Goal: Task Accomplishment & Management: Manage account settings

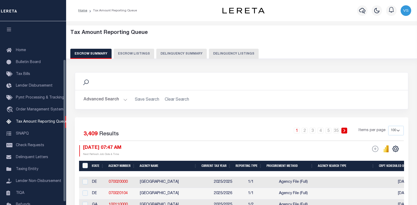
select select "100"
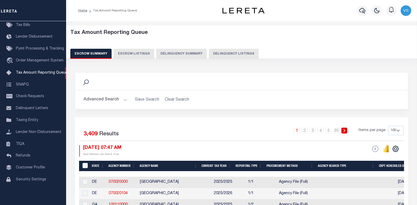
click at [217, 54] on button "Delinquency Listings" at bounding box center [234, 54] width 50 height 10
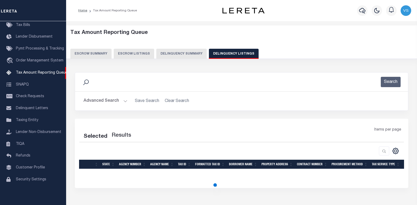
select select "100"
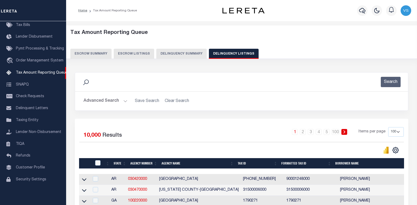
click at [107, 102] on button "Advanced Search" at bounding box center [106, 101] width 44 height 10
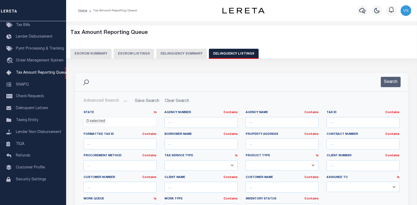
click at [91, 120] on li "0 selected" at bounding box center [95, 121] width 21 height 6
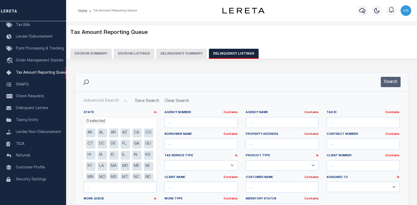
click at [144, 137] on li "CO" at bounding box center [149, 132] width 10 height 9
select select "CO"
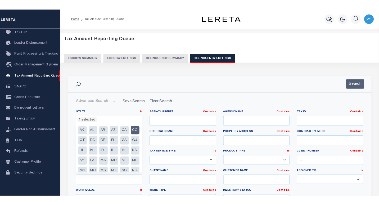
scroll to position [24, 0]
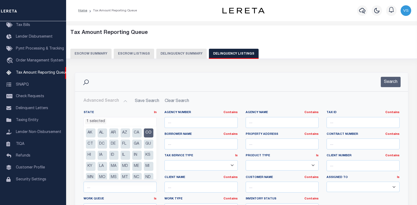
click at [206, 97] on h2 "Advanced Search Save Search Clear Search" at bounding box center [241, 101] width 324 height 10
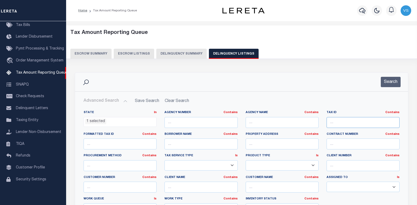
click at [343, 125] on input "text" at bounding box center [362, 122] width 73 height 11
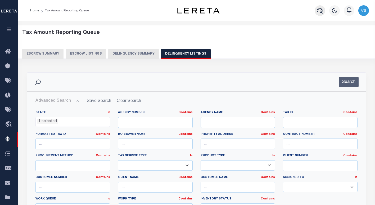
click at [320, 8] on icon "button" at bounding box center [319, 10] width 6 height 6
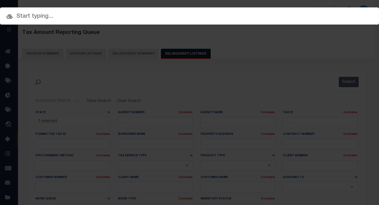
paste input "9.81"
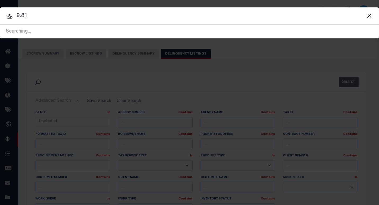
click at [42, 15] on input "9.81" at bounding box center [189, 15] width 379 height 9
paste input "12035600629203"
type input "12035600629203"
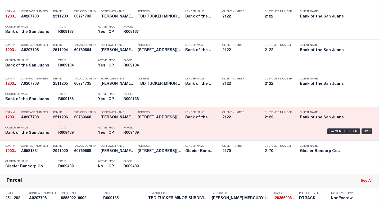
scroll to position [370, 0]
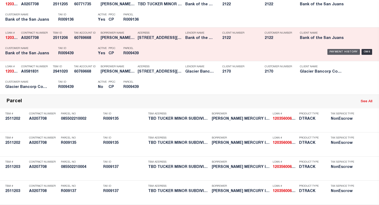
click at [334, 50] on div "Payment History" at bounding box center [343, 52] width 33 height 6
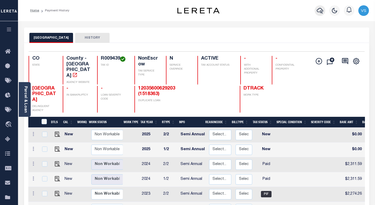
click at [317, 11] on icon "button" at bounding box center [319, 11] width 6 height 6
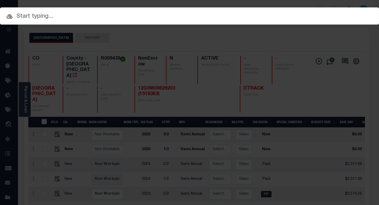
paste input "12035600629203"
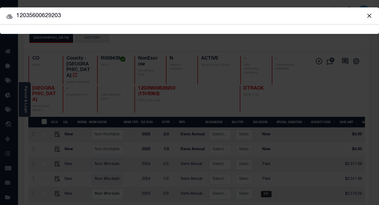
type input "12035600629203"
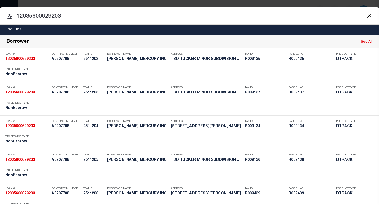
click at [73, 14] on input "12035600629203" at bounding box center [189, 16] width 379 height 9
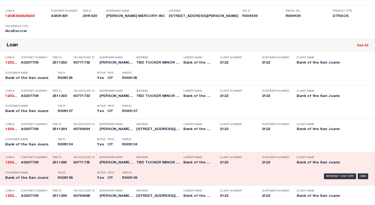
scroll to position [291, 0]
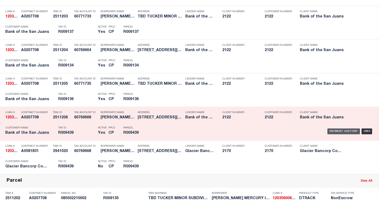
click at [330, 133] on div "Payment History" at bounding box center [343, 131] width 33 height 6
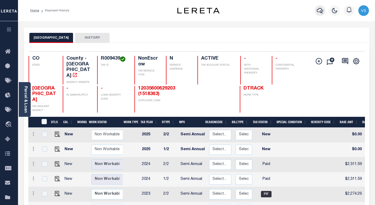
click at [321, 10] on icon "button" at bounding box center [319, 10] width 6 height 6
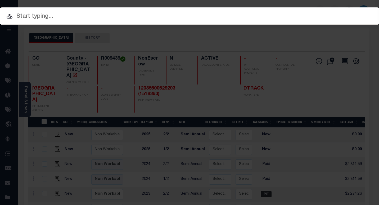
paste input "4301170001074"
type input "4301170001074"
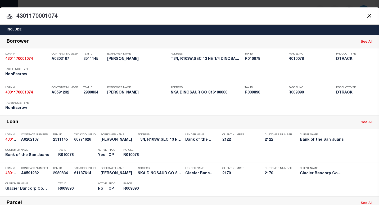
click at [99, 18] on input "4301170001074" at bounding box center [189, 16] width 379 height 9
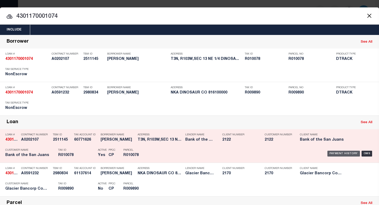
click at [335, 153] on div "Payment History" at bounding box center [343, 153] width 33 height 6
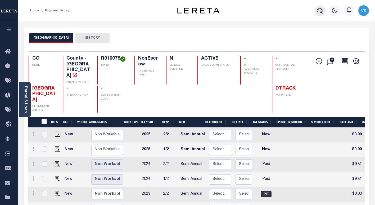
click at [317, 13] on icon "button" at bounding box center [319, 10] width 6 height 6
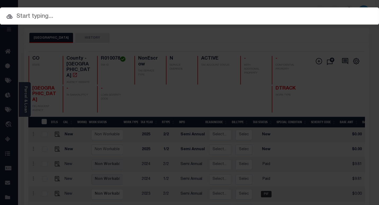
paste input "12045600171401"
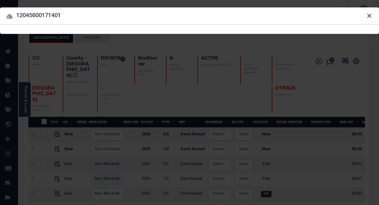
type input "12045600171401"
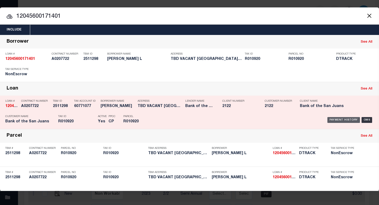
click at [332, 121] on div "Payment History" at bounding box center [343, 120] width 33 height 6
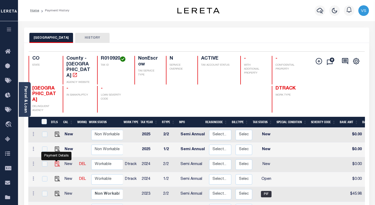
click at [55, 161] on img "" at bounding box center [57, 163] width 5 height 5
checkbox input "true"
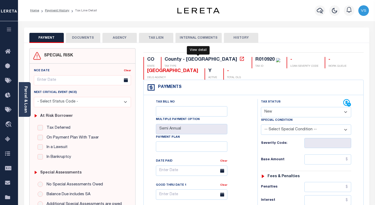
click at [239, 60] on icon at bounding box center [241, 58] width 5 height 5
click at [278, 109] on select "- Select Status Code - Open Due/Unpaid Paid Incomplete No Tax Due Internal Refu…" at bounding box center [306, 112] width 90 height 10
select select "PYD"
click at [261, 107] on select "- Select Status Code - Open Due/Unpaid Paid Incomplete No Tax Due Internal Refu…" at bounding box center [306, 112] width 90 height 10
type input "[DATE]"
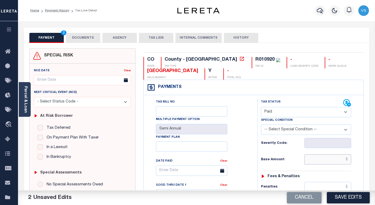
click at [325, 159] on input "text" at bounding box center [327, 159] width 47 height 10
paste input "411.05"
type input "$411.05"
click at [89, 37] on button "DOCUMENTS" at bounding box center [83, 38] width 34 height 10
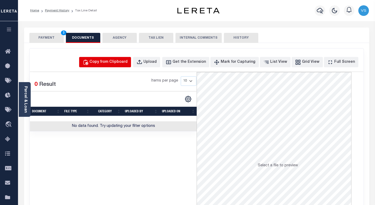
click at [107, 63] on div "Copy from Clipboard" at bounding box center [108, 62] width 38 height 6
select select "POP"
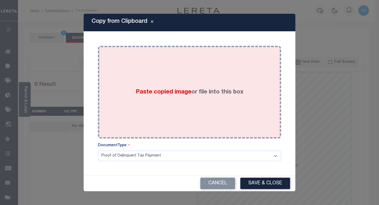
click at [139, 97] on div "Paste copied image or file into this box" at bounding box center [189, 92] width 175 height 85
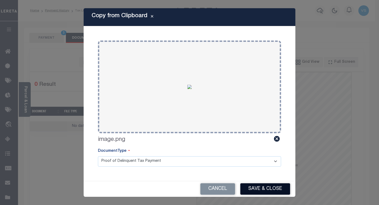
click at [255, 185] on button "Save & Close" at bounding box center [265, 188] width 50 height 11
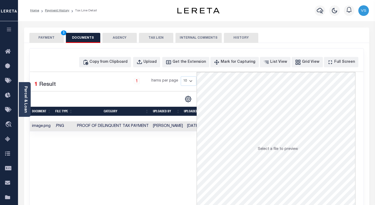
click at [53, 38] on button "PAYMENT 3" at bounding box center [46, 38] width 34 height 10
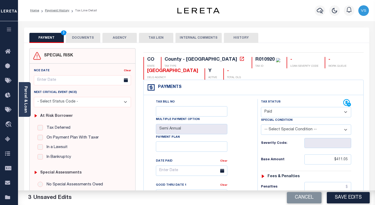
scroll to position [79, 0]
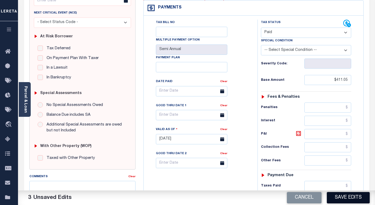
click at [340, 200] on button "Save Edits" at bounding box center [347, 197] width 43 height 11
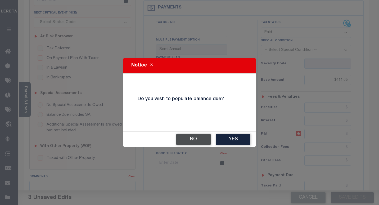
click at [195, 140] on button "No" at bounding box center [193, 138] width 34 height 11
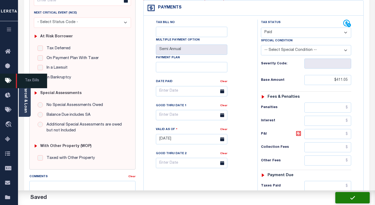
checkbox input "false"
type input "$411.05"
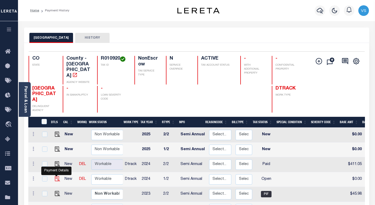
click at [56, 176] on img "" at bounding box center [57, 178] width 5 height 5
checkbox input "true"
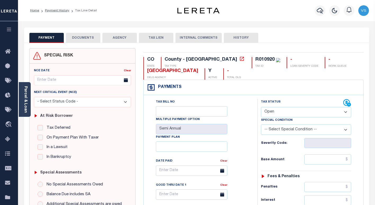
click at [268, 114] on select "- Select Status Code - Open Due/Unpaid Paid Incomplete No Tax Due Internal Refu…" at bounding box center [306, 112] width 90 height 10
select select "PYD"
click at [261, 107] on select "- Select Status Code - Open Due/Unpaid Paid Incomplete No Tax Due Internal Refu…" at bounding box center [306, 112] width 90 height 10
type input "[DATE]"
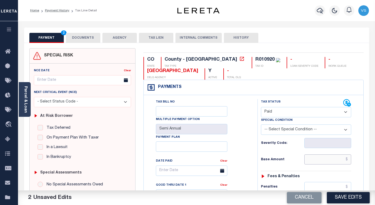
click at [319, 158] on input "text" at bounding box center [327, 159] width 47 height 10
paste input "411.05"
type input "$411.05"
click at [82, 38] on button "DOCUMENTS" at bounding box center [83, 38] width 34 height 10
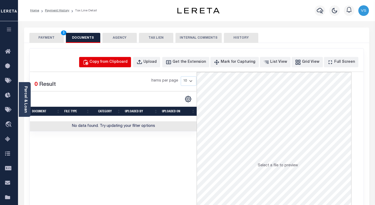
click at [122, 61] on div "Copy from Clipboard" at bounding box center [108, 62] width 38 height 6
select select "POP"
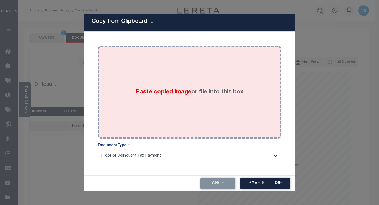
click at [129, 82] on div "Paste copied image or file into this box" at bounding box center [189, 92] width 175 height 85
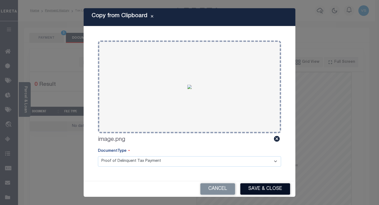
click at [264, 184] on button "Save & Close" at bounding box center [265, 188] width 50 height 11
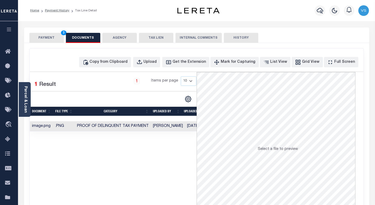
click at [48, 39] on button "PAYMENT 3" at bounding box center [46, 38] width 34 height 10
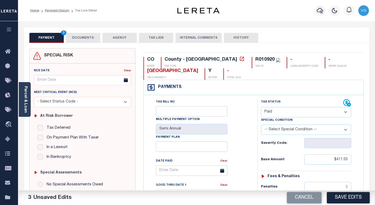
scroll to position [26, 0]
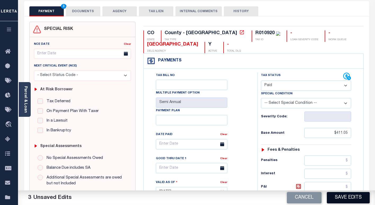
click at [341, 196] on button "Save Edits" at bounding box center [347, 197] width 43 height 11
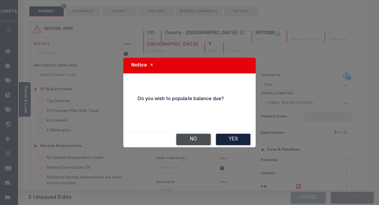
click at [189, 141] on button "No" at bounding box center [193, 138] width 34 height 11
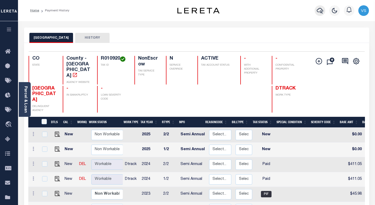
click at [320, 11] on icon "button" at bounding box center [319, 10] width 6 height 6
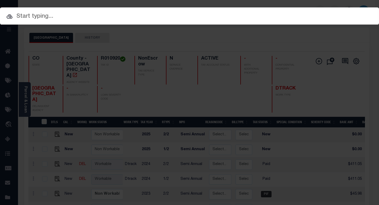
paste input "4309180003504"
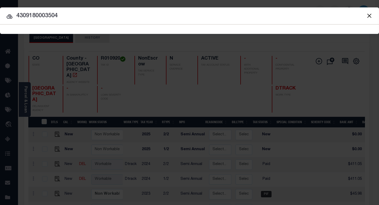
type input "4309180003504"
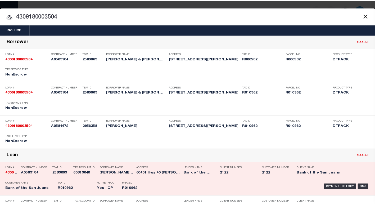
scroll to position [79, 0]
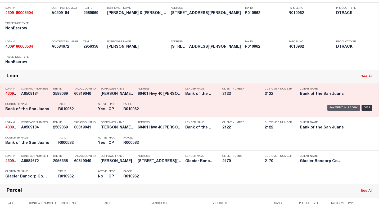
click at [331, 110] on div "Payment History" at bounding box center [343, 108] width 33 height 6
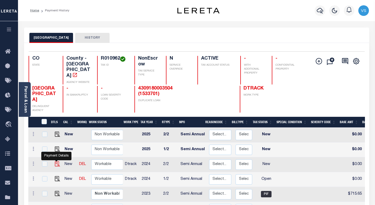
click at [56, 161] on img "" at bounding box center [57, 163] width 5 height 5
checkbox input "true"
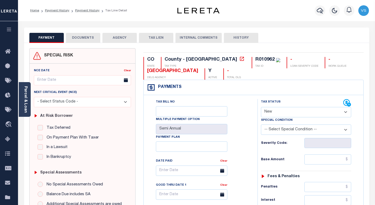
click at [276, 111] on select "- Select Status Code - Open Due/Unpaid Paid Incomplete No Tax Due Internal Refu…" at bounding box center [306, 112] width 90 height 10
select select "PYD"
click at [261, 107] on select "- Select Status Code - Open Due/Unpaid Paid Incomplete No Tax Due Internal Refu…" at bounding box center [306, 112] width 90 height 10
type input "[DATE]"
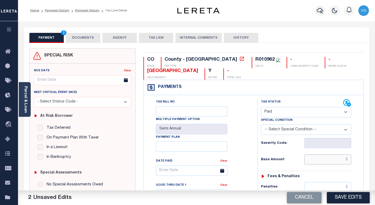
click at [325, 159] on input "text" at bounding box center [327, 159] width 47 height 10
paste input "731.6"
type input "$731.60"
click at [81, 36] on button "DOCUMENTS" at bounding box center [83, 38] width 34 height 10
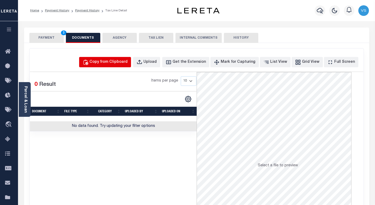
click at [121, 62] on div "Copy from Clipboard" at bounding box center [108, 62] width 38 height 6
select select "POP"
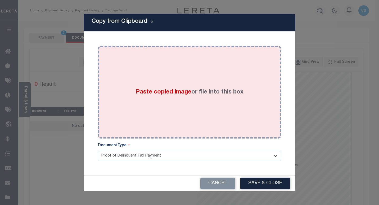
click at [140, 100] on div "Paste copied image or file into this box" at bounding box center [189, 92] width 175 height 85
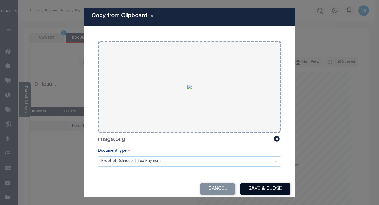
click at [253, 187] on button "Save & Close" at bounding box center [265, 188] width 50 height 11
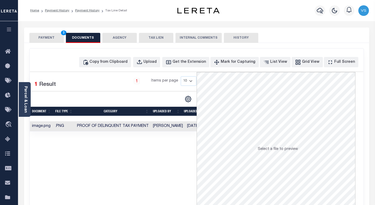
click at [49, 38] on button "PAYMENT 3" at bounding box center [46, 38] width 34 height 10
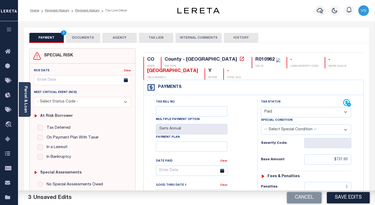
scroll to position [53, 0]
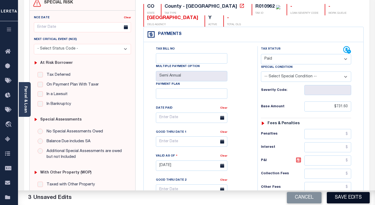
click at [338, 195] on button "Save Edits" at bounding box center [347, 197] width 43 height 11
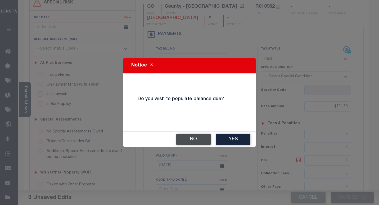
click at [191, 138] on button "No" at bounding box center [193, 138] width 34 height 11
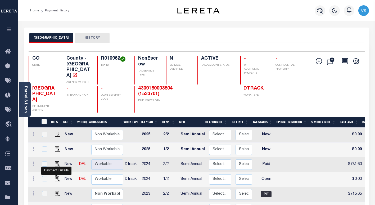
click at [56, 176] on img "" at bounding box center [57, 178] width 5 height 5
checkbox input "true"
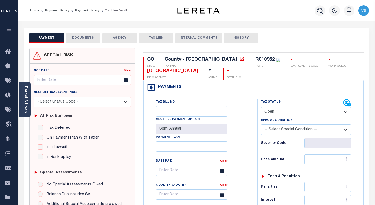
click at [274, 114] on select "- Select Status Code - Open Due/Unpaid Paid Incomplete No Tax Due Internal Refu…" at bounding box center [306, 112] width 90 height 10
select select "PYD"
click at [261, 107] on select "- Select Status Code - Open Due/Unpaid Paid Incomplete No Tax Due Internal Refu…" at bounding box center [306, 112] width 90 height 10
type input "[DATE]"
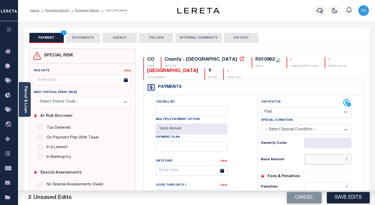
click at [327, 160] on input "text" at bounding box center [327, 159] width 47 height 10
paste input "731.6"
type input "$731.60"
click at [76, 36] on button "DOCUMENTS" at bounding box center [83, 38] width 34 height 10
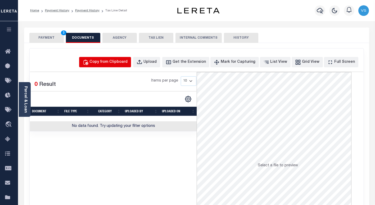
click at [122, 61] on div "Copy from Clipboard" at bounding box center [108, 62] width 38 height 6
select select "POP"
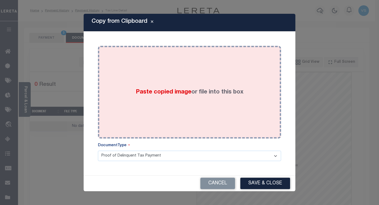
click at [135, 108] on div "Paste copied image or file into this box" at bounding box center [189, 92] width 175 height 85
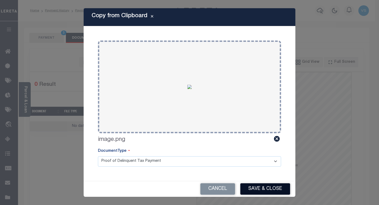
click at [257, 189] on button "Save & Close" at bounding box center [265, 188] width 50 height 11
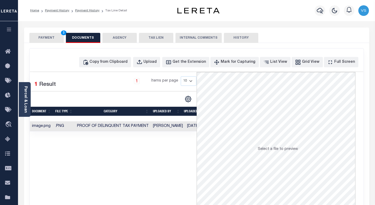
click at [44, 39] on button "PAYMENT 3" at bounding box center [46, 38] width 34 height 10
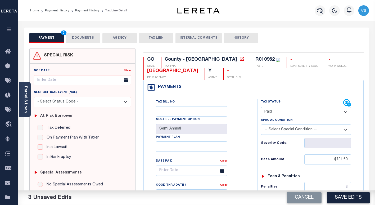
scroll to position [53, 0]
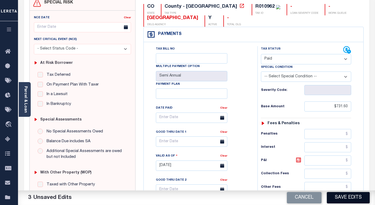
click at [338, 199] on button "Save Edits" at bounding box center [347, 197] width 43 height 11
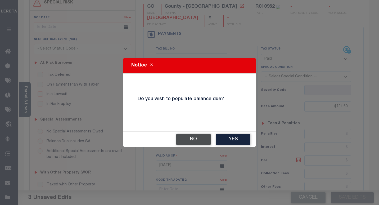
click at [187, 137] on button "No" at bounding box center [193, 138] width 34 height 11
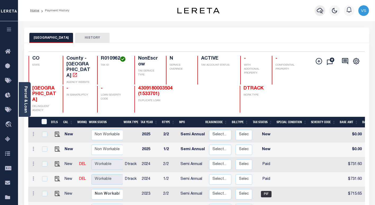
click at [318, 12] on icon "button" at bounding box center [319, 10] width 6 height 6
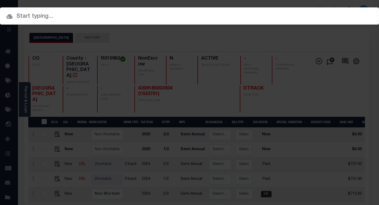
paste input "12035600624516"
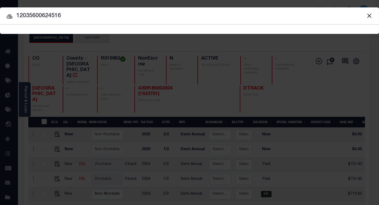
type input "12035600624516"
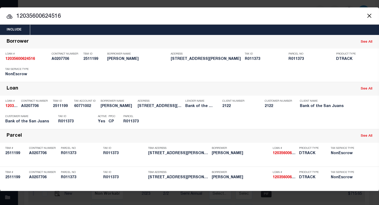
click at [169, 15] on input "12035600624516" at bounding box center [189, 16] width 379 height 9
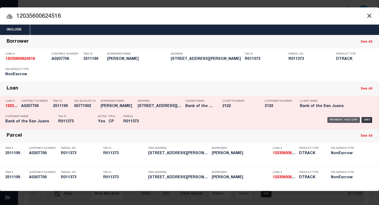
click at [335, 120] on div "Payment History" at bounding box center [343, 120] width 33 height 6
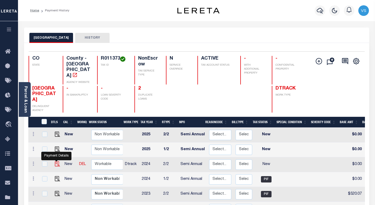
click at [56, 161] on img "" at bounding box center [57, 163] width 5 height 5
checkbox input "true"
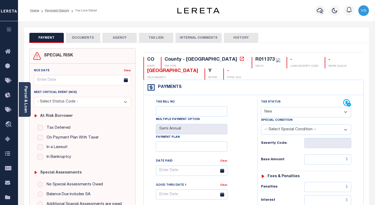
drag, startPoint x: 297, startPoint y: 114, endPoint x: 296, endPoint y: 117, distance: 3.9
click at [297, 114] on select "- Select Status Code - Open Due/Unpaid Paid Incomplete No Tax Due Internal Refu…" at bounding box center [306, 112] width 90 height 10
select select "PYD"
click at [261, 107] on select "- Select Status Code - Open Due/Unpaid Paid Incomplete No Tax Due Internal Refu…" at bounding box center [306, 112] width 90 height 10
type input "[DATE]"
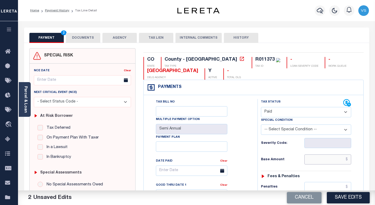
click at [318, 157] on input "text" at bounding box center [327, 159] width 47 height 10
paste input "531.67"
type input "$531.67"
click at [89, 38] on button "DOCUMENTS" at bounding box center [83, 38] width 34 height 10
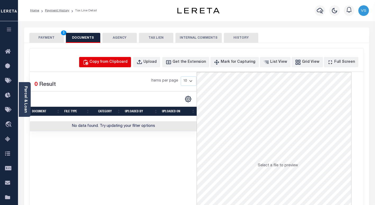
click at [106, 61] on div "Copy from Clipboard" at bounding box center [108, 62] width 38 height 6
select select "POP"
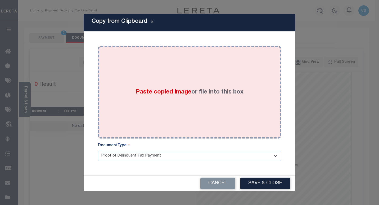
click at [135, 90] on div "Paste copied image or file into this box" at bounding box center [189, 92] width 175 height 85
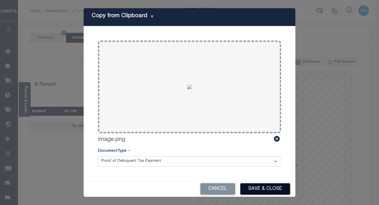
click at [261, 187] on button "Save & Close" at bounding box center [265, 188] width 50 height 11
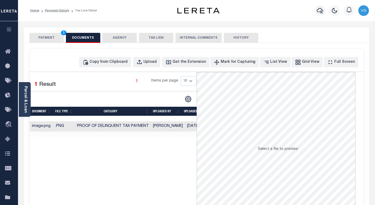
click at [50, 38] on button "PAYMENT 3" at bounding box center [46, 38] width 34 height 10
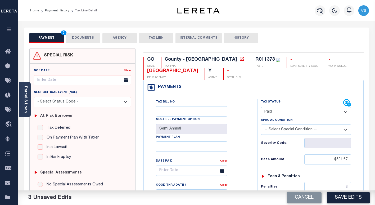
scroll to position [26, 0]
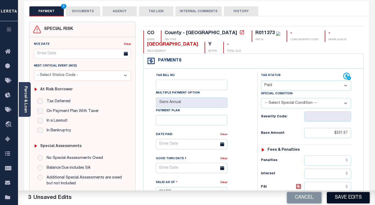
click at [333, 197] on button "Save Edits" at bounding box center [347, 197] width 43 height 11
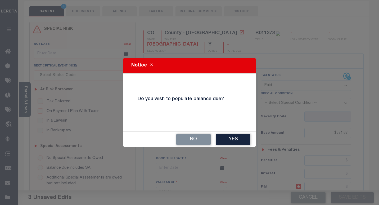
click at [190, 137] on button "No" at bounding box center [193, 138] width 34 height 11
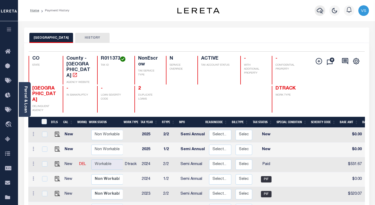
click at [320, 13] on icon "button" at bounding box center [319, 10] width 6 height 6
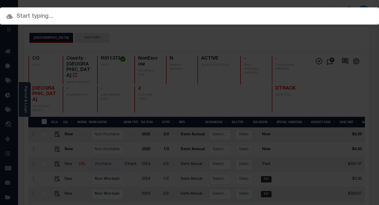
paste input "12045600379301"
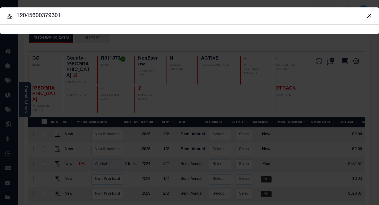
type input "12045600379301"
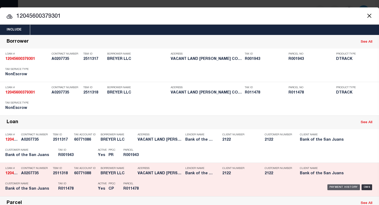
click at [331, 186] on div "Payment History" at bounding box center [343, 187] width 33 height 6
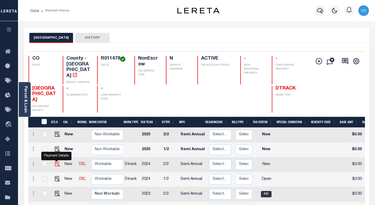
click at [55, 161] on img "" at bounding box center [57, 163] width 5 height 5
checkbox input "true"
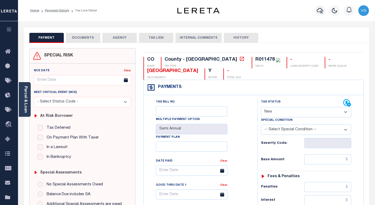
drag, startPoint x: 285, startPoint y: 112, endPoint x: 285, endPoint y: 118, distance: 6.1
click at [285, 112] on select "- Select Status Code - Open Due/Unpaid Paid Incomplete No Tax Due Internal Refu…" at bounding box center [306, 112] width 90 height 10
select select "PYD"
click at [261, 107] on select "- Select Status Code - Open Due/Unpaid Paid Incomplete No Tax Due Internal Refu…" at bounding box center [306, 112] width 90 height 10
type input "[DATE]"
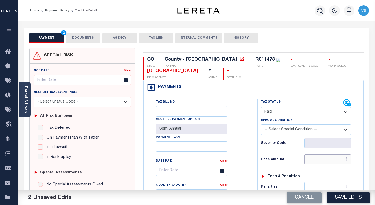
click at [330, 159] on input "text" at bounding box center [327, 159] width 47 height 10
paste input "4.92"
type input "$4.92"
click at [83, 40] on button "DOCUMENTS" at bounding box center [83, 38] width 34 height 10
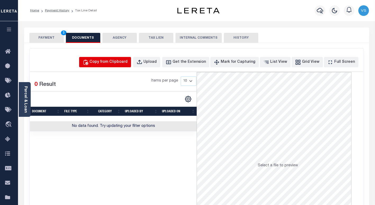
click at [110, 63] on div "Copy from Clipboard" at bounding box center [108, 62] width 38 height 6
select select "POP"
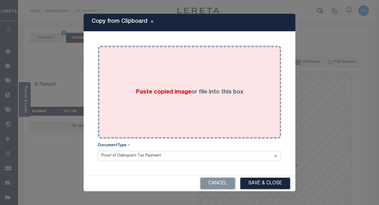
click at [125, 108] on div "Paste copied image or file into this box" at bounding box center [189, 92] width 175 height 85
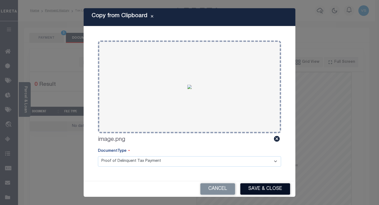
click at [255, 184] on button "Save & Close" at bounding box center [265, 188] width 50 height 11
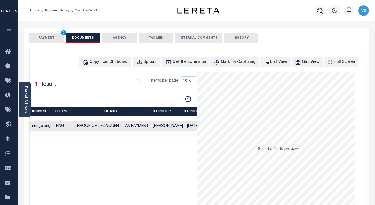
click at [55, 38] on button "PAYMENT 3" at bounding box center [46, 38] width 34 height 10
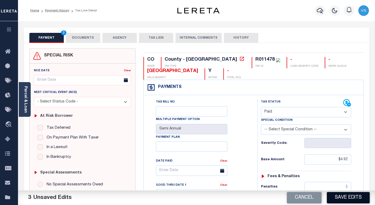
click at [352, 201] on button "Save Edits" at bounding box center [347, 197] width 43 height 11
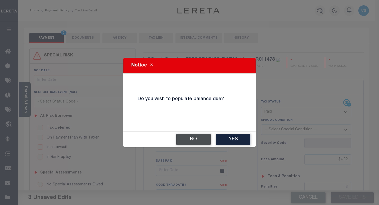
click at [185, 140] on button "No" at bounding box center [193, 138] width 34 height 11
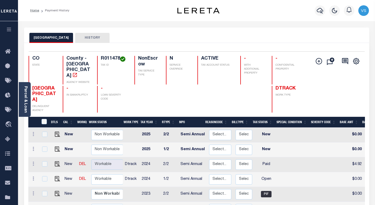
click at [53, 177] on link at bounding box center [56, 179] width 8 height 4
checkbox input "true"
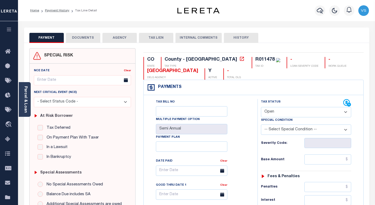
click at [275, 111] on select "- Select Status Code - Open Due/Unpaid Paid Incomplete No Tax Due Internal Refu…" at bounding box center [306, 112] width 90 height 10
select select "PYD"
click at [261, 107] on select "- Select Status Code - Open Due/Unpaid Paid Incomplete No Tax Due Internal Refu…" at bounding box center [306, 112] width 90 height 10
type input "[DATE]"
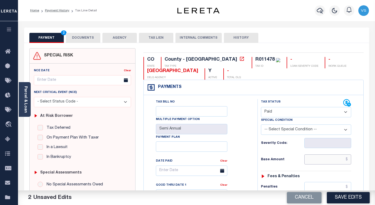
click at [326, 158] on input "text" at bounding box center [327, 159] width 47 height 10
paste input "4.92"
type input "$4.92"
click at [84, 40] on button "DOCUMENTS" at bounding box center [83, 38] width 34 height 10
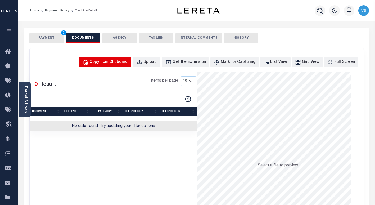
click at [113, 61] on div "Copy from Clipboard" at bounding box center [108, 62] width 38 height 6
select select "POP"
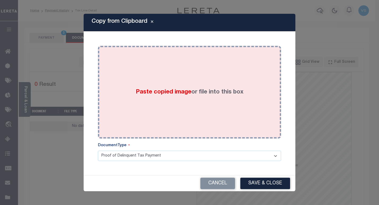
click at [136, 104] on div "Paste copied image or file into this box" at bounding box center [189, 92] width 175 height 85
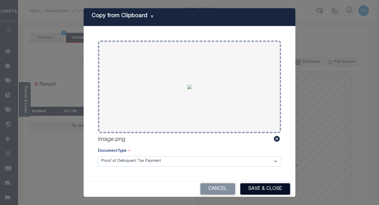
click at [257, 187] on button "Save & Close" at bounding box center [265, 188] width 50 height 11
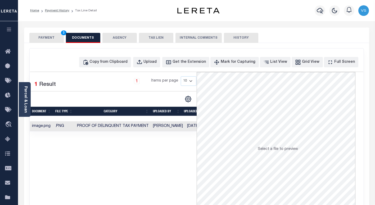
click at [46, 38] on button "PAYMENT 3" at bounding box center [46, 38] width 34 height 10
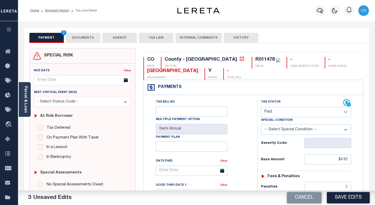
scroll to position [53, 0]
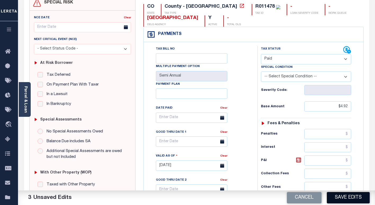
click at [344, 196] on button "Save Edits" at bounding box center [347, 197] width 43 height 11
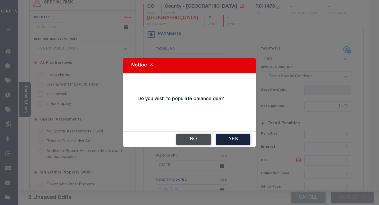
click at [193, 138] on button "No" at bounding box center [193, 138] width 34 height 11
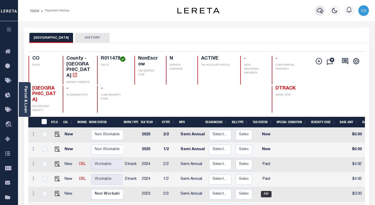
click at [320, 12] on icon "button" at bounding box center [319, 10] width 6 height 6
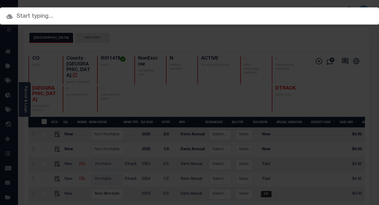
paste input "11025601061901"
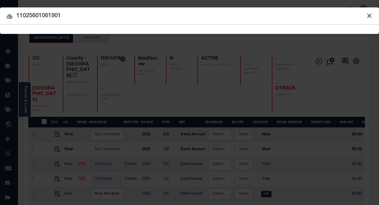
type input "11025601061901"
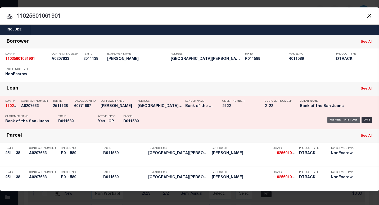
click at [340, 120] on div "Payment History" at bounding box center [343, 120] width 33 height 6
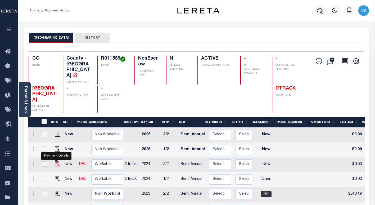
click at [56, 161] on img "" at bounding box center [57, 163] width 5 height 5
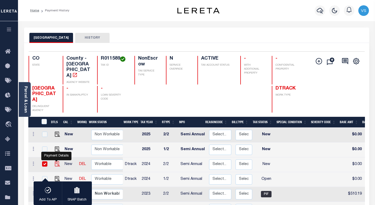
checkbox input "true"
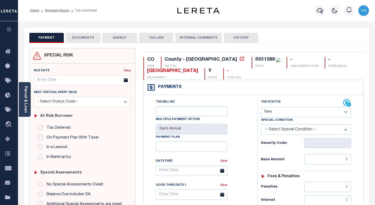
drag, startPoint x: 277, startPoint y: 113, endPoint x: 277, endPoint y: 118, distance: 5.3
click at [277, 113] on select "- Select Status Code - Open Due/Unpaid Paid Incomplete No Tax Due Internal Refu…" at bounding box center [306, 112] width 90 height 10
select select "PYD"
click at [261, 107] on select "- Select Status Code - Open Due/Unpaid Paid Incomplete No Tax Due Internal Refu…" at bounding box center [306, 112] width 90 height 10
type input "[DATE]"
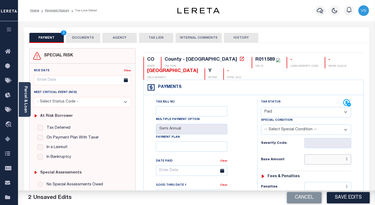
click at [328, 159] on input "text" at bounding box center [327, 159] width 47 height 10
paste input "511.83"
type input "$511.83"
click at [78, 37] on button "DOCUMENTS" at bounding box center [83, 38] width 34 height 10
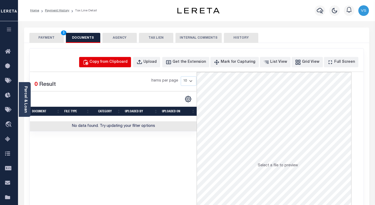
click at [115, 63] on div "Copy from Clipboard" at bounding box center [108, 62] width 38 height 6
select select "POP"
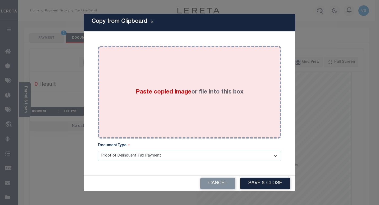
click at [129, 85] on div "Paste copied image or file into this box" at bounding box center [189, 92] width 175 height 85
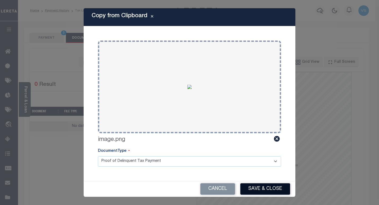
click at [249, 185] on button "Save & Close" at bounding box center [265, 188] width 50 height 11
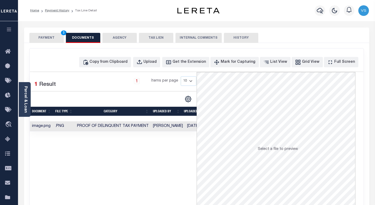
click at [48, 36] on button "PAYMENT 3" at bounding box center [46, 38] width 34 height 10
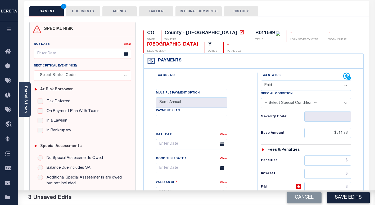
scroll to position [53, 0]
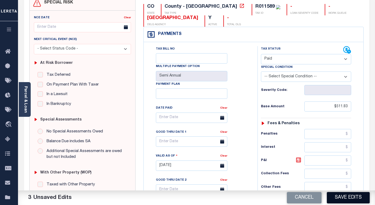
click at [333, 196] on button "Save Edits" at bounding box center [347, 197] width 43 height 11
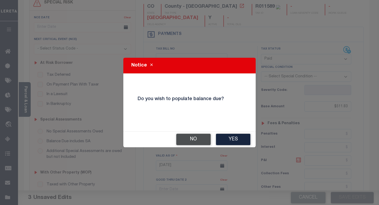
click at [192, 137] on button "No" at bounding box center [193, 138] width 34 height 11
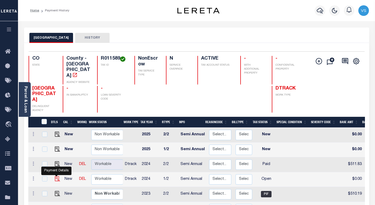
click at [55, 176] on img "" at bounding box center [57, 178] width 5 height 5
checkbox input "true"
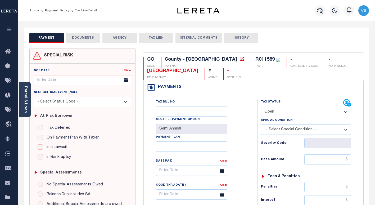
click at [276, 111] on select "- Select Status Code - Open Due/Unpaid Paid Incomplete No Tax Due Internal Refu…" at bounding box center [306, 112] width 90 height 10
select select "PYD"
click at [261, 107] on select "- Select Status Code - Open Due/Unpaid Paid Incomplete No Tax Due Internal Refu…" at bounding box center [306, 112] width 90 height 10
type input "[DATE]"
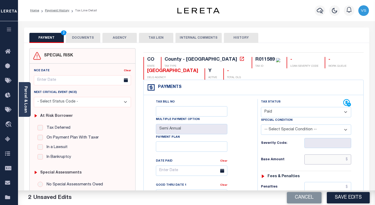
click at [336, 159] on input "text" at bounding box center [327, 159] width 47 height 10
paste input "511.83"
type input "$511.83"
click at [80, 40] on button "DOCUMENTS" at bounding box center [83, 38] width 34 height 10
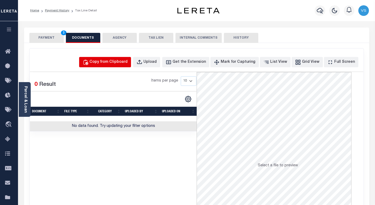
click at [111, 61] on div "Copy from Clipboard" at bounding box center [108, 62] width 38 height 6
select select "POP"
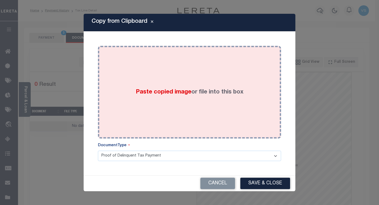
click at [139, 103] on div "Paste copied image or file into this box" at bounding box center [189, 92] width 175 height 85
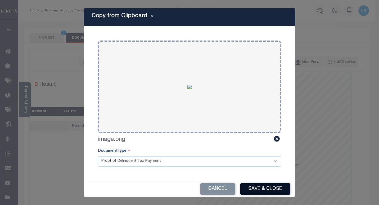
click at [255, 187] on button "Save & Close" at bounding box center [265, 188] width 50 height 11
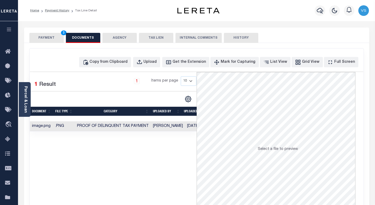
click at [45, 38] on button "PAYMENT 3" at bounding box center [46, 38] width 34 height 10
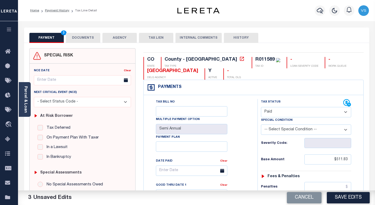
scroll to position [79, 0]
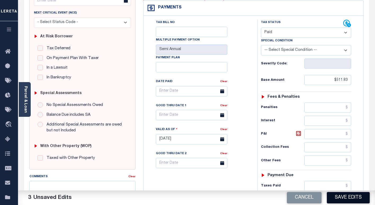
click at [342, 197] on button "Save Edits" at bounding box center [347, 197] width 43 height 11
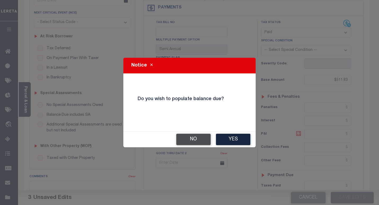
click at [198, 138] on button "No" at bounding box center [193, 138] width 34 height 11
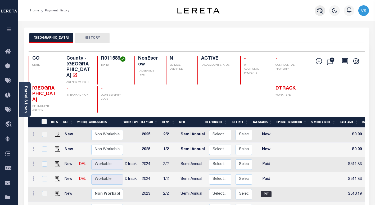
click at [319, 13] on icon "button" at bounding box center [319, 10] width 6 height 6
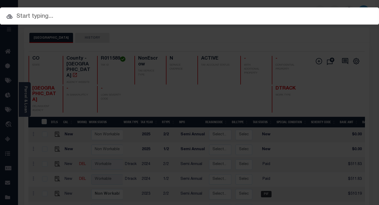
paste input "11015601037001"
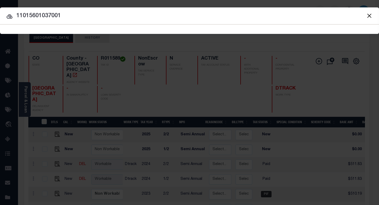
type input "11015601037001"
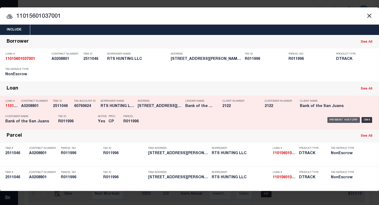
click at [343, 120] on div "Payment History" at bounding box center [343, 120] width 33 height 6
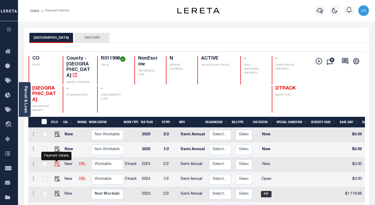
click at [55, 161] on img "" at bounding box center [57, 163] width 5 height 5
checkbox input "true"
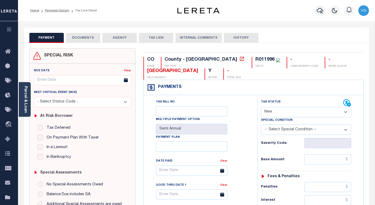
click at [268, 114] on select "- Select Status Code - Open Due/Unpaid Paid Incomplete No Tax Due Internal Refu…" at bounding box center [306, 112] width 90 height 10
select select "PYD"
click at [261, 107] on select "- Select Status Code - Open Due/Unpaid Paid Incomplete No Tax Due Internal Refu…" at bounding box center [306, 112] width 90 height 10
type input "[DATE]"
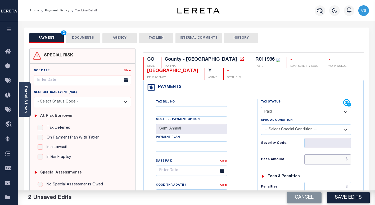
click at [322, 158] on input "text" at bounding box center [327, 159] width 47 height 10
paste input "1,143.83"
type input "$1,143.83"
click at [83, 37] on button "DOCUMENTS" at bounding box center [83, 38] width 34 height 10
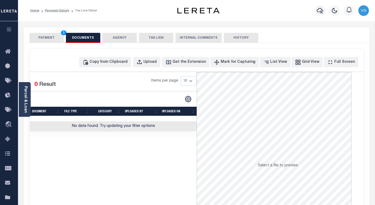
click at [43, 39] on button "PAYMENT 3" at bounding box center [46, 38] width 34 height 10
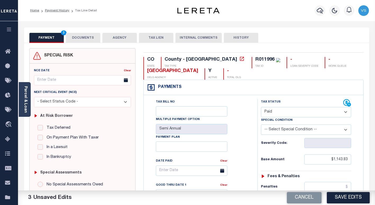
click at [81, 36] on button "DOCUMENTS" at bounding box center [83, 38] width 34 height 10
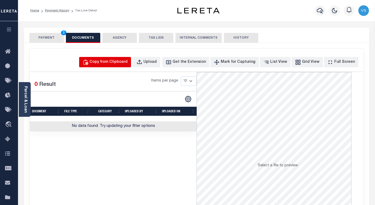
click at [116, 63] on div "Copy from Clipboard" at bounding box center [108, 62] width 38 height 6
select select "POP"
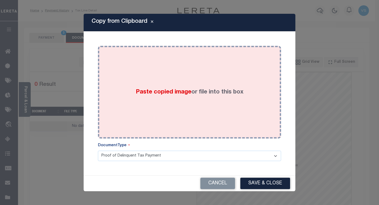
click at [149, 102] on div "Paste copied image or file into this box" at bounding box center [189, 92] width 175 height 85
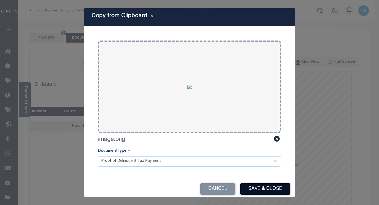
click at [258, 186] on button "Save & Close" at bounding box center [265, 188] width 50 height 11
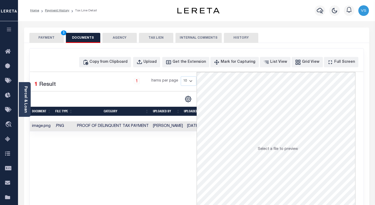
click at [47, 37] on button "PAYMENT 3" at bounding box center [46, 38] width 34 height 10
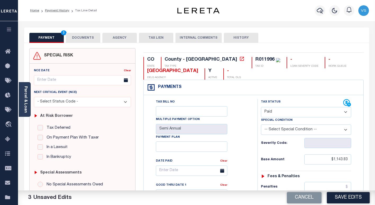
scroll to position [53, 0]
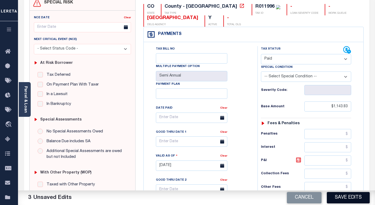
click at [335, 197] on button "Save Edits" at bounding box center [347, 197] width 43 height 11
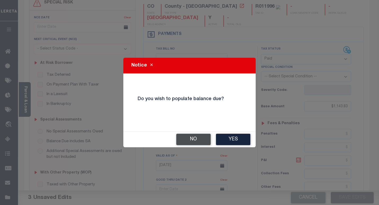
click at [199, 140] on button "No" at bounding box center [193, 138] width 34 height 11
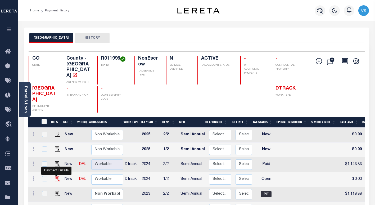
click at [56, 176] on img "" at bounding box center [57, 178] width 5 height 5
checkbox input "true"
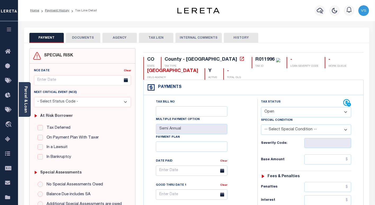
click at [268, 116] on select "- Select Status Code - Open Due/Unpaid Paid Incomplete No Tax Due Internal Refu…" at bounding box center [306, 112] width 90 height 10
select select "PYD"
click at [261, 107] on select "- Select Status Code - Open Due/Unpaid Paid Incomplete No Tax Due Internal Refu…" at bounding box center [306, 112] width 90 height 10
type input "[DATE]"
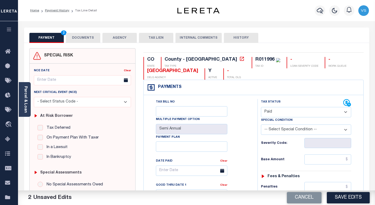
click at [80, 37] on button "DOCUMENTS" at bounding box center [83, 38] width 34 height 10
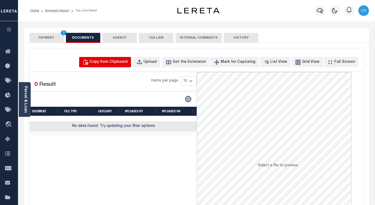
click at [109, 62] on div "Copy from Clipboard" at bounding box center [108, 62] width 38 height 6
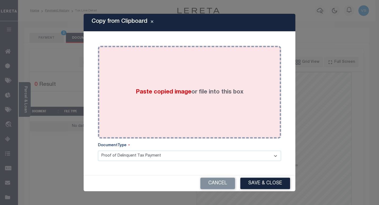
click at [162, 96] on label "Paste copied image or file into this box" at bounding box center [190, 92] width 108 height 9
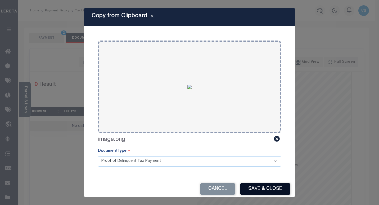
click at [256, 187] on button "Save & Close" at bounding box center [265, 188] width 50 height 11
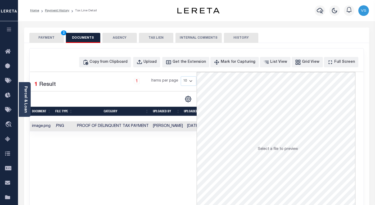
click at [53, 37] on button "PAYMENT 2" at bounding box center [46, 38] width 34 height 10
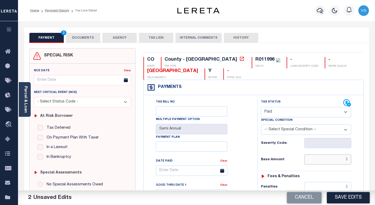
click at [318, 162] on input "text" at bounding box center [327, 159] width 47 height 10
paste input "1,143.83"
type input "$1,143.83"
click at [348, 198] on button "Save Edits" at bounding box center [347, 197] width 43 height 11
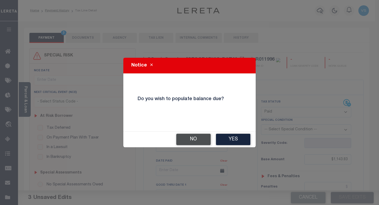
click at [192, 141] on button "No" at bounding box center [193, 138] width 34 height 11
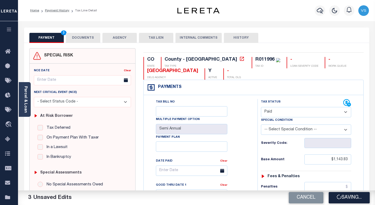
checkbox input "false"
type input "$1,143.83"
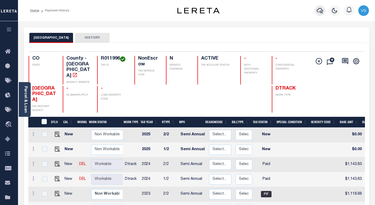
click at [318, 12] on icon "button" at bounding box center [319, 11] width 6 height 6
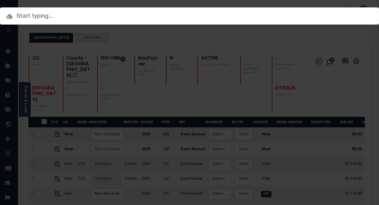
paste input "12045600400701"
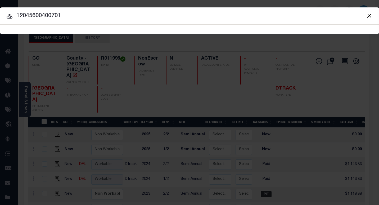
type input "12045600400701"
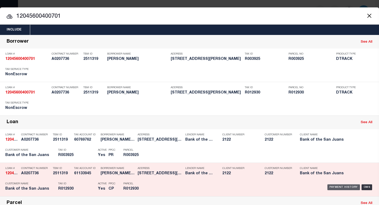
click at [337, 188] on div "Payment History" at bounding box center [343, 187] width 33 height 6
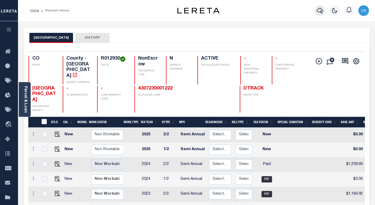
click at [320, 11] on icon "button" at bounding box center [319, 11] width 6 height 6
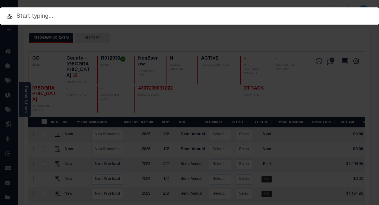
paste input "4305160000120"
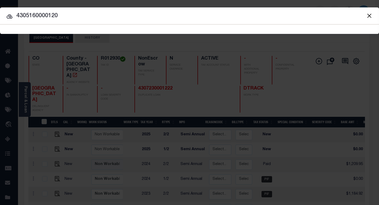
type input "4305160000120"
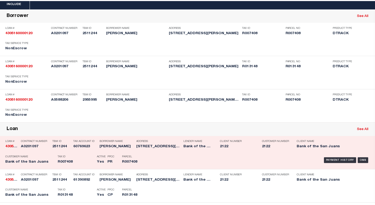
scroll to position [53, 0]
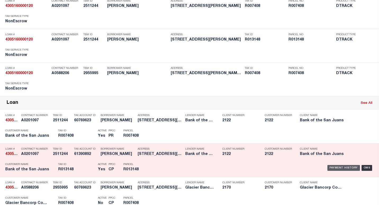
click at [331, 167] on div "Payment History" at bounding box center [343, 168] width 33 height 6
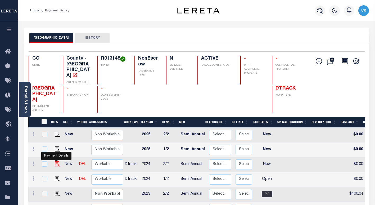
click at [58, 161] on img "" at bounding box center [57, 163] width 5 height 5
checkbox input "true"
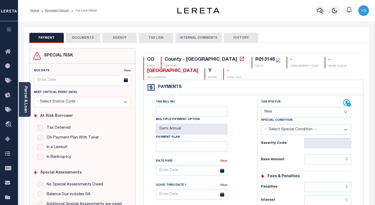
click at [273, 113] on select "- Select Status Code - Open Due/Unpaid Paid Incomplete No Tax Due Internal Refu…" at bounding box center [306, 112] width 90 height 10
select select "PYD"
click at [261, 107] on select "- Select Status Code - Open Due/Unpaid Paid Incomplete No Tax Due Internal Refu…" at bounding box center [306, 112] width 90 height 10
type input "[DATE]"
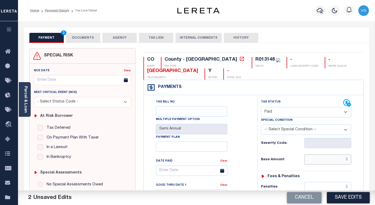
drag, startPoint x: 336, startPoint y: 158, endPoint x: 348, endPoint y: 158, distance: 11.6
click at [336, 158] on input "text" at bounding box center [327, 159] width 47 height 10
paste input "406.61"
type input "$406.61"
click at [73, 40] on button "DOCUMENTS" at bounding box center [83, 38] width 34 height 10
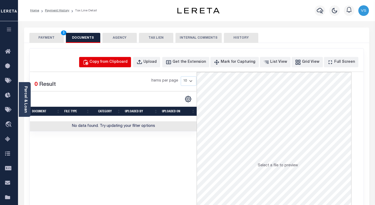
click at [107, 63] on div "Copy from Clipboard" at bounding box center [108, 62] width 38 height 6
select select "POP"
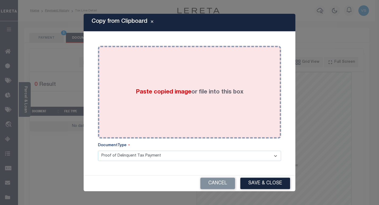
click at [119, 97] on div "Paste copied image or file into this box" at bounding box center [189, 92] width 175 height 85
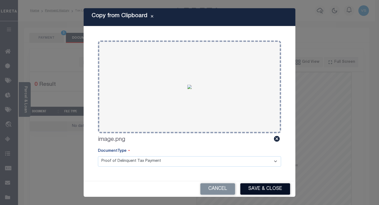
click at [258, 186] on button "Save & Close" at bounding box center [265, 188] width 50 height 11
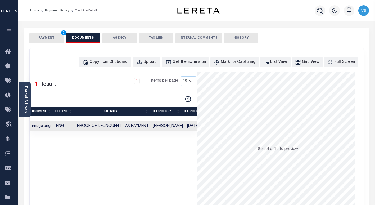
click at [49, 37] on button "PAYMENT 3" at bounding box center [46, 38] width 34 height 10
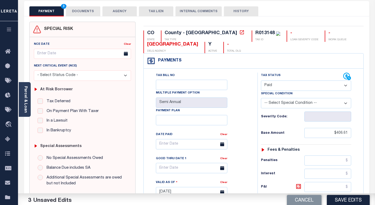
scroll to position [53, 0]
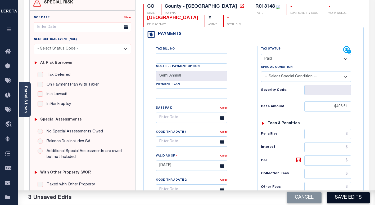
click at [338, 196] on button "Save Edits" at bounding box center [347, 197] width 43 height 11
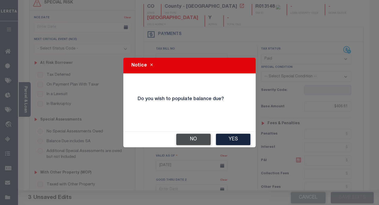
click at [187, 138] on button "No" at bounding box center [193, 138] width 34 height 11
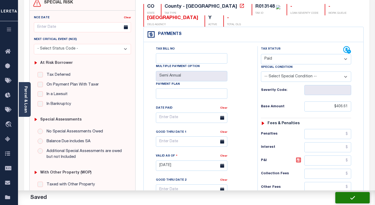
checkbox input "false"
type input "$406.61"
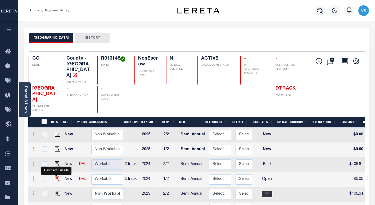
click at [56, 176] on img "" at bounding box center [57, 178] width 5 height 5
checkbox input "true"
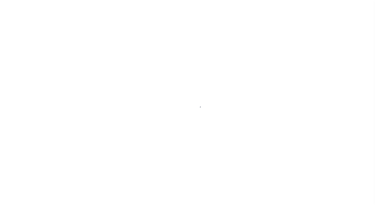
select select "OP2"
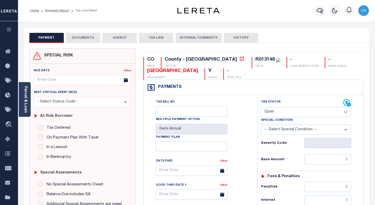
click at [87, 38] on button "DOCUMENTS" at bounding box center [83, 38] width 34 height 10
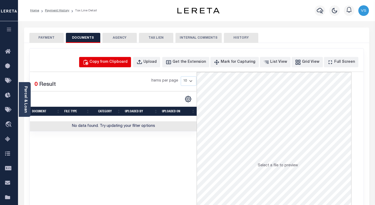
click at [111, 61] on div "Copy from Clipboard" at bounding box center [108, 62] width 38 height 6
select select "POP"
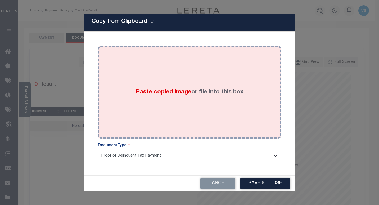
click at [149, 92] on span "Paste copied image" at bounding box center [164, 92] width 56 height 6
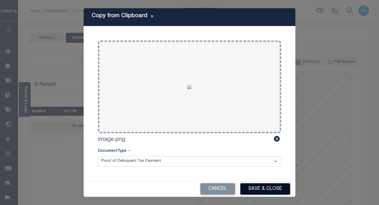
click at [255, 186] on button "Save & Close" at bounding box center [265, 188] width 50 height 11
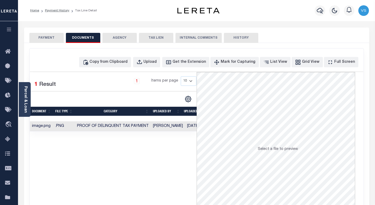
click at [47, 37] on button "PAYMENT" at bounding box center [46, 38] width 34 height 10
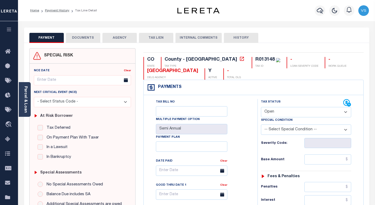
click at [273, 113] on select "- Select Status Code - Open Due/Unpaid Paid Incomplete No Tax Due Internal Refu…" at bounding box center [306, 112] width 90 height 10
select select "PYD"
click at [261, 107] on select "- Select Status Code - Open Due/Unpaid Paid Incomplete No Tax Due Internal Refu…" at bounding box center [306, 112] width 90 height 10
type input "[DATE]"
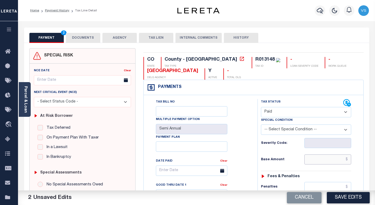
click at [327, 161] on input "text" at bounding box center [327, 159] width 47 height 10
paste input "406.61"
type input "$406.61"
drag, startPoint x: 351, startPoint y: 197, endPoint x: 353, endPoint y: 192, distance: 5.6
click at [351, 197] on button "Save Edits" at bounding box center [347, 197] width 43 height 11
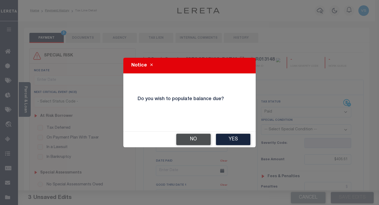
click at [194, 141] on button "No" at bounding box center [193, 138] width 34 height 11
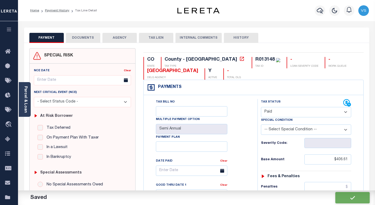
checkbox input "false"
type input "$406.61"
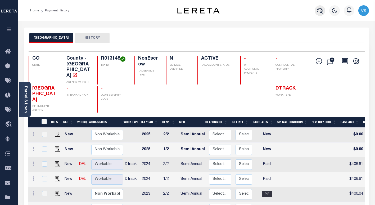
click at [319, 12] on icon "button" at bounding box center [319, 10] width 6 height 6
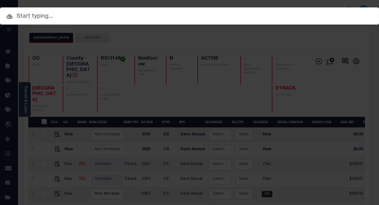
paste input "6736859030"
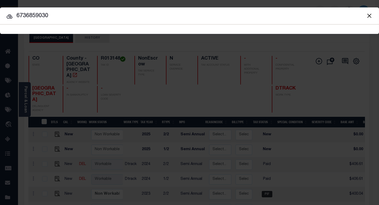
type input "6736859030"
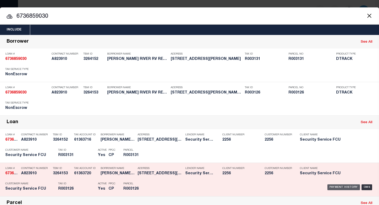
click at [331, 188] on div "Payment History" at bounding box center [343, 187] width 33 height 6
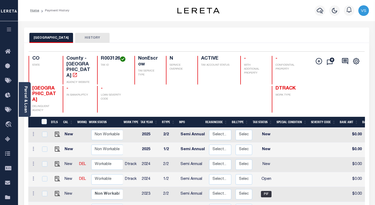
scroll to position [53, 0]
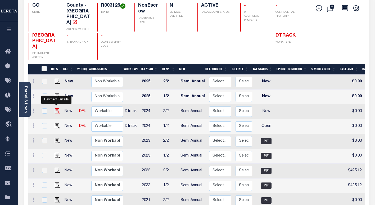
click at [57, 108] on img "" at bounding box center [57, 110] width 5 height 5
checkbox input "true"
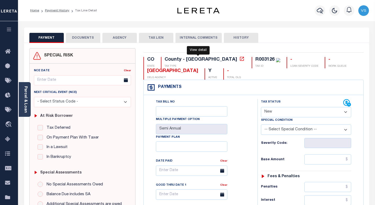
click at [239, 61] on icon at bounding box center [241, 59] width 4 height 4
drag, startPoint x: 200, startPoint y: 72, endPoint x: 148, endPoint y: 71, distance: 52.3
click at [148, 71] on div "[GEOGRAPHIC_DATA]" at bounding box center [172, 71] width 51 height 6
copy div "[GEOGRAPHIC_DATA]"
click at [255, 59] on div "R003126" at bounding box center [264, 59] width 19 height 5
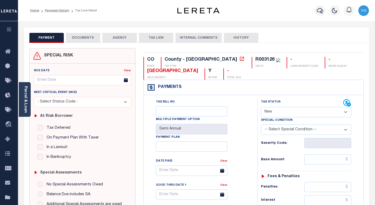
click at [255, 59] on div "R003126" at bounding box center [264, 59] width 19 height 5
copy div "R003126"
click at [273, 112] on select "- Select Status Code - Open Due/Unpaid Paid Incomplete No Tax Due Internal Refu…" at bounding box center [306, 112] width 90 height 10
select select "PYD"
click at [261, 107] on select "- Select Status Code - Open Due/Unpaid Paid Incomplete No Tax Due Internal Refu…" at bounding box center [306, 112] width 90 height 10
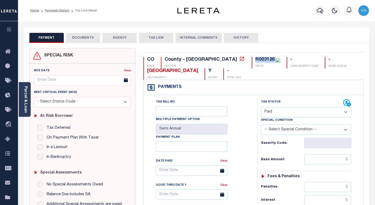
type input "[DATE]"
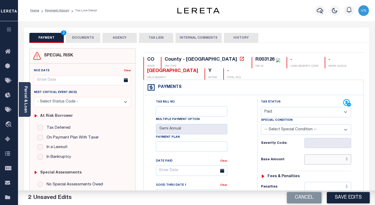
click at [326, 157] on input "text" at bounding box center [327, 159] width 47 height 10
paste input "380.82"
type input "$380.82"
click at [88, 39] on button "DOCUMENTS" at bounding box center [83, 38] width 34 height 10
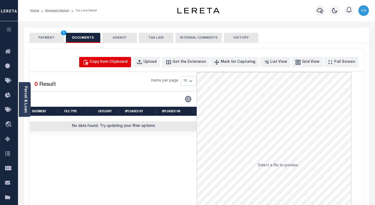
drag, startPoint x: 99, startPoint y: 61, endPoint x: 108, endPoint y: 64, distance: 9.5
click at [88, 61] on icon "button" at bounding box center [85, 62] width 6 height 6
select select "POP"
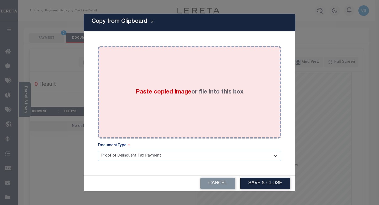
click at [168, 93] on span "Paste copied image" at bounding box center [164, 92] width 56 height 6
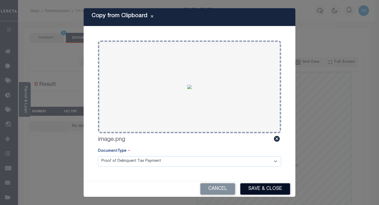
click at [254, 186] on button "Save & Close" at bounding box center [265, 188] width 50 height 11
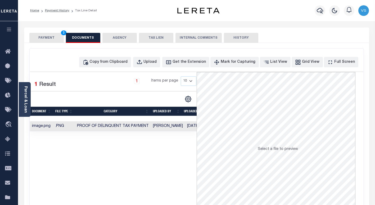
click at [53, 38] on button "PAYMENT 3" at bounding box center [46, 38] width 34 height 10
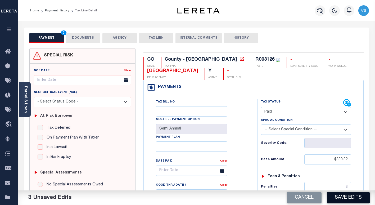
click at [342, 192] on button "Save Edits" at bounding box center [347, 197] width 43 height 11
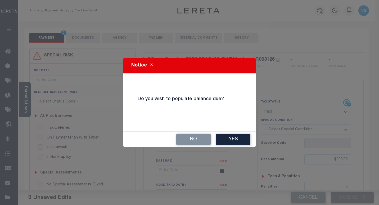
click at [186, 137] on button "No" at bounding box center [193, 138] width 34 height 11
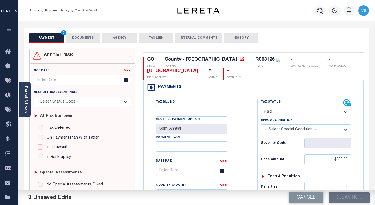
checkbox input "false"
type input "$380.82"
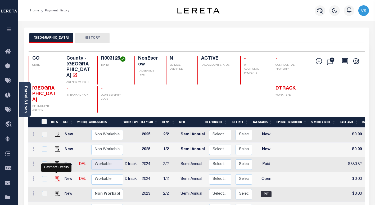
click at [55, 176] on img "" at bounding box center [57, 178] width 5 height 5
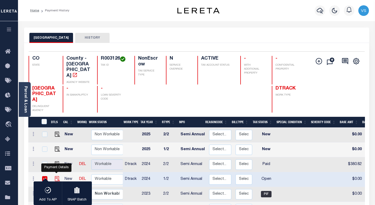
checkbox input "true"
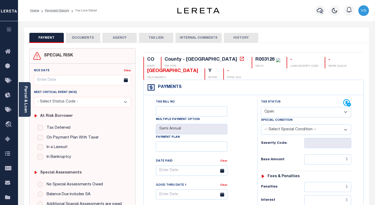
click at [309, 112] on select "- Select Status Code - Open Due/Unpaid Paid Incomplete No Tax Due Internal Refu…" at bounding box center [306, 112] width 90 height 10
select select "PYD"
click at [261, 107] on select "- Select Status Code - Open Due/Unpaid Paid Incomplete No Tax Due Internal Refu…" at bounding box center [306, 112] width 90 height 10
type input "[DATE]"
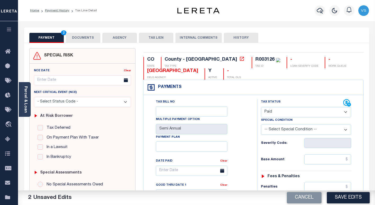
click at [76, 38] on button "DOCUMENTS" at bounding box center [83, 38] width 34 height 10
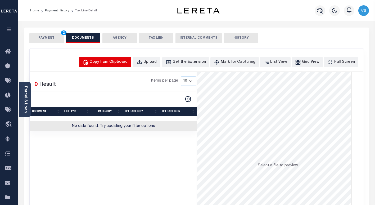
click at [116, 62] on div "Copy from Clipboard" at bounding box center [108, 62] width 38 height 6
select select "POP"
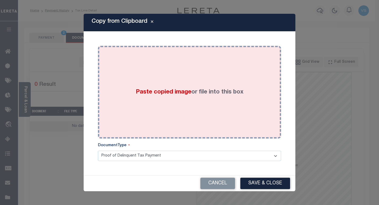
click at [139, 118] on div "Paste copied image or file into this box" at bounding box center [189, 92] width 175 height 85
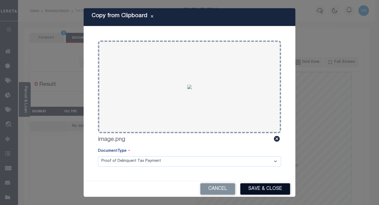
click at [255, 190] on button "Save & Close" at bounding box center [265, 188] width 50 height 11
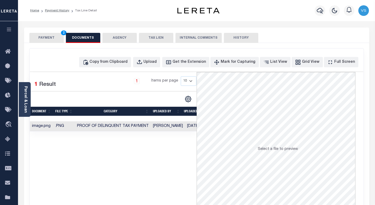
click at [50, 38] on button "PAYMENT 2" at bounding box center [46, 38] width 34 height 10
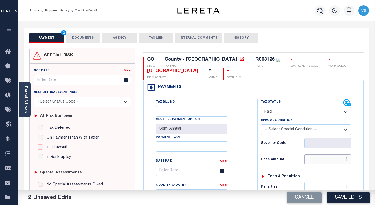
click at [315, 159] on input "text" at bounding box center [327, 159] width 47 height 10
paste input "380.82"
type input "$380.82"
click at [343, 199] on button "Save Edits" at bounding box center [347, 197] width 43 height 11
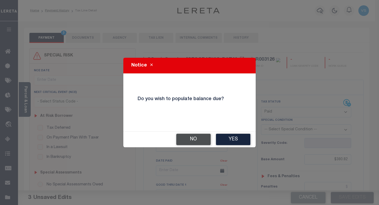
click at [188, 140] on button "No" at bounding box center [193, 138] width 34 height 11
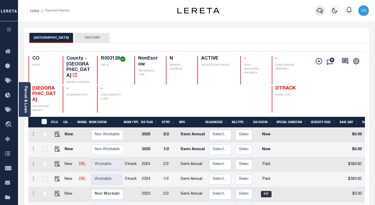
click at [317, 11] on icon "button" at bounding box center [319, 10] width 6 height 6
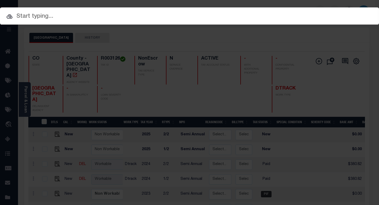
paste input "6736859030"
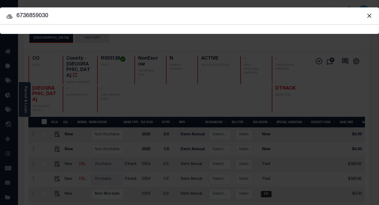
type input "6736859030"
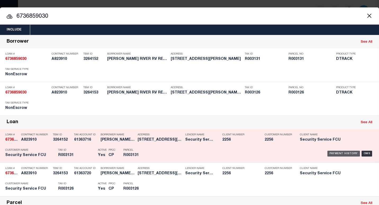
click at [334, 154] on div "Payment History" at bounding box center [343, 153] width 33 height 6
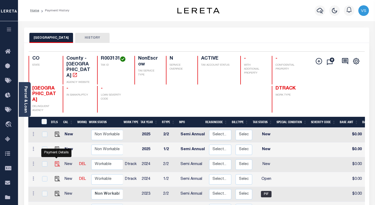
click at [56, 161] on img "" at bounding box center [57, 163] width 5 height 5
checkbox input "true"
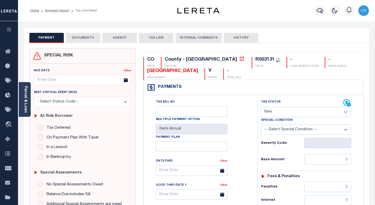
click at [279, 113] on select "- Select Status Code - Open Due/Unpaid Paid Incomplete No Tax Due Internal Refu…" at bounding box center [306, 112] width 90 height 10
select select "PYD"
click at [261, 107] on select "- Select Status Code - Open Due/Unpaid Paid Incomplete No Tax Due Internal Refu…" at bounding box center [306, 112] width 90 height 10
type input "[DATE]"
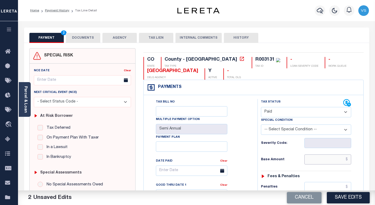
click at [319, 158] on input "text" at bounding box center [327, 159] width 47 height 10
paste input "10,857.02"
type input "$10,857.02"
click at [81, 38] on button "DOCUMENTS" at bounding box center [83, 38] width 34 height 10
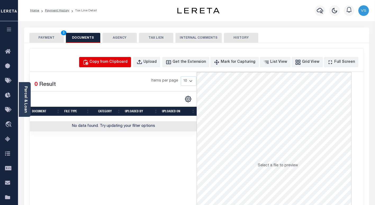
click at [104, 63] on div "Copy from Clipboard" at bounding box center [108, 62] width 38 height 6
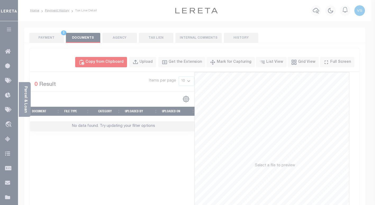
select select "POP"
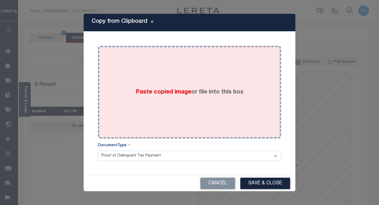
click at [165, 94] on span "Paste copied image" at bounding box center [164, 92] width 56 height 6
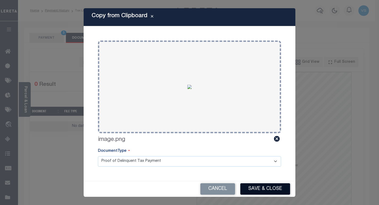
click at [247, 187] on button "Save & Close" at bounding box center [265, 188] width 50 height 11
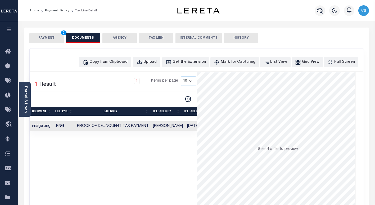
click at [39, 38] on button "PAYMENT 3" at bounding box center [46, 38] width 34 height 10
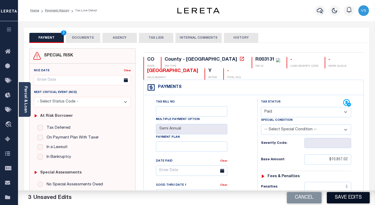
click at [339, 195] on button "Save Edits" at bounding box center [347, 197] width 43 height 11
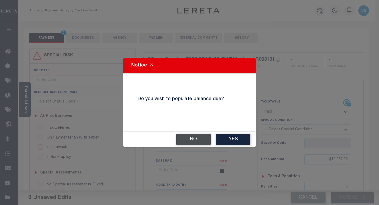
click at [186, 140] on button "No" at bounding box center [193, 138] width 34 height 11
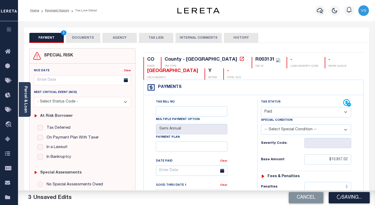
checkbox input "false"
type input "$10,857.02"
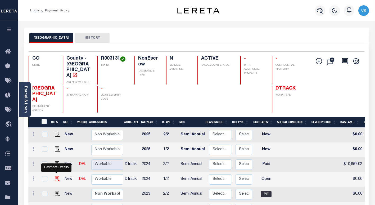
click at [56, 176] on img "" at bounding box center [57, 178] width 5 height 5
checkbox input "true"
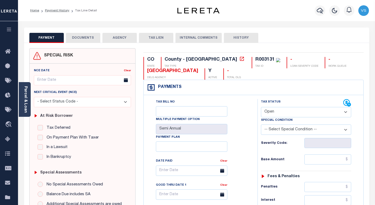
drag, startPoint x: 270, startPoint y: 112, endPoint x: 272, endPoint y: 118, distance: 7.1
click at [270, 112] on select "- Select Status Code - Open Due/Unpaid Paid Incomplete No Tax Due Internal Refu…" at bounding box center [306, 112] width 90 height 10
select select "PYD"
click at [261, 107] on select "- Select Status Code - Open Due/Unpaid Paid Incomplete No Tax Due Internal Refu…" at bounding box center [306, 112] width 90 height 10
type input "[DATE]"
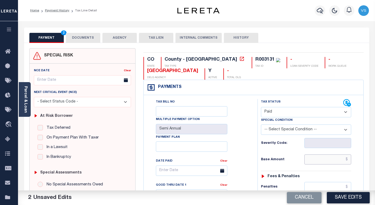
drag, startPoint x: 329, startPoint y: 160, endPoint x: 338, endPoint y: 160, distance: 9.5
click at [329, 160] on input "text" at bounding box center [327, 159] width 47 height 10
click at [72, 41] on button "DOCUMENTS" at bounding box center [83, 38] width 34 height 10
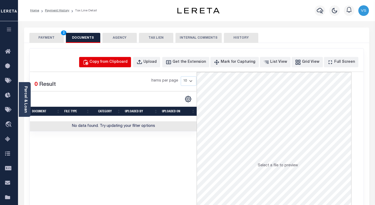
click at [116, 63] on div "Copy from Clipboard" at bounding box center [108, 62] width 38 height 6
select select "POP"
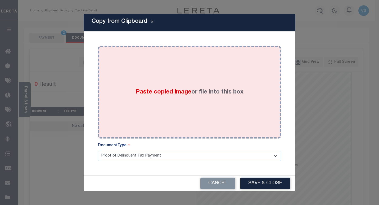
click at [131, 92] on div "Paste copied image or file into this box" at bounding box center [189, 92] width 175 height 85
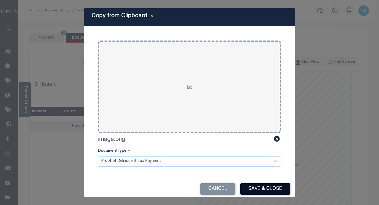
click at [259, 188] on button "Save & Close" at bounding box center [265, 188] width 50 height 11
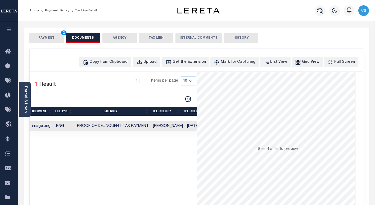
click at [44, 39] on button "PAYMENT 2" at bounding box center [46, 38] width 34 height 10
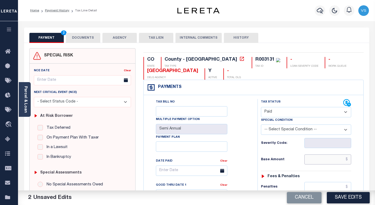
click at [343, 160] on input "text" at bounding box center [327, 159] width 47 height 10
paste input "10,857.02"
type input "$10,857.02"
click at [339, 197] on button "Save Edits" at bounding box center [347, 197] width 43 height 11
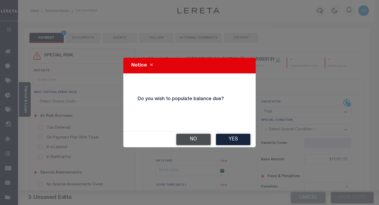
click at [196, 137] on button "No" at bounding box center [193, 138] width 34 height 11
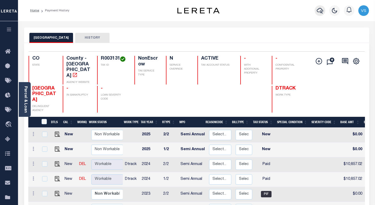
click at [319, 10] on icon "button" at bounding box center [319, 10] width 6 height 6
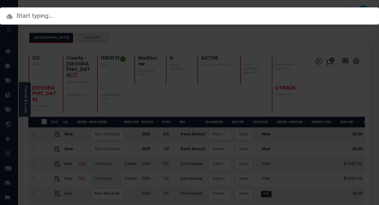
paste input "4305180002965"
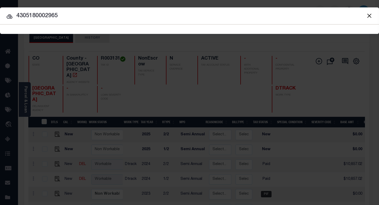
type input "4305180002965"
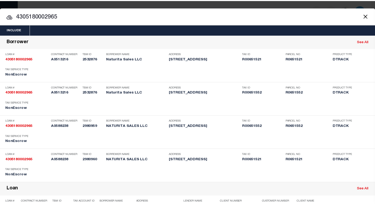
scroll to position [106, 0]
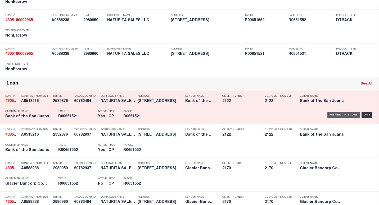
click at [345, 115] on div "Payment History" at bounding box center [343, 115] width 33 height 6
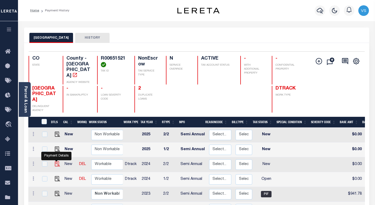
click at [57, 161] on img "" at bounding box center [57, 163] width 5 height 5
checkbox input "true"
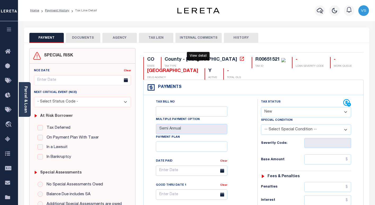
click at [239, 59] on icon at bounding box center [241, 58] width 5 height 5
click at [25, 105] on link "Parcel & Loan" at bounding box center [26, 99] width 4 height 27
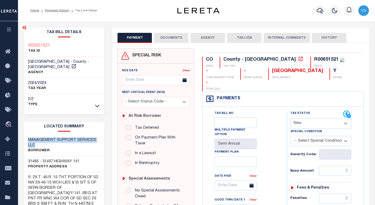
drag, startPoint x: 41, startPoint y: 145, endPoint x: 27, endPoint y: 138, distance: 15.7
click at [27, 138] on div "MANAGEMENT SUPPORT SERVICES LLC Borrower" at bounding box center [64, 145] width 80 height 21
copy h3 "MANAGEMENT SUPPORT SERVICES LLC"
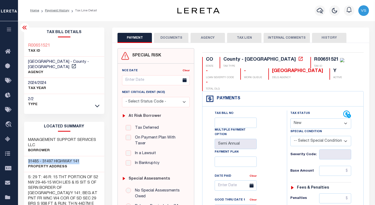
drag, startPoint x: 82, startPoint y: 161, endPoint x: 65, endPoint y: 186, distance: 30.4
click at [27, 158] on div "31485 - 31497 HIGHWAY 141 Property Address" at bounding box center [64, 164] width 80 height 16
copy h3 "31485 - 31497 HIGHWAY 141"
click at [314, 60] on div "R00651521" at bounding box center [326, 59] width 25 height 5
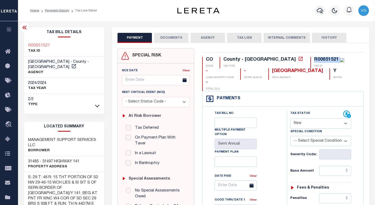
copy div "R00651521"
click at [312, 118] on select "- Select Status Code - Open Due/Unpaid Paid Incomplete No Tax Due Internal Refu…" at bounding box center [320, 123] width 61 height 10
select select "PYD"
click at [290, 118] on select "- Select Status Code - Open Due/Unpaid Paid Incomplete No Tax Due Internal Refu…" at bounding box center [320, 123] width 61 height 10
type input "[DATE]"
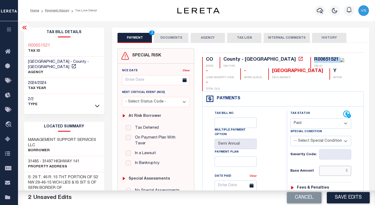
click at [330, 165] on input "text" at bounding box center [335, 170] width 32 height 10
click at [344, 165] on input "$1,883.56" at bounding box center [335, 170] width 32 height 10
click at [346, 165] on input "$1,883.56" at bounding box center [335, 170] width 32 height 10
type input "$1,883.56"
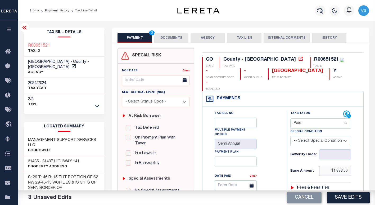
click at [339, 165] on input "$1,883.56" at bounding box center [335, 170] width 32 height 10
drag, startPoint x: 349, startPoint y: 159, endPoint x: 323, endPoint y: 162, distance: 25.8
click at [323, 165] on input "$1,883.56" at bounding box center [335, 170] width 32 height 10
click at [305, 118] on select "- Select Status Code - Open Due/Unpaid Paid Incomplete No Tax Due Internal Refu…" at bounding box center [320, 123] width 61 height 10
select select
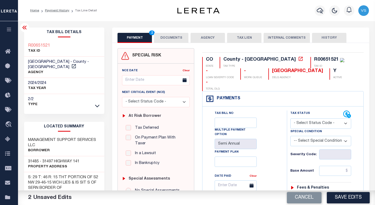
click at [290, 118] on select "- Select Status Code - Open Due/Unpaid Paid Incomplete No Tax Due Internal Refu…" at bounding box center [320, 123] width 61 height 10
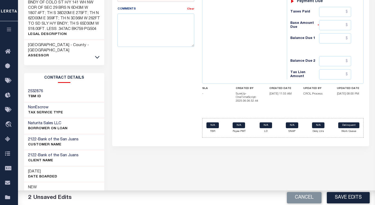
scroll to position [185, 0]
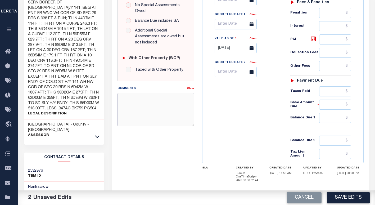
click at [146, 102] on textarea "Comments" at bounding box center [155, 109] width 77 height 33
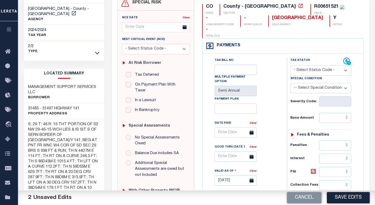
scroll to position [0, 0]
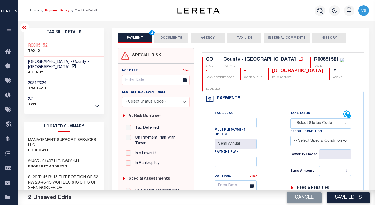
click at [55, 10] on link "Payment History" at bounding box center [57, 10] width 24 height 3
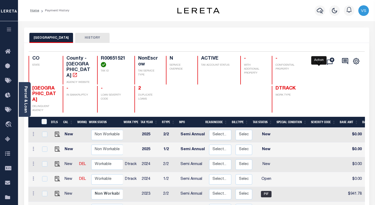
drag, startPoint x: 318, startPoint y: 59, endPoint x: 300, endPoint y: 73, distance: 22.8
click at [318, 59] on icon "" at bounding box center [318, 61] width 6 height 6
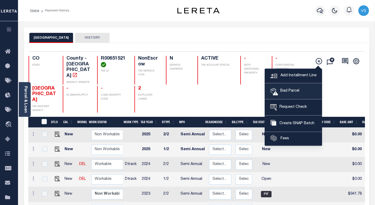
click at [287, 90] on span "Bad Parcel" at bounding box center [288, 91] width 21 height 6
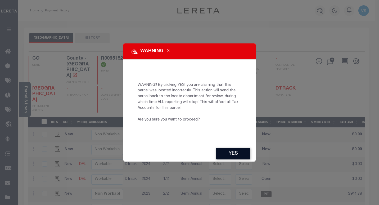
click at [223, 153] on button "YES" at bounding box center [233, 153] width 34 height 11
type input "[EMAIL_ADDRESS][DOMAIN_NAME]"
type input "[DATE]"
type input "CP"
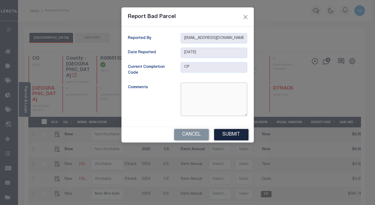
click at [193, 103] on textarea at bounding box center [214, 98] width 66 height 33
click at [185, 85] on textarea "No taxes will be billed" at bounding box center [214, 98] width 66 height 33
click at [244, 87] on textarea "Per Windy, no taxes will be billed" at bounding box center [214, 98] width 66 height 33
drag, startPoint x: 205, startPoint y: 98, endPoint x: 226, endPoint y: 102, distance: 21.4
click at [208, 98] on textarea "Per Windy, no taxes will be billed going forward the parcel is no more active" at bounding box center [214, 98] width 66 height 33
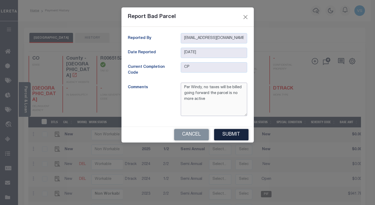
click at [212, 99] on textarea "Per Windy, no taxes will be billed going forward the parcel is no more active" at bounding box center [214, 98] width 66 height 33
click at [196, 89] on textarea "Per Windy, no taxes will be billed going forward the parcel is no more active." at bounding box center [214, 98] width 66 height 33
drag, startPoint x: 212, startPoint y: 101, endPoint x: 214, endPoint y: 104, distance: 4.0
click at [212, 101] on textarea "Per Wendy, no taxes will be billed going forward the parcel is no more active." at bounding box center [214, 98] width 66 height 33
type textarea "Per Wendy, no taxes will be billed going forward the parcel is no more active."
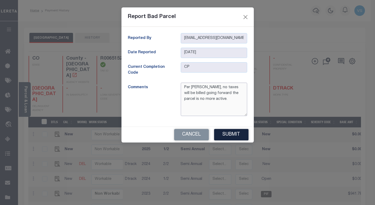
drag, startPoint x: 215, startPoint y: 99, endPoint x: 181, endPoint y: 85, distance: 36.9
click at [181, 85] on textarea "Per Wendy, no taxes will be billed going forward the parcel is no more active." at bounding box center [214, 98] width 66 height 33
click at [232, 135] on button "Submit" at bounding box center [231, 134] width 34 height 11
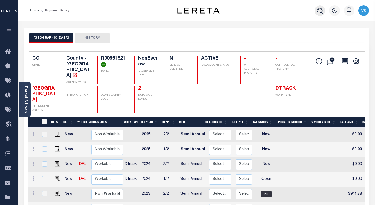
click at [319, 9] on icon "button" at bounding box center [319, 11] width 6 height 6
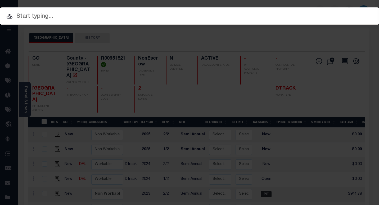
paste input "4305210008526"
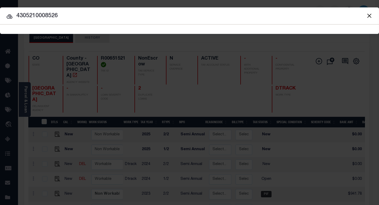
type input "4305210008526"
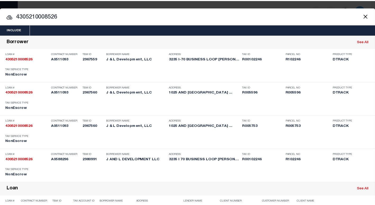
scroll to position [106, 0]
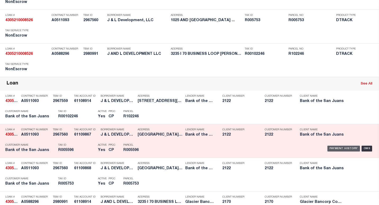
click at [327, 148] on div "Payment History" at bounding box center [343, 148] width 33 height 6
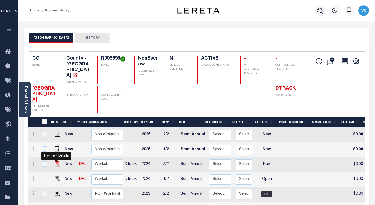
click at [55, 161] on img "" at bounding box center [57, 163] width 5 height 5
checkbox input "true"
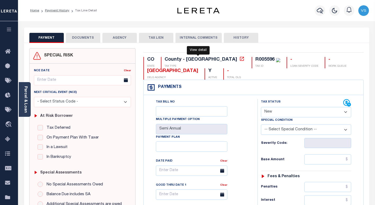
click at [239, 60] on icon at bounding box center [241, 58] width 5 height 5
click at [267, 112] on select "- Select Status Code - Open Due/Unpaid Paid Incomplete No Tax Due Internal Refu…" at bounding box center [306, 112] width 90 height 10
select select "PYD"
click at [261, 107] on select "- Select Status Code - Open Due/Unpaid Paid Incomplete No Tax Due Internal Refu…" at bounding box center [306, 112] width 90 height 10
type input "[DATE]"
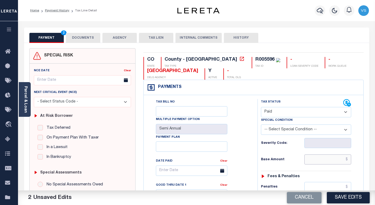
click at [343, 159] on input "text" at bounding box center [327, 159] width 47 height 10
drag, startPoint x: 320, startPoint y: 162, endPoint x: 332, endPoint y: 162, distance: 11.6
click at [320, 162] on input "text" at bounding box center [327, 159] width 47 height 10
drag, startPoint x: 337, startPoint y: 159, endPoint x: 343, endPoint y: 164, distance: 7.5
click at [337, 159] on input "text" at bounding box center [327, 159] width 47 height 10
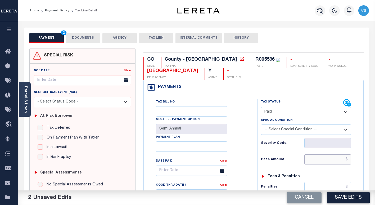
paste input "552.46"
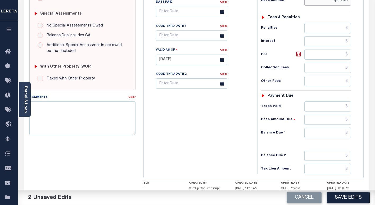
scroll to position [185, 0]
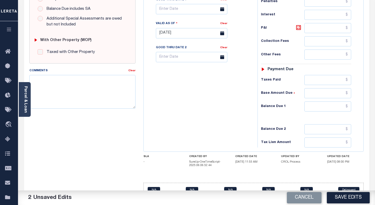
type input "$552.46"
click at [87, 89] on textarea "Comments" at bounding box center [82, 91] width 106 height 33
drag, startPoint x: 100, startPoint y: 81, endPoint x: 30, endPoint y: 77, distance: 69.6
click at [30, 77] on textarea "Per Bob, Taxes are paid in full - VS" at bounding box center [82, 91] width 106 height 33
click at [108, 80] on textarea "Per Bob, Taxes are paid in full - VS" at bounding box center [82, 91] width 106 height 33
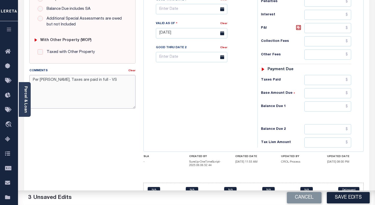
click at [33, 79] on textarea "Per Bob, Taxes are paid in full - VS" at bounding box center [82, 91] width 106 height 33
drag, startPoint x: 123, startPoint y: 80, endPoint x: 29, endPoint y: 81, distance: 93.6
click at [29, 81] on textarea "9/12/25 - Per Bob, Taxes are paid in full - VS" at bounding box center [82, 91] width 106 height 33
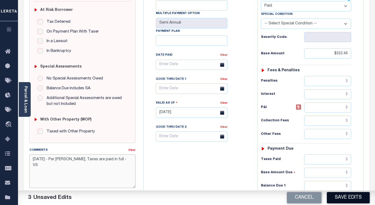
type textarea "9/12/25 - Per Bob, Taxes are paid in full - VS"
click at [339, 198] on button "Save Edits" at bounding box center [347, 197] width 43 height 11
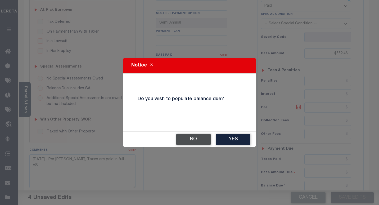
click at [182, 138] on button "No" at bounding box center [193, 138] width 34 height 11
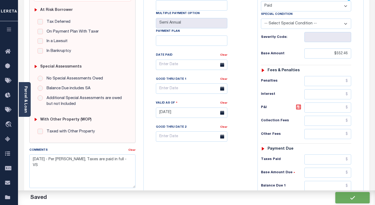
checkbox input "false"
type input "$552.46"
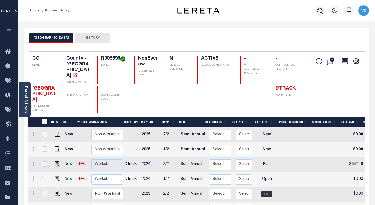
scroll to position [26, 0]
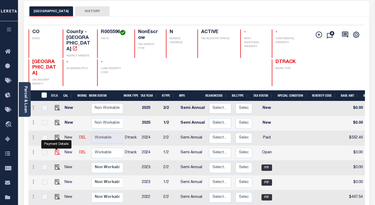
click at [57, 149] on img "" at bounding box center [57, 151] width 5 height 5
checkbox input "true"
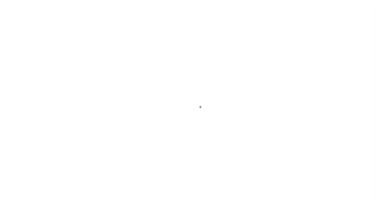
select select "OP2"
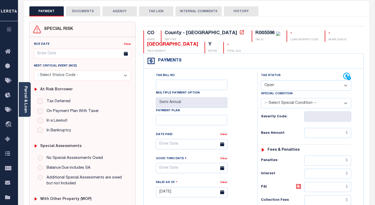
scroll to position [79, 0]
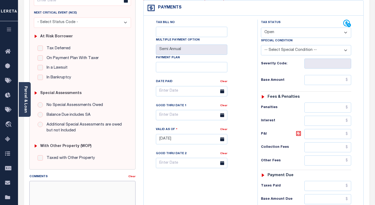
click at [59, 185] on textarea "Comments" at bounding box center [82, 197] width 106 height 33
paste textarea "[DATE] - Per [PERSON_NAME], Taxes are paid in full - VS"
type textarea "[DATE] - Per [PERSON_NAME], Taxes are paid in full - VS"
click at [273, 34] on select "- Select Status Code - Open Due/Unpaid Paid Incomplete No Tax Due Internal Refu…" at bounding box center [306, 32] width 90 height 10
type input "[DATE]"
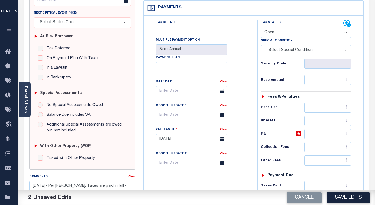
select select "PYD"
click at [261, 28] on select "- Select Status Code - Open Due/Unpaid Paid Incomplete No Tax Due Internal Refu…" at bounding box center [306, 32] width 90 height 10
drag, startPoint x: 324, startPoint y: 77, endPoint x: 325, endPoint y: 83, distance: 6.7
click at [324, 77] on input "text" at bounding box center [327, 80] width 47 height 10
paste input "552.46"
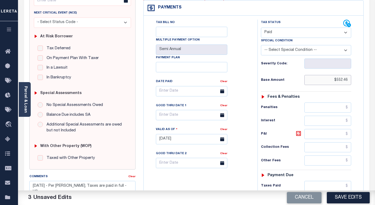
scroll to position [0, 0]
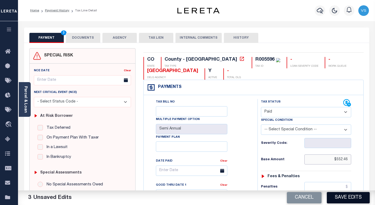
type input "$552.46"
drag, startPoint x: 337, startPoint y: 197, endPoint x: 345, endPoint y: 183, distance: 15.5
click at [337, 197] on button "Save Edits" at bounding box center [347, 197] width 43 height 11
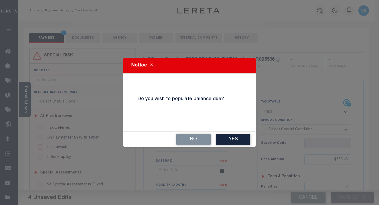
click at [189, 145] on div "No Yes" at bounding box center [189, 139] width 132 height 16
click at [189, 142] on button "No" at bounding box center [193, 138] width 34 height 11
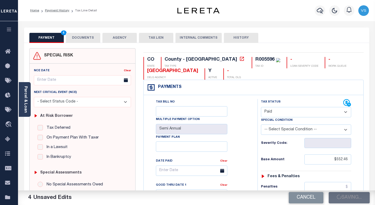
checkbox input "false"
type input "$552.46"
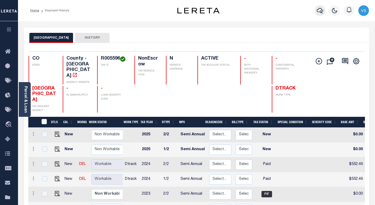
click at [317, 12] on icon "button" at bounding box center [319, 10] width 6 height 6
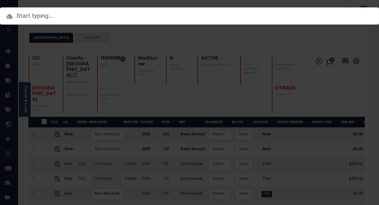
paste input "4305210008526"
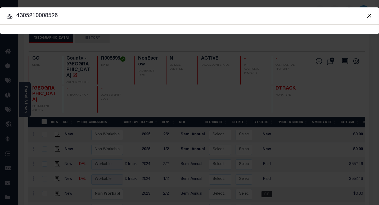
type input "4305210008526"
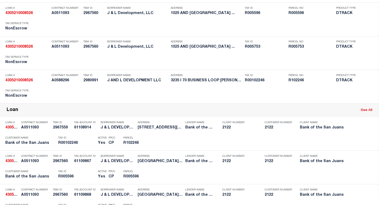
scroll to position [159, 0]
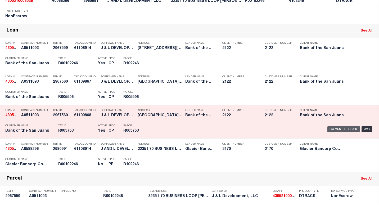
click at [332, 129] on div "Payment History" at bounding box center [343, 129] width 33 height 6
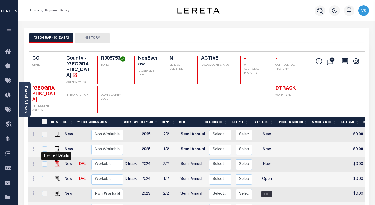
click at [55, 161] on img "" at bounding box center [57, 163] width 5 height 5
checkbox input "true"
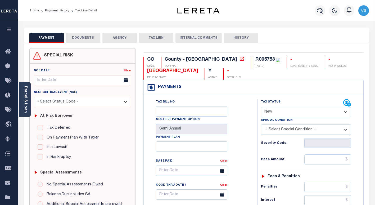
click at [279, 110] on select "- Select Status Code - Open Due/Unpaid Paid Incomplete No Tax Due Internal Refu…" at bounding box center [306, 112] width 90 height 10
select select "PYD"
click at [261, 107] on select "- Select Status Code - Open Due/Unpaid Paid Incomplete No Tax Due Internal Refu…" at bounding box center [306, 112] width 90 height 10
type input "[DATE]"
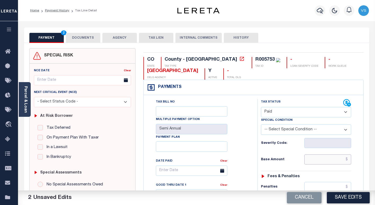
click at [329, 159] on input "text" at bounding box center [327, 159] width 47 height 10
paste input "4,792.88"
type input "$4,792.88"
click at [87, 39] on button "DOCUMENTS" at bounding box center [83, 38] width 34 height 10
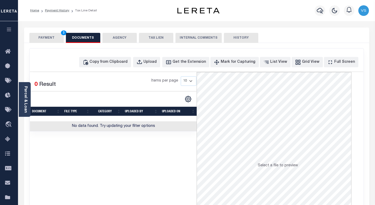
click at [54, 38] on button "PAYMENT 3" at bounding box center [46, 38] width 34 height 10
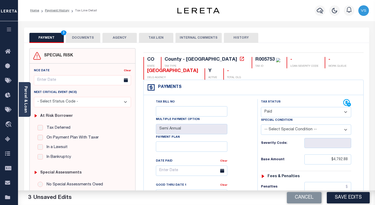
scroll to position [106, 0]
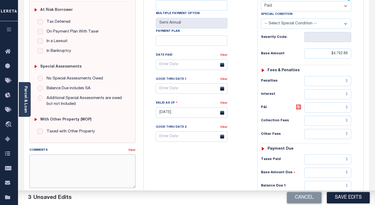
click at [83, 159] on textarea "Comments" at bounding box center [82, 170] width 106 height 33
type textarea "[DATE] - Per [PERSON_NAME], Taxes are paid in full - VS"
type input "$9.81"
drag, startPoint x: 348, startPoint y: 121, endPoint x: 334, endPoint y: 122, distance: 13.8
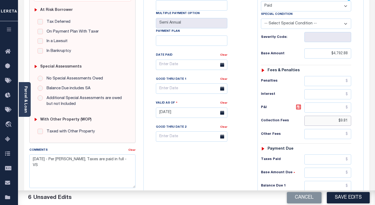
click at [334, 122] on input "$9.81" at bounding box center [327, 121] width 47 height 10
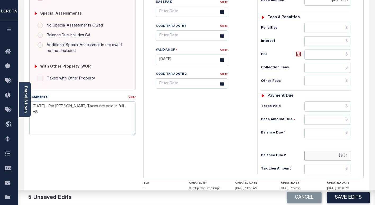
drag, startPoint x: 349, startPoint y: 156, endPoint x: 326, endPoint y: 159, distance: 23.2
click at [326, 159] on input "$9.81" at bounding box center [327, 155] width 47 height 10
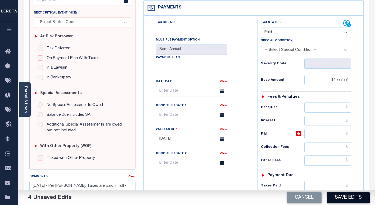
click at [339, 197] on button "Save Edits" at bounding box center [347, 197] width 43 height 11
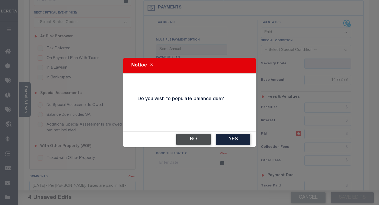
click at [195, 138] on button "No" at bounding box center [193, 138] width 34 height 11
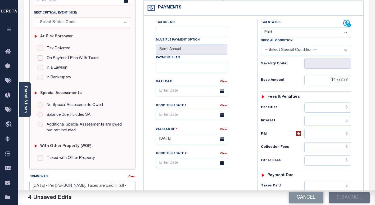
checkbox input "false"
type input "$4,792.88"
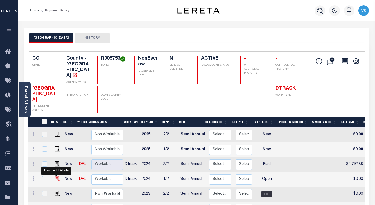
click at [55, 176] on img "" at bounding box center [57, 178] width 5 height 5
checkbox input "true"
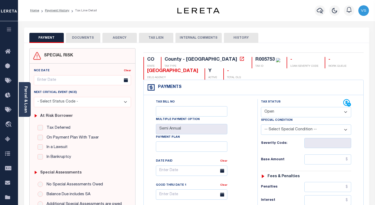
click at [267, 111] on select "- Select Status Code - Open Due/Unpaid Paid Incomplete No Tax Due Internal Refu…" at bounding box center [306, 112] width 90 height 10
select select "PYD"
click at [261, 107] on select "- Select Status Code - Open Due/Unpaid Paid Incomplete No Tax Due Internal Refu…" at bounding box center [306, 112] width 90 height 10
type input "[DATE]"
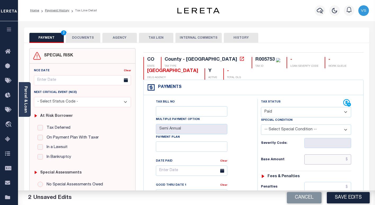
click at [339, 161] on input "text" at bounding box center [327, 159] width 47 height 10
paste input "4,792.88"
type input "$4,792.88"
click at [74, 37] on button "DOCUMENTS" at bounding box center [83, 38] width 34 height 10
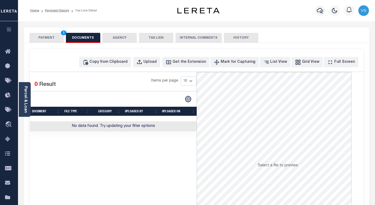
click at [46, 38] on button "PAYMENT 3" at bounding box center [46, 38] width 34 height 10
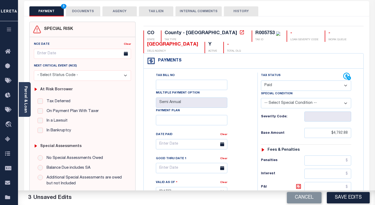
scroll to position [79, 0]
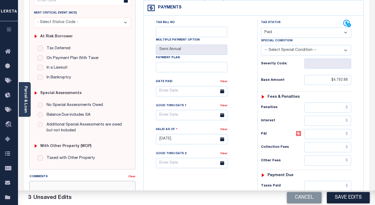
click at [102, 185] on textarea "Comments" at bounding box center [82, 197] width 106 height 33
type textarea "9/12/25 - Per Bob, Taxes are paid in full - VS"
type input "$9.81"
drag, startPoint x: 348, startPoint y: 148, endPoint x: 327, endPoint y: 149, distance: 21.4
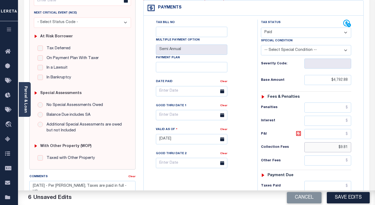
click at [327, 149] on input "$9.81" at bounding box center [327, 147] width 47 height 10
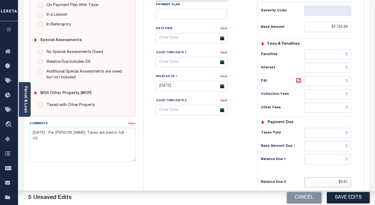
drag, startPoint x: 348, startPoint y: 180, endPoint x: 333, endPoint y: 181, distance: 14.9
click at [333, 181] on input "$9.81" at bounding box center [327, 182] width 47 height 10
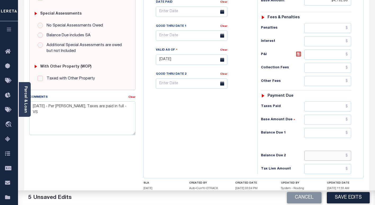
scroll to position [194, 0]
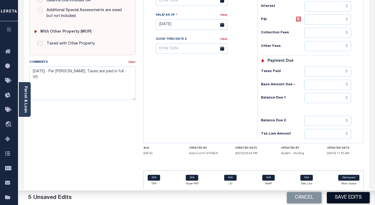
click at [339, 197] on button "Save Edits" at bounding box center [347, 197] width 43 height 11
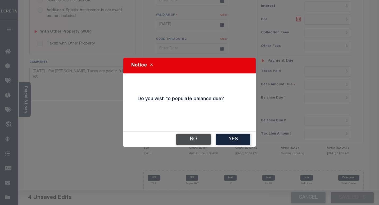
click at [187, 139] on button "No" at bounding box center [193, 138] width 34 height 11
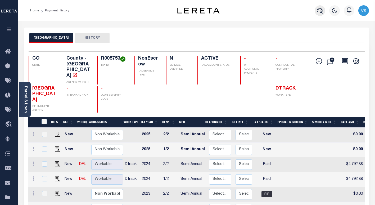
click at [317, 9] on icon "button" at bounding box center [319, 10] width 6 height 6
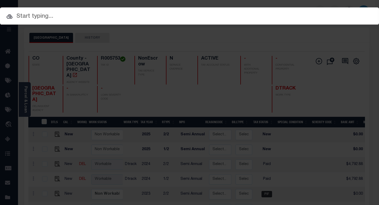
paste input "22271300"
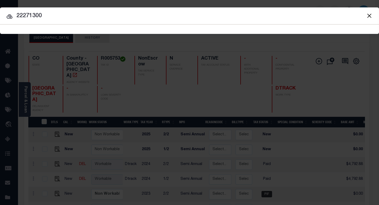
type input "22271300"
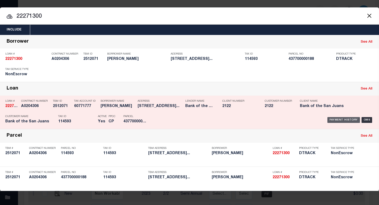
click at [343, 119] on div "Payment History" at bounding box center [343, 120] width 33 height 6
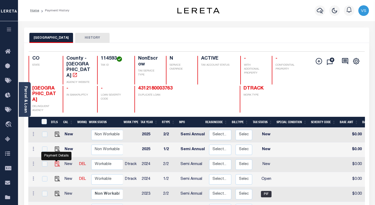
click at [56, 161] on img "" at bounding box center [57, 163] width 5 height 5
checkbox input "true"
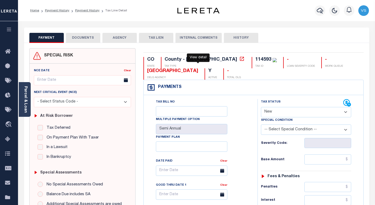
click at [239, 59] on icon at bounding box center [241, 58] width 5 height 5
click at [280, 113] on select "- Select Status Code - Open Due/Unpaid Paid Incomplete No Tax Due Internal Refu…" at bounding box center [306, 112] width 90 height 10
select select "PYD"
click at [261, 107] on select "- Select Status Code - Open Due/Unpaid Paid Incomplete No Tax Due Internal Refu…" at bounding box center [306, 112] width 90 height 10
type input "09/12/2025"
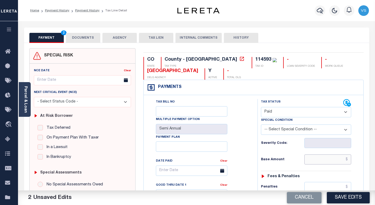
click at [334, 157] on input "text" at bounding box center [327, 159] width 47 height 10
paste input "124.88"
type input "$124.88"
click at [80, 38] on button "DOCUMENTS" at bounding box center [83, 38] width 34 height 10
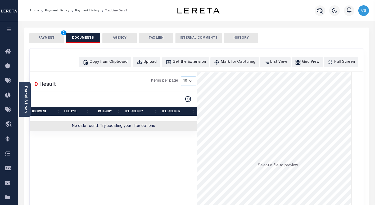
click at [52, 40] on button "PAYMENT 3" at bounding box center [46, 38] width 34 height 10
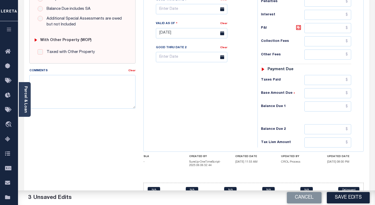
scroll to position [198, 0]
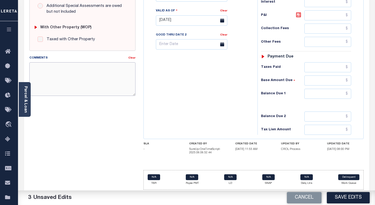
click at [84, 73] on textarea "Comments" at bounding box center [82, 78] width 106 height 33
type textarea "9/12/25 - Per Bob, Taxes are paid in full - VS"
type input "$9.81"
click at [59, 68] on textarea "9/12/25 - Per Bob, Taxes are paid in full - VS" at bounding box center [82, 78] width 106 height 33
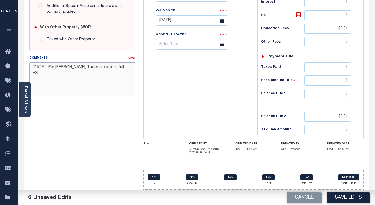
click at [59, 68] on textarea "9/12/25 - Per Bob, Taxes are paid in full - VS" at bounding box center [82, 78] width 106 height 33
drag, startPoint x: 120, startPoint y: 69, endPoint x: 32, endPoint y: 72, distance: 87.8
click at [32, 72] on textarea "[DATE] - [PERSON_NAME], Taxes are paid in full - VS" at bounding box center [82, 78] width 106 height 33
type textarea "[DATE] - [PERSON_NAME], Taxes are paid in full - VS"
drag, startPoint x: 342, startPoint y: 119, endPoint x: 323, endPoint y: 122, distance: 18.5
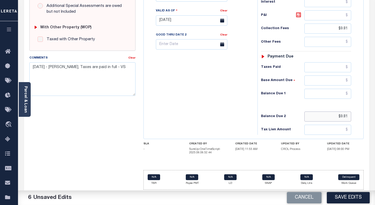
click at [323, 121] on input "$9.81" at bounding box center [327, 116] width 47 height 10
drag, startPoint x: 348, startPoint y: 29, endPoint x: 321, endPoint y: 32, distance: 27.1
click at [321, 31] on input "$9.81" at bounding box center [327, 29] width 47 height 10
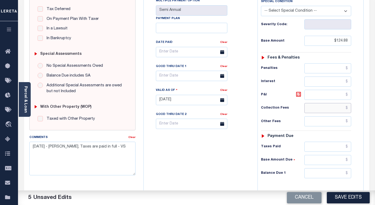
scroll to position [92, 0]
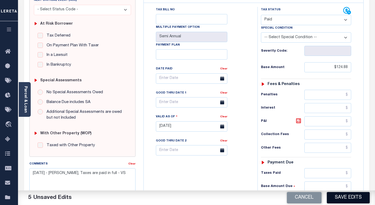
click at [346, 200] on button "Save Edits" at bounding box center [347, 197] width 43 height 11
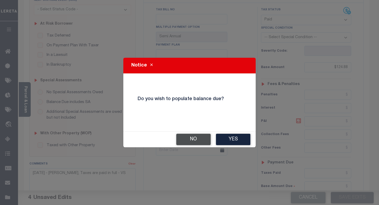
click at [191, 136] on button "No" at bounding box center [193, 138] width 34 height 11
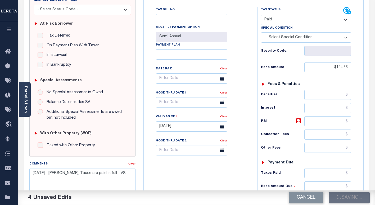
checkbox input "false"
type input "$124.88"
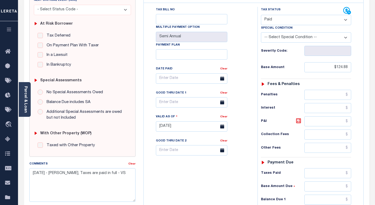
scroll to position [198, 0]
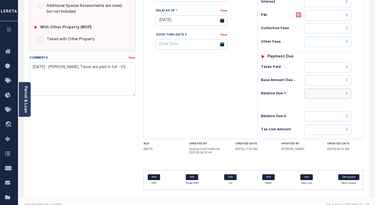
click at [329, 97] on input "text" at bounding box center [327, 94] width 47 height 10
type input "$0.00"
click at [93, 88] on textarea "[DATE] - [PERSON_NAME], Taxes are paid in full - VS" at bounding box center [82, 78] width 106 height 33
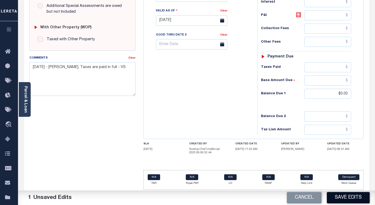
drag, startPoint x: 339, startPoint y: 197, endPoint x: 347, endPoint y: 189, distance: 11.4
click at [339, 197] on button "Save Edits" at bounding box center [347, 197] width 43 height 11
checkbox input "false"
type input "$124.88"
type input "$0"
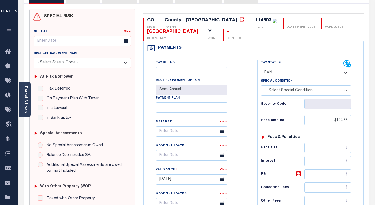
scroll to position [0, 0]
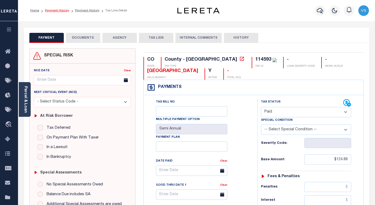
click at [48, 10] on link "Payment History" at bounding box center [57, 10] width 24 height 3
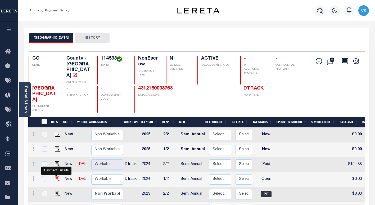
click at [57, 176] on img "" at bounding box center [57, 178] width 5 height 5
checkbox input "true"
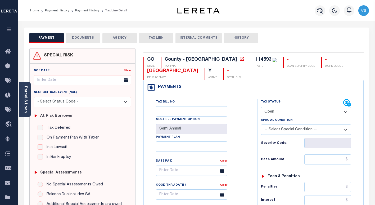
click at [294, 112] on select "- Select Status Code - Open Due/Unpaid Paid Incomplete No Tax Due Internal Refu…" at bounding box center [306, 112] width 90 height 10
select select "PYD"
click at [261, 107] on select "- Select Status Code - Open Due/Unpaid Paid Incomplete No Tax Due Internal Refu…" at bounding box center [306, 112] width 90 height 10
type input "[DATE]"
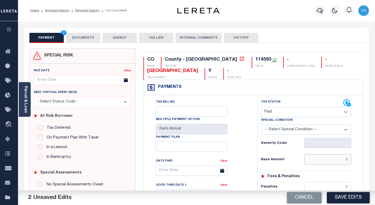
click at [330, 159] on input "text" at bounding box center [327, 159] width 47 height 10
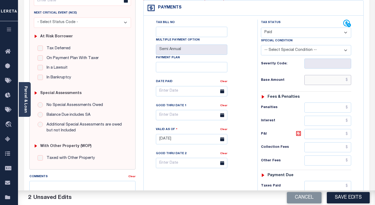
scroll to position [53, 0]
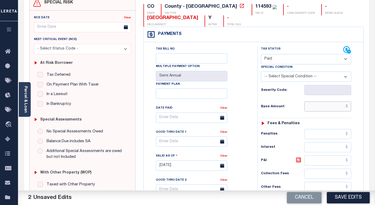
click at [324, 107] on input "text" at bounding box center [327, 106] width 47 height 10
type input "$124.88"
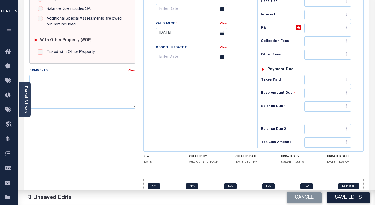
scroll to position [196, 0]
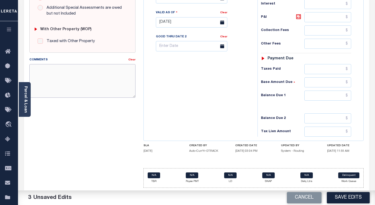
click at [93, 75] on textarea "Comments" at bounding box center [82, 80] width 106 height 33
paste textarea "[DATE] - [PERSON_NAME], Taxes are paid in full - VS"
type textarea "[DATE] - [PERSON_NAME], Taxes are paid in full - VS"
click at [332, 193] on button "Save Edits" at bounding box center [347, 197] width 43 height 11
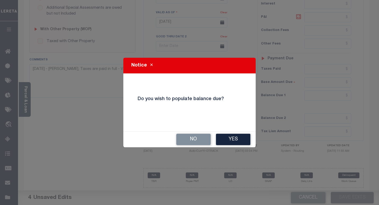
click at [187, 140] on button "No" at bounding box center [193, 138] width 34 height 11
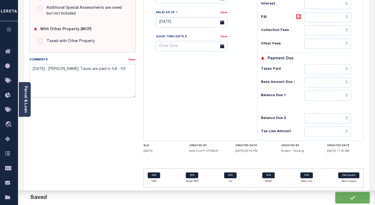
checkbox input "false"
type input "$124.88"
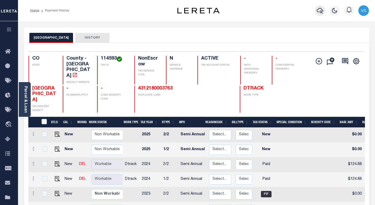
click at [324, 11] on button "button" at bounding box center [319, 10] width 11 height 11
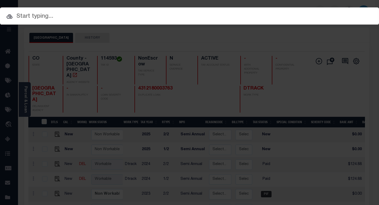
paste input "748"
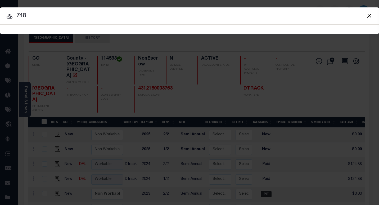
type input "748"
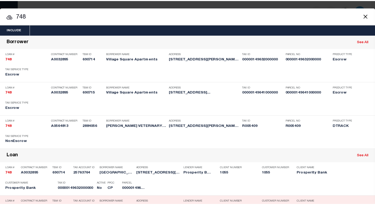
scroll to position [79, 0]
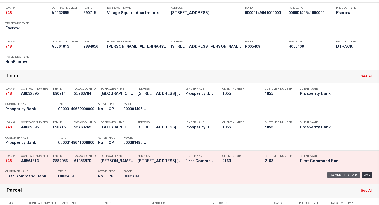
click at [335, 174] on div "Payment History" at bounding box center [343, 175] width 33 height 6
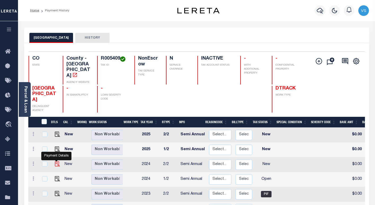
click at [56, 161] on img "" at bounding box center [57, 163] width 5 height 5
checkbox input "true"
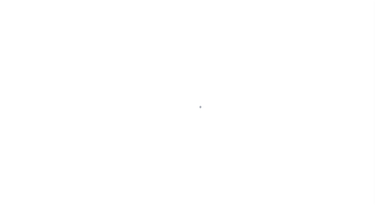
select select "NW2"
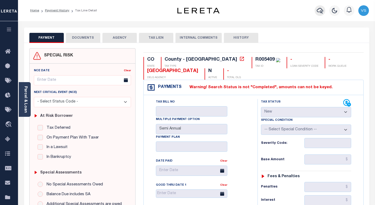
click at [318, 12] on icon "button" at bounding box center [319, 10] width 6 height 6
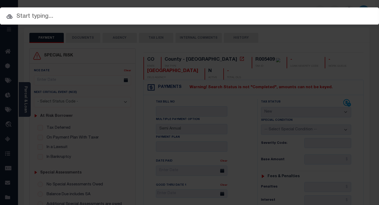
paste input "101228838"
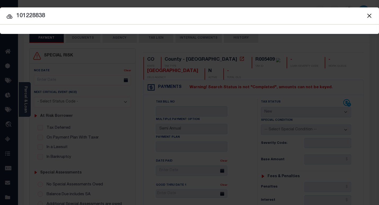
type input "101228838"
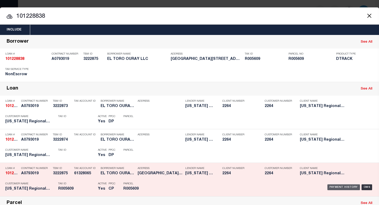
click at [328, 186] on div "Payment History" at bounding box center [343, 187] width 33 height 6
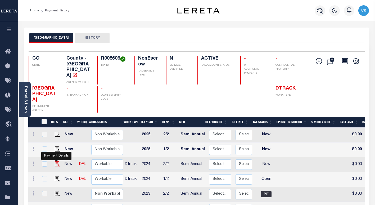
click at [57, 161] on img "" at bounding box center [57, 163] width 5 height 5
checkbox input "true"
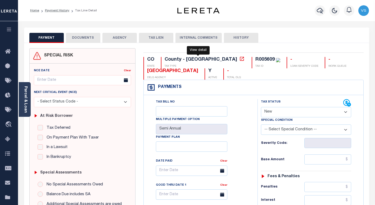
click at [239, 59] on icon at bounding box center [241, 58] width 5 height 5
click at [25, 105] on link "Parcel & Loan" at bounding box center [26, 99] width 4 height 27
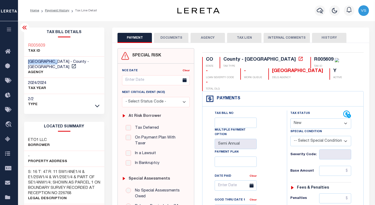
drag, startPoint x: 59, startPoint y: 62, endPoint x: 22, endPoint y: 63, distance: 37.0
copy span "[GEOGRAPHIC_DATA]"
click at [314, 59] on div "R005609" at bounding box center [323, 59] width 19 height 5
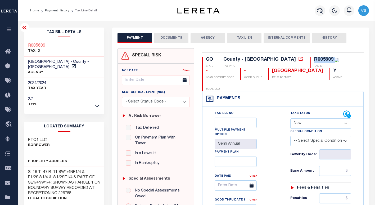
copy div "R005609"
click at [308, 118] on select "- Select Status Code - Open Due/Unpaid Paid Incomplete No Tax Due Internal Refu…" at bounding box center [320, 123] width 61 height 10
select select "PYD"
click at [290, 118] on select "- Select Status Code - Open Due/Unpaid Paid Incomplete No Tax Due Internal Refu…" at bounding box center [320, 123] width 61 height 10
type input "[DATE]"
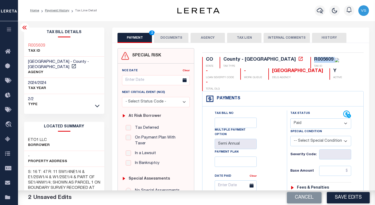
click at [170, 38] on button "DOCUMENTS" at bounding box center [171, 38] width 34 height 10
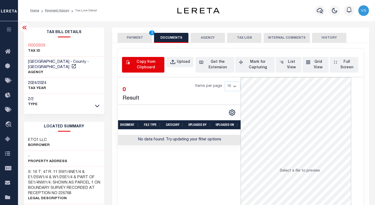
click at [134, 65] on div "Copy from Clipboard" at bounding box center [146, 64] width 30 height 11
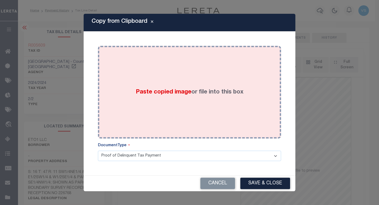
click at [228, 99] on div "Paste copied image or file into this box" at bounding box center [189, 92] width 175 height 85
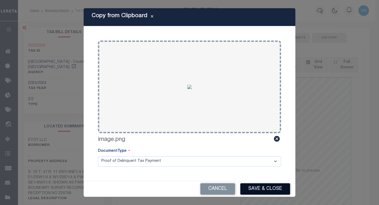
click at [254, 186] on button "Save & Close" at bounding box center [265, 188] width 50 height 11
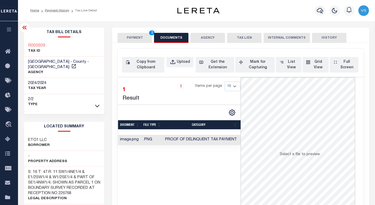
click at [130, 36] on button "PAYMENT 2" at bounding box center [134, 38] width 34 height 10
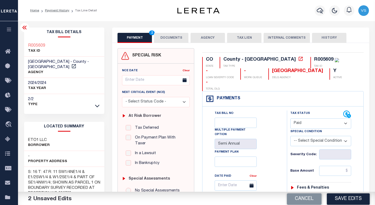
scroll to position [79, 0]
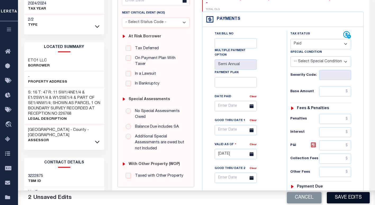
click at [340, 195] on button "Save Edits" at bounding box center [347, 197] width 43 height 11
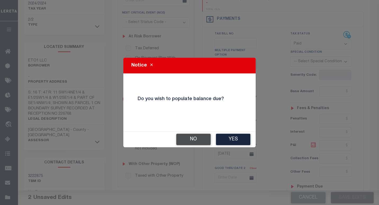
click at [188, 137] on button "No" at bounding box center [193, 138] width 34 height 11
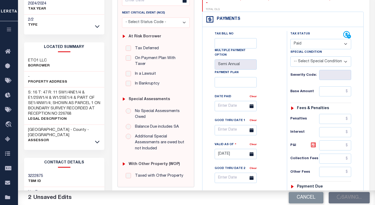
checkbox input "false"
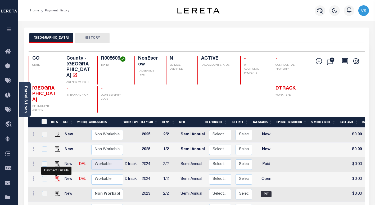
click at [55, 176] on img "" at bounding box center [57, 178] width 5 height 5
checkbox input "true"
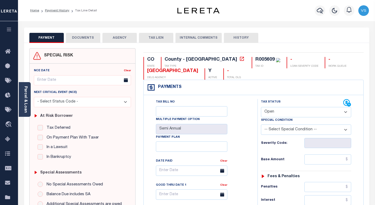
click at [271, 111] on select "- Select Status Code - Open Due/Unpaid Paid Incomplete No Tax Due Internal Refu…" at bounding box center [306, 112] width 90 height 10
select select "PYD"
click at [261, 107] on select "- Select Status Code - Open Due/Unpaid Paid Incomplete No Tax Due Internal Refu…" at bounding box center [306, 112] width 90 height 10
type input "[DATE]"
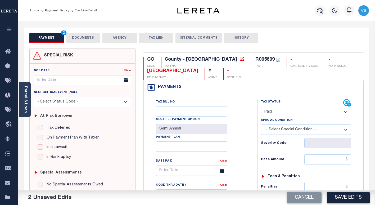
click at [82, 39] on button "DOCUMENTS" at bounding box center [83, 38] width 34 height 10
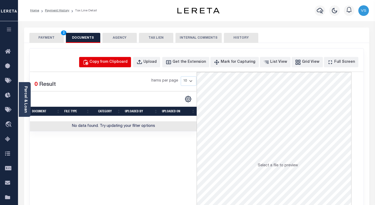
click at [122, 63] on div "Copy from Clipboard" at bounding box center [108, 62] width 38 height 6
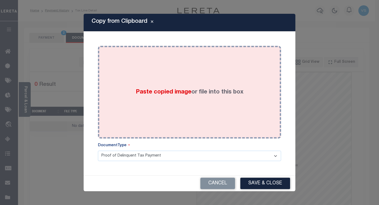
click at [151, 98] on div "Paste copied image or file into this box" at bounding box center [189, 92] width 175 height 85
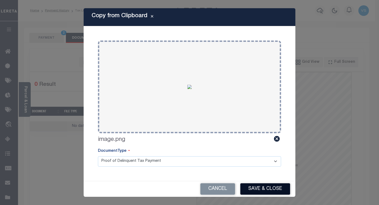
click at [261, 186] on button "Save & Close" at bounding box center [265, 188] width 50 height 11
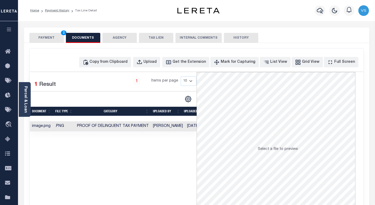
click at [49, 37] on button "PAYMENT 2" at bounding box center [46, 38] width 34 height 10
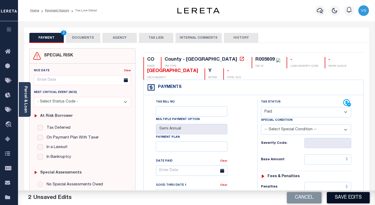
click at [342, 194] on button "Save Edits" at bounding box center [347, 197] width 43 height 11
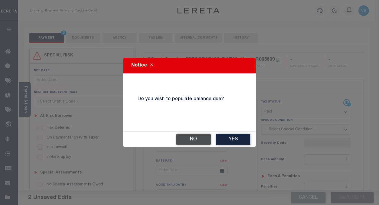
click at [200, 140] on button "No" at bounding box center [193, 138] width 34 height 11
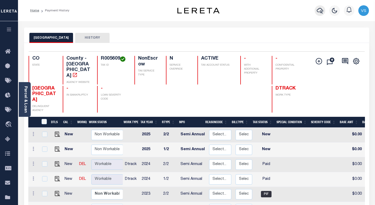
click at [322, 11] on icon "button" at bounding box center [319, 10] width 6 height 6
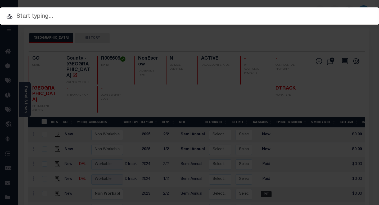
paste input "40003665"
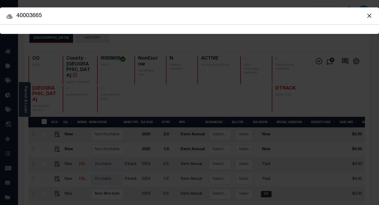
type input "40003665"
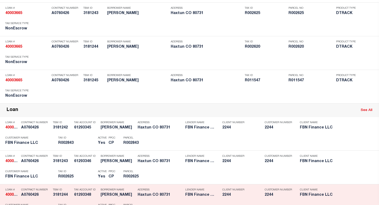
scroll to position [132, 0]
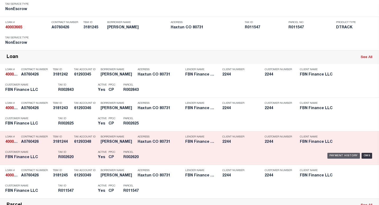
click at [344, 158] on div "Payment History" at bounding box center [343, 156] width 33 height 6
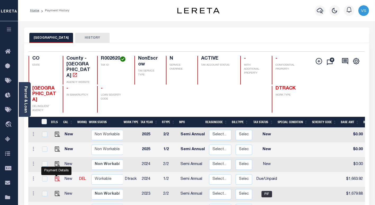
click at [55, 176] on img "" at bounding box center [57, 178] width 5 height 5
checkbox input "true"
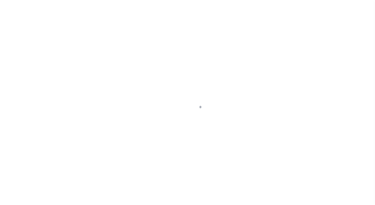
select select "DUE"
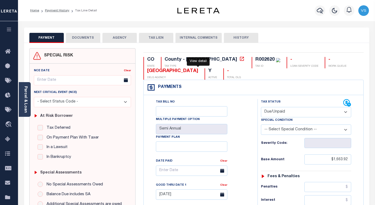
click at [239, 59] on icon at bounding box center [241, 58] width 5 height 5
click at [29, 100] on div "Parcel & Loan" at bounding box center [25, 99] width 12 height 35
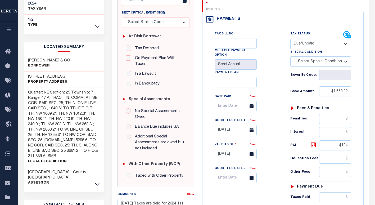
scroll to position [159, 0]
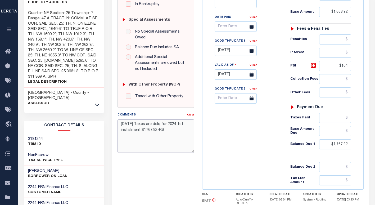
click at [121, 119] on textarea "7/3/25 Taxes are delq for 2024 1st installment $1767.92-RS" at bounding box center [155, 135] width 77 height 33
click at [153, 119] on textarea "7/3/25 Taxes are delq for 2024 1st installment $1767.92-RS" at bounding box center [155, 135] width 77 height 33
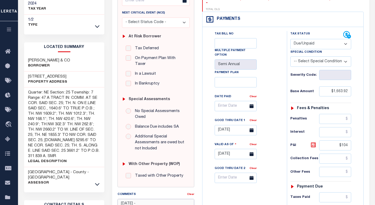
scroll to position [0, 0]
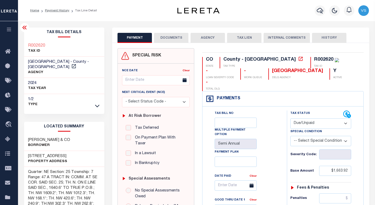
type textarea "9/30/25 - 7/3/25 Taxes are delq for 2024 1st installment $1767.92-RS"
type input "[DATE]"
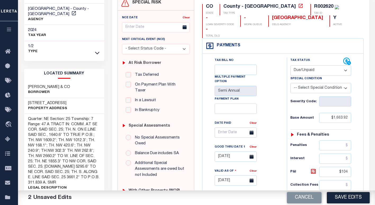
scroll to position [132, 0]
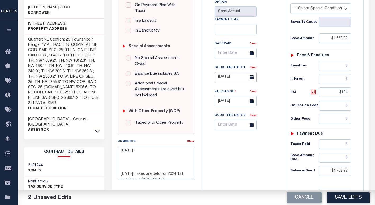
drag, startPoint x: 225, startPoint y: 62, endPoint x: 231, endPoint y: 71, distance: 10.5
click at [225, 72] on input "07/31/2025" at bounding box center [235, 77] width 42 height 10
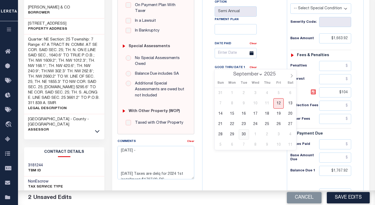
click at [243, 134] on span "30" at bounding box center [243, 134] width 10 height 10
type input "09/30/2025"
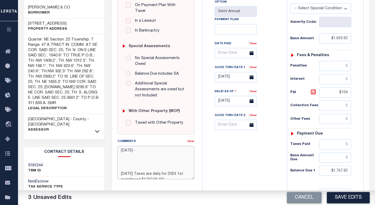
drag, startPoint x: 148, startPoint y: 143, endPoint x: 197, endPoint y: 166, distance: 54.4
click at [148, 146] on textarea "9/30/25 - 7/3/25 Taxes are delq for 2024 1st installment $1767.92-RS" at bounding box center [155, 162] width 77 height 33
click at [153, 146] on textarea "9/30/25 - 7/3/25 Taxes are delq for 2024 1st installment $1767.92-RS" at bounding box center [155, 162] width 77 height 33
drag, startPoint x: 173, startPoint y: 150, endPoint x: 175, endPoint y: 152, distance: 3.2
click at [173, 150] on textarea "9/30/25 - Taxes are stll un paid for 2024 in the amount of 7/3/25 Taxes are del…" at bounding box center [155, 162] width 77 height 33
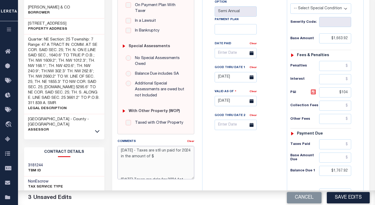
paste textarea "3535.83"
click at [181, 152] on textarea "9/30/25 - Taxes are stll un paid for 2024 in the amount of $3535.83 7/3/25 Taxe…" at bounding box center [155, 162] width 77 height 33
drag, startPoint x: 167, startPoint y: 144, endPoint x: 170, endPoint y: 147, distance: 4.9
click at [167, 146] on textarea "9/30/25 - Taxes are stll un paid for 2024 in the amount of $3535.83 7/3/25 Taxe…" at bounding box center [155, 162] width 77 height 33
click at [181, 149] on textarea "9/30/25 - Taxes are stll unpaid for 2024 in the amount of $3535.83 7/3/25 Taxes…" at bounding box center [155, 162] width 77 height 33
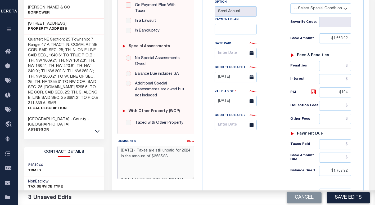
click at [176, 147] on textarea "9/30/25 - Taxes are still unpaid for 2024 in the amount of $3535.83 7/3/25 Taxe…" at bounding box center [155, 162] width 77 height 33
click at [182, 151] on textarea "9/30/25 - Taxes are still unpaid for 2024 in the amount of $3535.83 7/3/25 Taxe…" at bounding box center [155, 162] width 77 height 33
drag, startPoint x: 125, startPoint y: 163, endPoint x: 131, endPoint y: 164, distance: 5.9
click at [125, 163] on textarea "9/30/25 - Taxes are still unpaid for 2024 in the amount of $3535.83 and informa…" at bounding box center [155, 162] width 77 height 33
click at [148, 159] on textarea "9/30/25 - Taxes are still unpaid for 2024 in the amount of $3535.83 and informa…" at bounding box center [155, 162] width 77 height 33
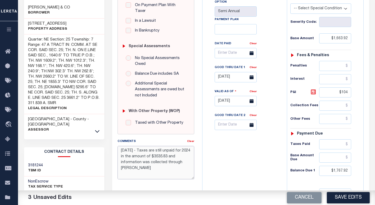
click at [142, 163] on textarea "9/30/25 - Taxes are still unpaid for 2024 in the amount of $3535.83 and informa…" at bounding box center [155, 162] width 77 height 33
drag, startPoint x: 148, startPoint y: 164, endPoint x: 118, endPoint y: 144, distance: 35.4
click at [118, 146] on textarea "9/30/25 - Taxes are still unpaid for 2024 in the amount of $3535.83 and informa…" at bounding box center [155, 162] width 77 height 33
click at [134, 153] on textarea "9/30/25 - Taxes are still unpaid for 2024 in the amount of $3535.83 and informa…" at bounding box center [155, 162] width 77 height 33
click at [128, 146] on textarea "9/30/25 - Taxes are still unpaid for 2024 in the amount of $3535.83 and informa…" at bounding box center [155, 162] width 77 height 33
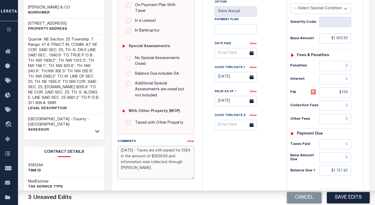
drag, startPoint x: 145, startPoint y: 162, endPoint x: 122, endPoint y: 145, distance: 28.7
click at [122, 146] on textarea "9/12/25 - Taxes are still unpaid for 2024 in the amount of $3535.83 and informa…" at bounding box center [155, 162] width 77 height 33
type textarea "9/12/25 - Taxes are still unpaid for 2024 in the amount of $3535.83 and informa…"
drag, startPoint x: 346, startPoint y: 200, endPoint x: 351, endPoint y: 189, distance: 12.1
click at [346, 200] on button "Save Edits" at bounding box center [347, 197] width 43 height 11
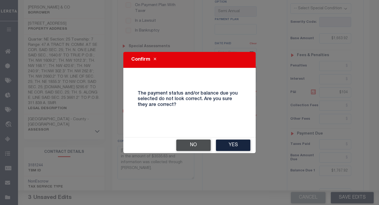
click at [197, 147] on button "No" at bounding box center [193, 144] width 34 height 11
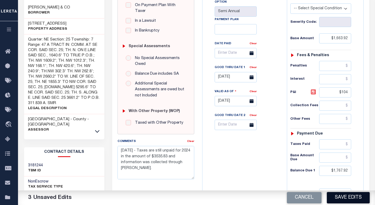
click at [352, 196] on button "Save Edits" at bounding box center [347, 197] width 43 height 11
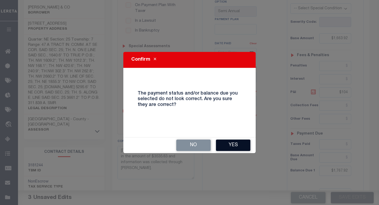
click at [227, 141] on button "Yes" at bounding box center [233, 144] width 34 height 11
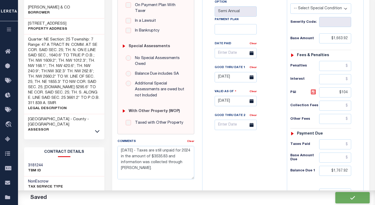
checkbox input "false"
type textarea "9/12/25 - Taxes are still unpaid for 2024 in the amount of $3535.83 and informa…"
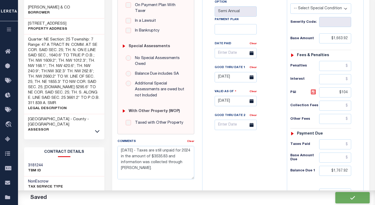
type input "$1,663.92"
type input "$104"
type input "$1,767.92"
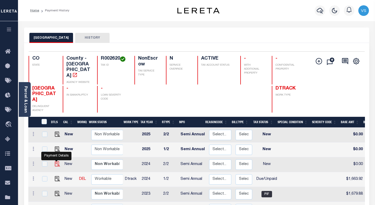
click at [56, 161] on img "" at bounding box center [57, 163] width 5 height 5
checkbox input "true"
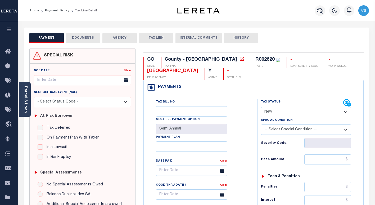
click at [274, 112] on select "- Select Status Code - Open Due/Unpaid Paid Incomplete No Tax Due Internal Refu…" at bounding box center [306, 112] width 90 height 10
select select "DUE"
click at [261, 107] on select "- Select Status Code - Open Due/Unpaid Paid Incomplete No Tax Due Internal Refu…" at bounding box center [306, 112] width 90 height 10
type input "[DATE]"
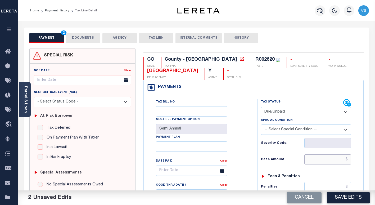
click at [330, 160] on input "text" at bounding box center [327, 159] width 47 height 10
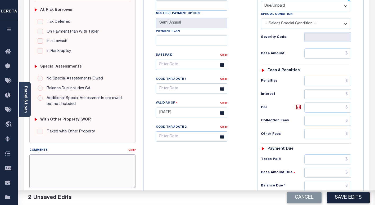
click at [85, 159] on textarea "Comments" at bounding box center [82, 170] width 106 height 33
paste textarea "9/12/25 - Taxes are still unpaid for 2024 in the amount of $3535.83 and informa…"
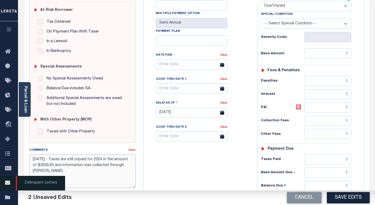
type textarea "9/12/25 - Taxes are still unpaid for 2024 in the amount of $3535.83 and informa…"
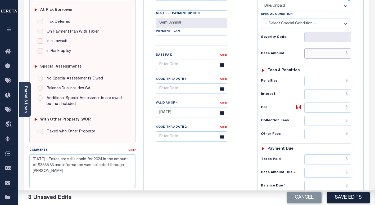
click at [325, 52] on input "text" at bounding box center [327, 53] width 47 height 10
paste input "$1,663.92"
type input "$1,663.92"
type input "$1,767.92"
click at [297, 108] on icon at bounding box center [298, 107] width 6 height 6
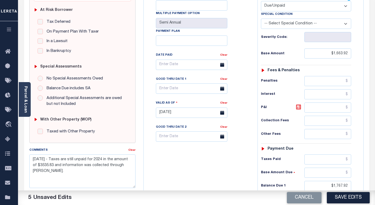
type input "$104.00"
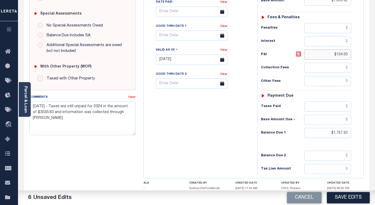
click at [348, 56] on input "$104.00" at bounding box center [327, 54] width 47 height 10
drag, startPoint x: 349, startPoint y: 133, endPoint x: 356, endPoint y: 142, distance: 11.5
click at [349, 133] on input "$1,767.92" at bounding box center [327, 133] width 47 height 10
type input "$1,767.91"
drag, startPoint x: 348, startPoint y: 56, endPoint x: 357, endPoint y: 69, distance: 15.5
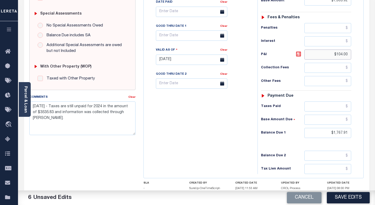
click at [349, 56] on input "$104.00" at bounding box center [327, 54] width 47 height 10
type input "$"
click at [298, 54] on icon at bounding box center [298, 54] width 6 height 6
type input "$103.99"
click at [170, 36] on input "text" at bounding box center [191, 35] width 71 height 10
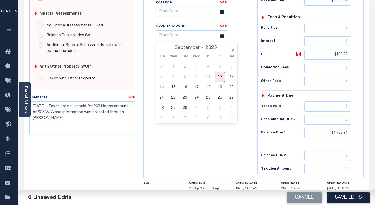
drag, startPoint x: 183, startPoint y: 108, endPoint x: 215, endPoint y: 107, distance: 32.0
click at [184, 108] on span "30" at bounding box center [184, 108] width 10 height 10
type input "09/30/2025"
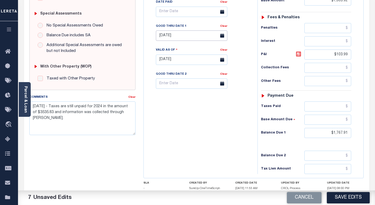
scroll to position [79, 0]
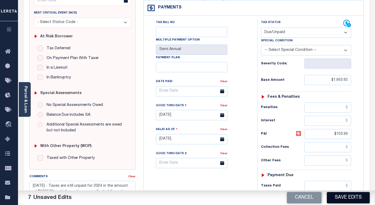
click at [335, 196] on button "Save Edits" at bounding box center [347, 197] width 43 height 11
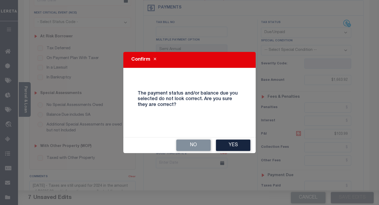
click at [228, 142] on button "Yes" at bounding box center [233, 144] width 34 height 11
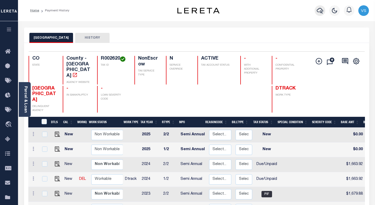
click at [321, 11] on icon "button" at bounding box center [319, 11] width 6 height 6
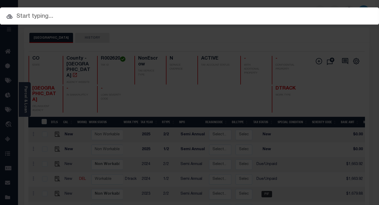
paste input "40003665"
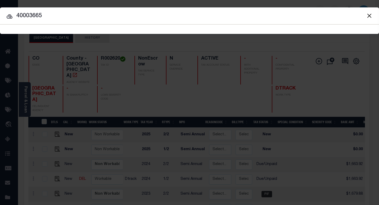
type input "40003665"
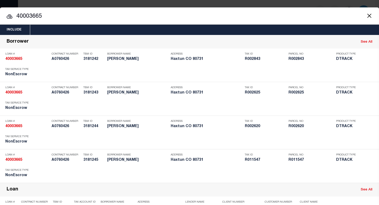
click at [57, 15] on input "40003665" at bounding box center [189, 16] width 379 height 9
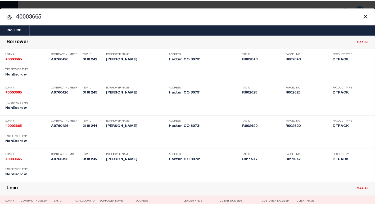
scroll to position [106, 0]
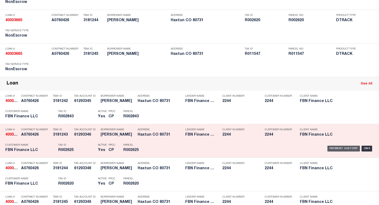
click at [335, 146] on div "Payment History" at bounding box center [343, 148] width 33 height 6
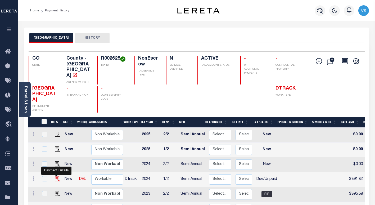
click at [55, 176] on img "" at bounding box center [57, 178] width 5 height 5
checkbox input "true"
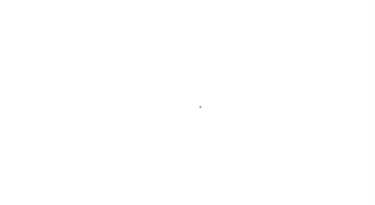
select select "DUE"
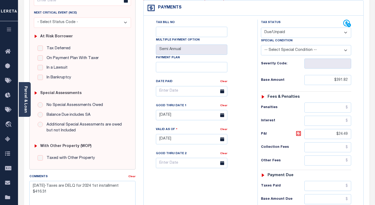
scroll to position [132, 0]
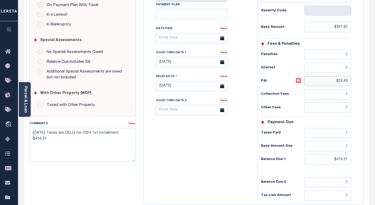
drag, startPoint x: 348, startPoint y: 81, endPoint x: 329, endPoint y: 79, distance: 18.6
click at [329, 79] on input "$24.49" at bounding box center [327, 81] width 47 height 10
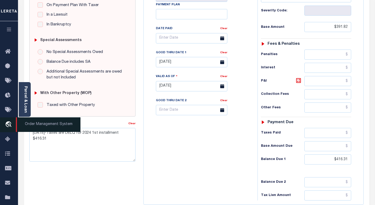
type input "[DATE]"
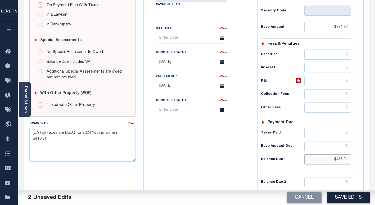
drag, startPoint x: 348, startPoint y: 159, endPoint x: 330, endPoint y: 159, distance: 18.0
click at [330, 159] on input "$416.31" at bounding box center [327, 159] width 47 height 10
paste input "text"
type input "$416.31"
click at [296, 80] on icon at bounding box center [298, 80] width 5 height 5
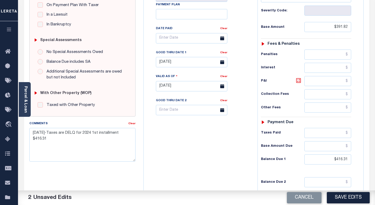
type input "$24.49"
type input "07/03/2025"
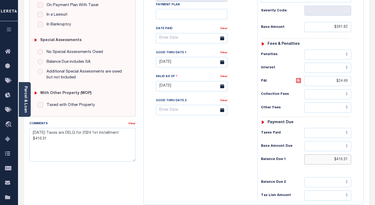
click at [348, 160] on input "$416.31" at bounding box center [327, 159] width 47 height 10
click at [164, 63] on input "07/31/2025" at bounding box center [191, 62] width 71 height 10
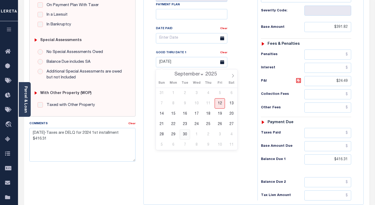
click at [185, 134] on span "30" at bounding box center [184, 134] width 10 height 10
type input "[DATE]"
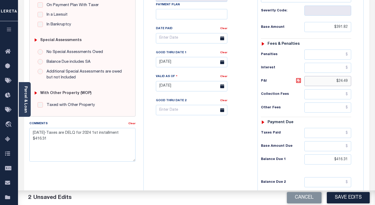
click at [340, 81] on input "$24.49" at bounding box center [327, 81] width 47 height 10
drag, startPoint x: 340, startPoint y: 81, endPoint x: 374, endPoint y: 94, distance: 36.0
click at [341, 81] on input "$24.49" at bounding box center [327, 81] width 47 height 10
click at [298, 82] on icon at bounding box center [298, 80] width 3 height 3
click at [343, 81] on input "$24.49" at bounding box center [327, 81] width 47 height 10
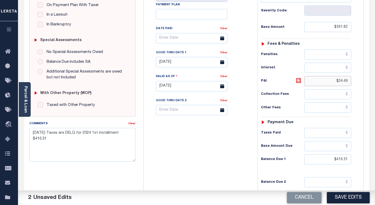
drag, startPoint x: 343, startPoint y: 81, endPoint x: 365, endPoint y: 96, distance: 26.0
click at [343, 81] on input "$24.49" at bounding box center [327, 81] width 47 height 10
type input "$24.39"
click at [33, 133] on textarea "7/3/2025-Taxes are DELQ for 2024 1st installment $416.31" at bounding box center [82, 144] width 106 height 33
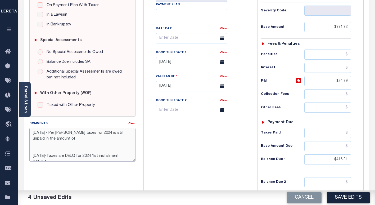
click at [71, 138] on textarea "9/12/25 - Per Christal taxes for 2024 is still unpaid in the amount of 7/3/2025…" at bounding box center [82, 144] width 106 height 33
paste textarea "832.62"
click at [58, 141] on textarea "9/12/25 - Per Christal taxes for 2024 is still unpaid in the amount of 832.62 7…" at bounding box center [82, 144] width 106 height 33
click at [74, 140] on textarea "9/12/25 - Per Christal taxes for 2024 is still unpaid in the amount of $832.62 …" at bounding box center [82, 144] width 106 height 33
drag, startPoint x: 76, startPoint y: 137, endPoint x: 23, endPoint y: 128, distance: 53.9
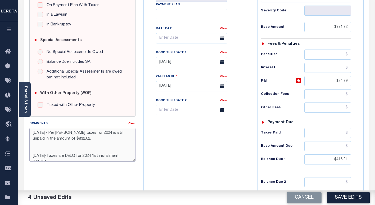
click at [23, 128] on div "PAYMENT 4 DOCUMENTS AGENCY DELINQUENT PAYEE" at bounding box center [196, 81] width 353 height 373
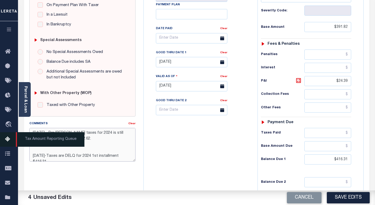
type textarea "9/12/25 - Per Christal taxes for 2024 is still unpaid in the amount of $832.62.…"
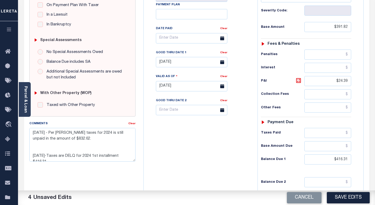
drag, startPoint x: 333, startPoint y: 194, endPoint x: 320, endPoint y: 153, distance: 43.5
click at [333, 194] on button "Save Edits" at bounding box center [347, 197] width 43 height 11
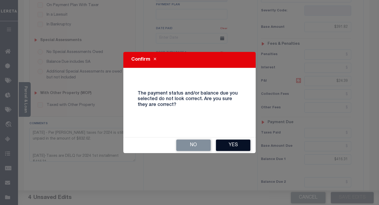
click at [225, 145] on button "Yes" at bounding box center [233, 144] width 34 height 11
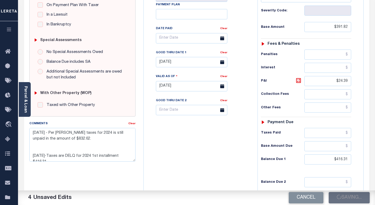
checkbox input "false"
type textarea "9/12/25 - Per Christal taxes for 2024 is still unpaid in the amount of $832.62.…"
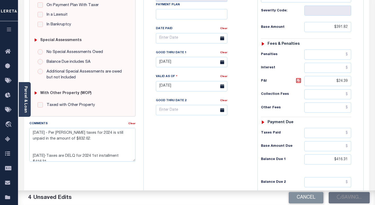
type input "$391.82"
type input "$24.39"
type input "$416.31"
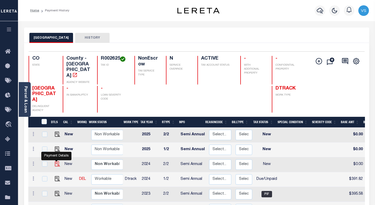
click at [55, 161] on img "" at bounding box center [57, 163] width 5 height 5
checkbox input "true"
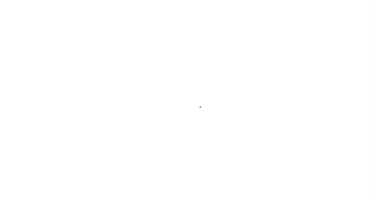
select select "NW2"
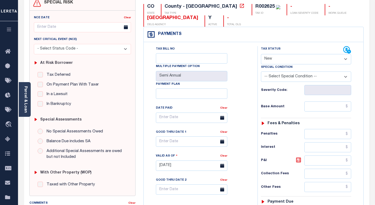
scroll to position [106, 0]
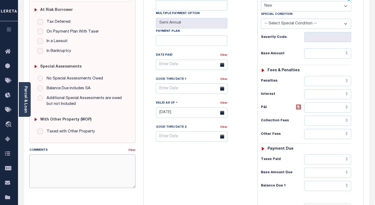
click at [79, 158] on textarea "Comments" at bounding box center [82, 170] width 106 height 33
paste textarea "[DATE] - Per [PERSON_NAME] taxes for 2024 is still unpaid in the amount of $832…"
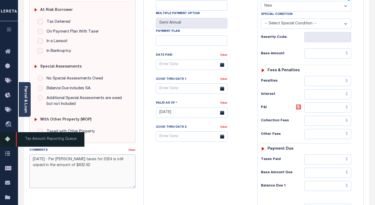
type textarea "[DATE] - Per [PERSON_NAME] taxes for 2024 is still unpaid in the amount of $832…"
type input "[DATE]"
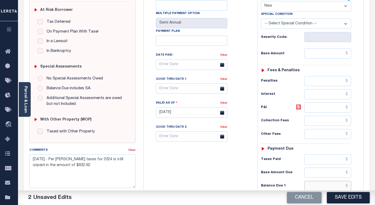
click at [322, 185] on input "text" at bounding box center [327, 186] width 47 height 10
paste input "416.31"
type input "$416.31"
drag, startPoint x: 290, startPoint y: 4, endPoint x: 290, endPoint y: 8, distance: 3.4
click at [290, 4] on select "- Select Status Code - Open Due/Unpaid Paid Incomplete No Tax Due Internal Refu…" at bounding box center [306, 6] width 90 height 10
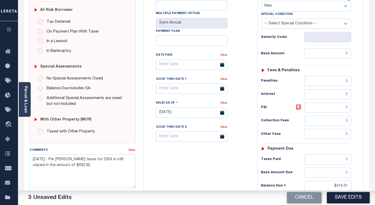
select select "DUE"
click at [261, 1] on select "- Select Status Code - Open Due/Unpaid Paid Incomplete No Tax Due Internal Refu…" at bounding box center [306, 6] width 90 height 10
drag, startPoint x: 333, startPoint y: 55, endPoint x: 346, endPoint y: 62, distance: 14.0
click at [333, 55] on input "text" at bounding box center [327, 53] width 47 height 10
click at [335, 54] on input "text" at bounding box center [327, 53] width 47 height 10
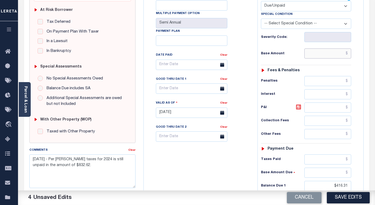
paste input "391.92"
type input "$391.92"
click at [297, 110] on icon at bounding box center [298, 107] width 6 height 6
type input "$24.39"
click at [172, 90] on input "text" at bounding box center [191, 88] width 71 height 10
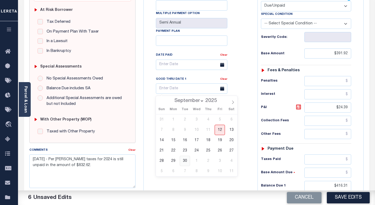
click at [182, 161] on span "30" at bounding box center [184, 160] width 10 height 10
type input "[DATE]"
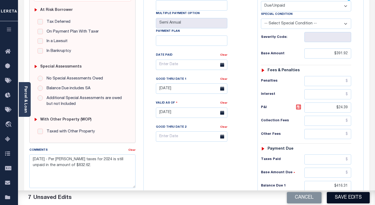
click at [334, 197] on button "Save Edits" at bounding box center [347, 197] width 43 height 11
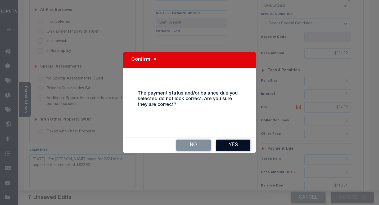
click at [228, 144] on button "Yes" at bounding box center [233, 144] width 34 height 11
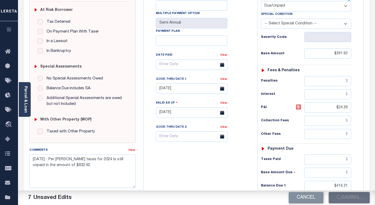
checkbox input "false"
type input "$391.92"
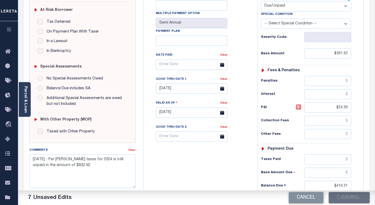
type input "$24.39"
type input "$416.31"
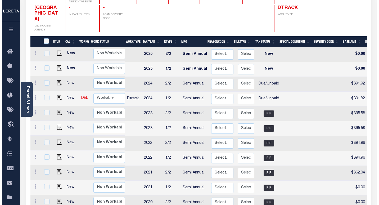
scroll to position [1, 0]
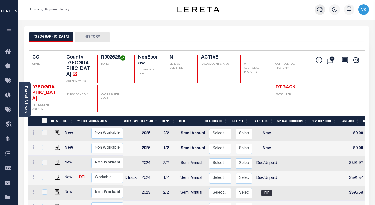
drag, startPoint x: 321, startPoint y: 12, endPoint x: 319, endPoint y: 26, distance: 14.0
click at [321, 12] on icon "button" at bounding box center [319, 10] width 6 height 6
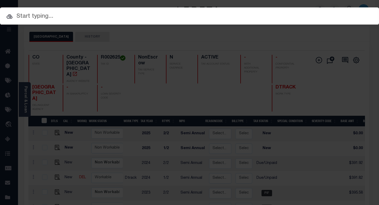
paste input "40003665"
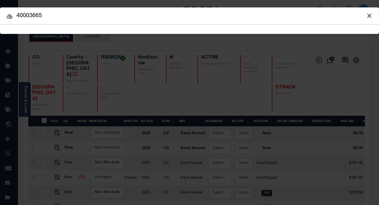
type input "40003665"
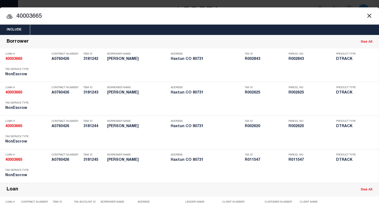
click at [90, 17] on input "40003665" at bounding box center [189, 16] width 379 height 9
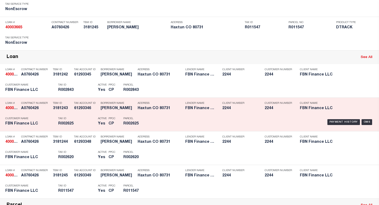
scroll to position [159, 0]
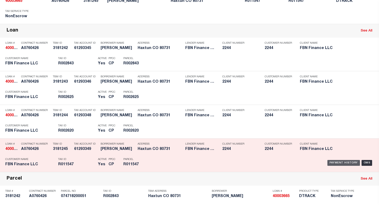
click at [335, 160] on div "Payment History" at bounding box center [343, 163] width 33 height 6
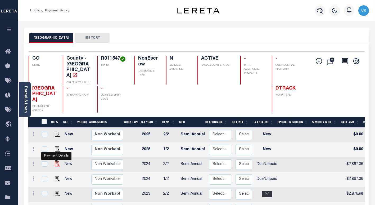
click at [56, 161] on img "" at bounding box center [57, 163] width 5 height 5
checkbox input "true"
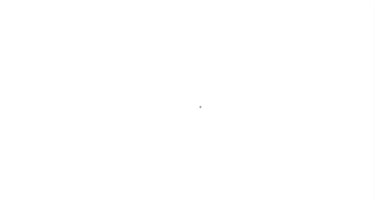
select select "DUE"
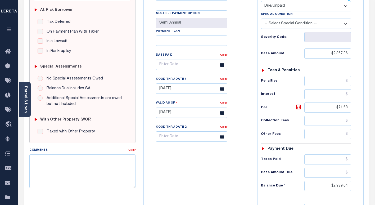
scroll to position [185, 0]
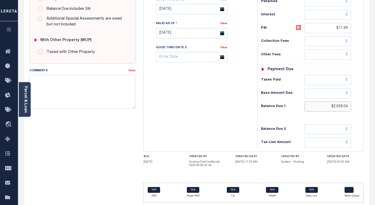
drag, startPoint x: 349, startPoint y: 107, endPoint x: 331, endPoint y: 109, distance: 17.6
click at [331, 109] on input "$2,939.04" at bounding box center [327, 106] width 47 height 10
paste input "3,046.58"
type input "$3,046.58"
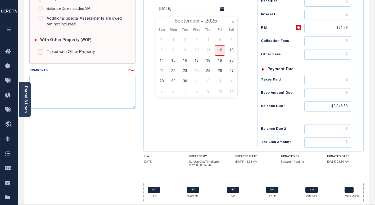
type input "[DATE]"
click at [166, 12] on input "[DATE]" at bounding box center [191, 9] width 71 height 10
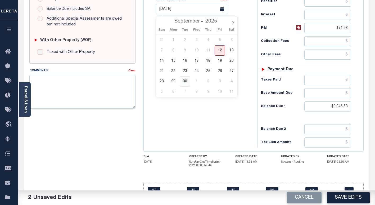
click at [185, 80] on span "30" at bounding box center [184, 81] width 10 height 10
type input "[DATE]"
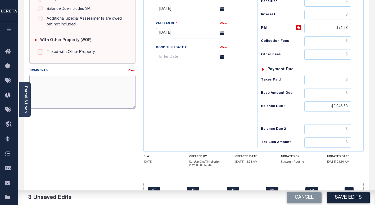
click at [86, 90] on textarea "Comments" at bounding box center [82, 91] width 106 height 33
click at [89, 87] on textarea "Comments" at bounding box center [82, 91] width 106 height 33
drag, startPoint x: 113, startPoint y: 78, endPoint x: 121, endPoint y: 92, distance: 15.4
click at [113, 78] on textarea "Per Christal, taxes are delinquent" at bounding box center [82, 91] width 106 height 33
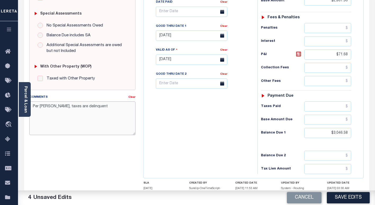
scroll to position [132, 0]
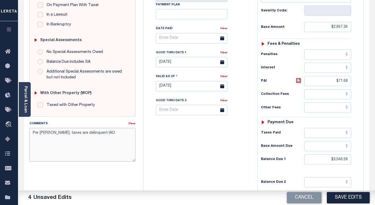
paste textarea "6093.15"
click at [98, 133] on textarea "Per Christal, taxes are delinquent IAO 6093.15" at bounding box center [82, 144] width 106 height 33
click at [123, 133] on textarea "Per Christal, taxes are delinquent IAO $6093.15" at bounding box center [82, 144] width 106 height 33
type textarea "Per [PERSON_NAME], taxes are delinquent IAO $6093.15"
click at [298, 81] on icon at bounding box center [298, 80] width 6 height 6
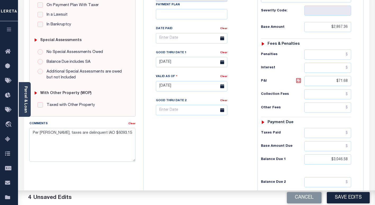
type input "$179.22"
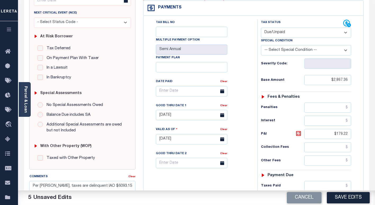
scroll to position [26, 0]
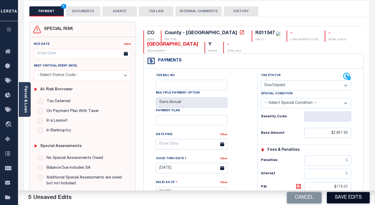
click at [345, 196] on button "Save Edits" at bounding box center [347, 197] width 43 height 11
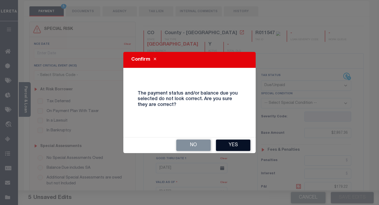
click at [221, 141] on button "Yes" at bounding box center [233, 144] width 34 height 11
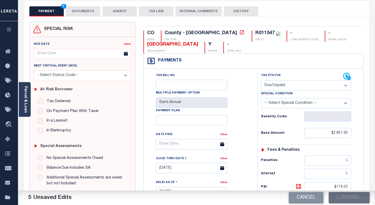
checkbox input "false"
type input "$2,867.36"
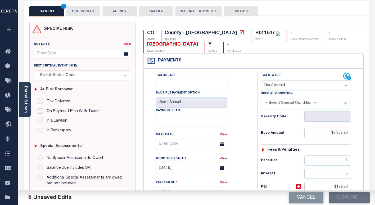
type input "$179.22"
type input "$3,046.58"
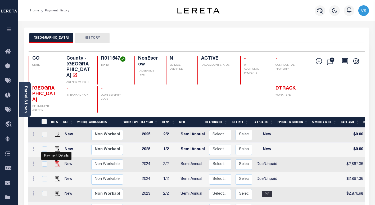
click at [55, 161] on img "" at bounding box center [57, 163] width 5 height 5
checkbox input "true"
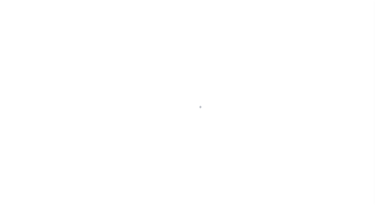
select select "DUE"
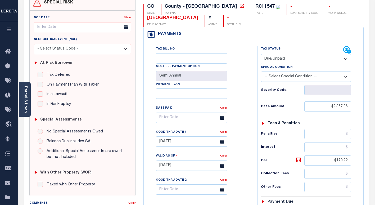
scroll to position [106, 0]
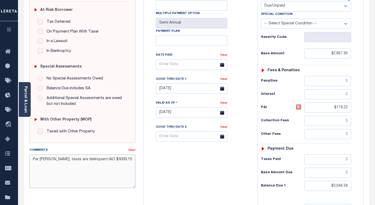
drag, startPoint x: 123, startPoint y: 158, endPoint x: 22, endPoint y: 160, distance: 101.0
click at [22, 160] on div "PAYMENT DOCUMENTS AGENCY DELINQUENT PAYEE" at bounding box center [196, 137] width 353 height 431
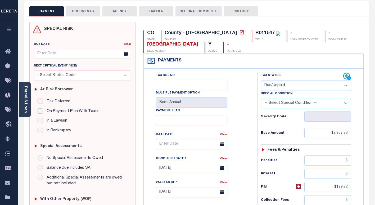
scroll to position [0, 0]
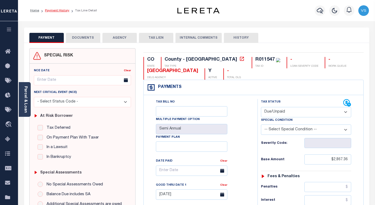
click at [52, 10] on link "Payment History" at bounding box center [57, 10] width 24 height 3
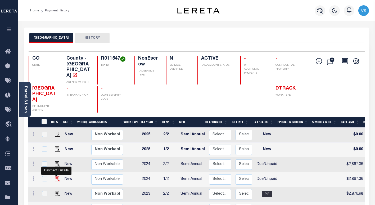
click at [55, 176] on img "" at bounding box center [57, 178] width 5 height 5
checkbox input "true"
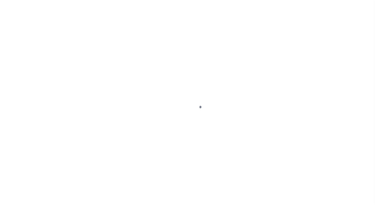
select select "DUE"
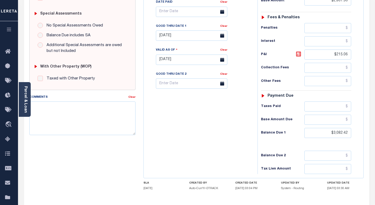
scroll to position [211, 0]
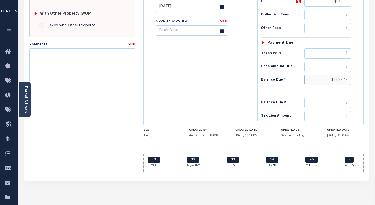
drag, startPoint x: 350, startPoint y: 81, endPoint x: 330, endPoint y: 80, distance: 20.4
click at [330, 80] on input "$3,082.42" at bounding box center [327, 80] width 47 height 10
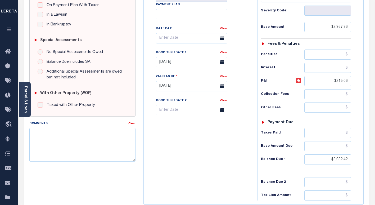
click at [298, 83] on icon at bounding box center [298, 80] width 5 height 5
click at [296, 83] on icon at bounding box center [298, 80] width 5 height 5
click at [299, 80] on icon at bounding box center [298, 80] width 3 height 3
drag, startPoint x: 349, startPoint y: 81, endPoint x: 334, endPoint y: 82, distance: 14.3
click at [334, 82] on input "$215.06" at bounding box center [327, 81] width 47 height 10
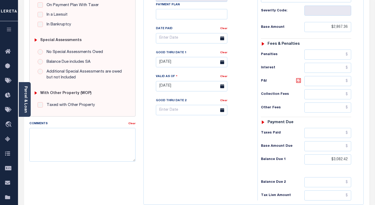
type input "[DATE]"
click at [299, 81] on icon at bounding box center [298, 80] width 6 height 6
type input "$215.06"
type input "08/22/2025"
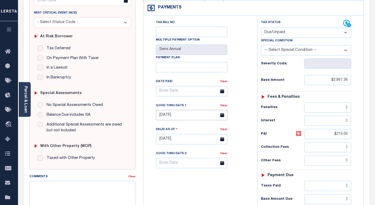
click at [169, 118] on input "08/31/2025" at bounding box center [191, 115] width 71 height 10
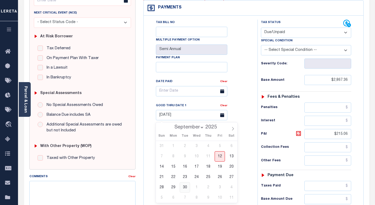
click at [183, 186] on span "30" at bounding box center [184, 187] width 10 height 10
type input "[DATE]"
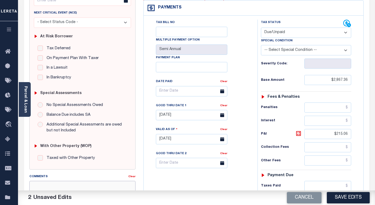
click at [94, 190] on textarea "Comments" at bounding box center [82, 197] width 106 height 33
paste textarea "Per Christal, taxes are delinquent IAO $6093.15"
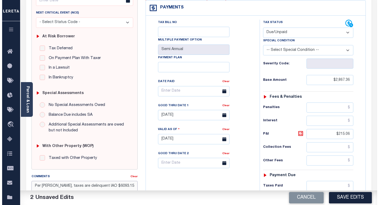
scroll to position [132, 0]
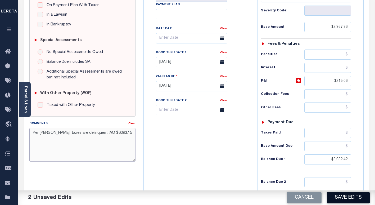
type textarea "Per Christal, taxes are delinquent IAO $6093.15"
click at [343, 198] on button "Save Edits" at bounding box center [347, 197] width 43 height 11
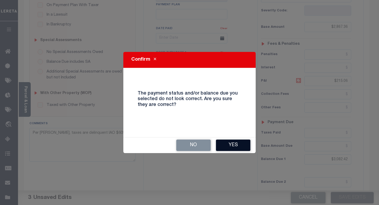
click at [230, 145] on button "Yes" at bounding box center [233, 144] width 34 height 11
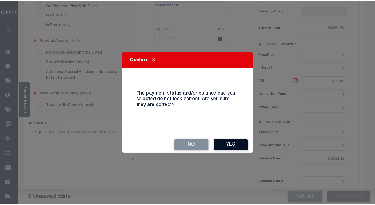
scroll to position [137, 0]
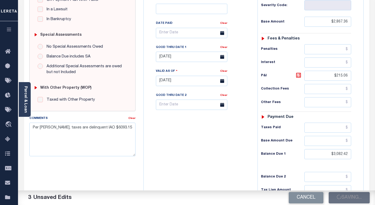
checkbox input "false"
type input "$2,867.36"
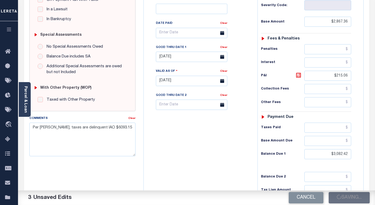
type input "$215.06"
type input "$3,082.42"
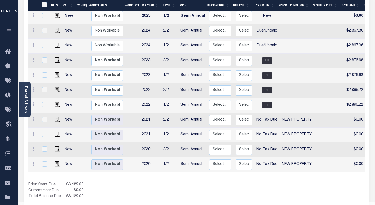
scroll to position [80, 0]
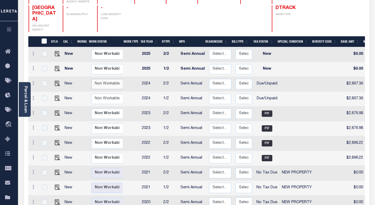
click at [99, 79] on select "Non Workable Workable" at bounding box center [107, 84] width 32 height 10
checkbox input "true"
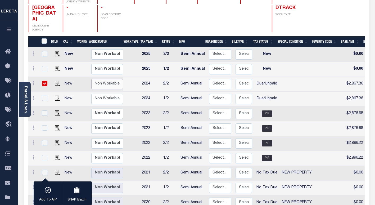
select select "false"
click at [91, 79] on select "Non Workable Workable" at bounding box center [107, 84] width 32 height 10
checkbox input "false"
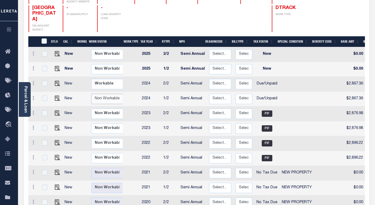
click at [104, 94] on select "Non Workable Workable" at bounding box center [107, 99] width 32 height 10
checkbox input "true"
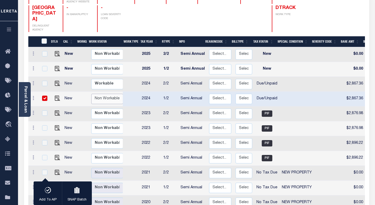
select select "false"
click at [91, 94] on select "Non Workable Workable" at bounding box center [107, 99] width 32 height 10
checkbox input "false"
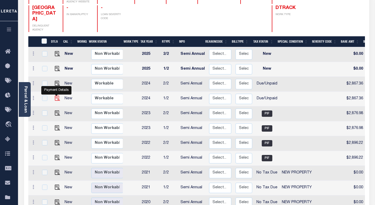
click at [56, 95] on img "" at bounding box center [57, 97] width 5 height 5
checkbox input "true"
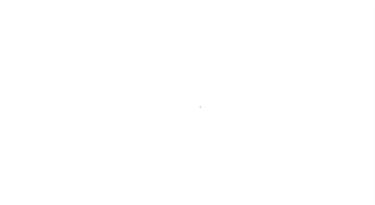
select select "DUE"
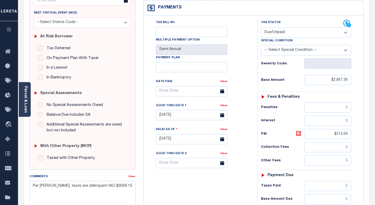
scroll to position [106, 0]
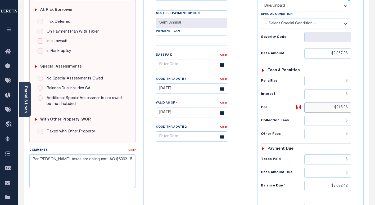
drag, startPoint x: 349, startPoint y: 109, endPoint x: 329, endPoint y: 110, distance: 20.4
click at [329, 110] on input "$215.06" at bounding box center [327, 107] width 47 height 10
click at [296, 108] on icon at bounding box center [298, 107] width 6 height 6
type input "$215.06"
drag, startPoint x: 347, startPoint y: 185, endPoint x: 327, endPoint y: 187, distance: 20.2
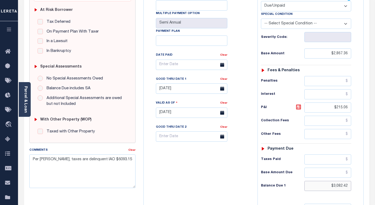
click at [327, 187] on input "$3,082.42" at bounding box center [327, 186] width 47 height 10
drag, startPoint x: 349, startPoint y: 188, endPoint x: 316, endPoint y: 187, distance: 33.8
click at [316, 187] on input "$3,082.42" at bounding box center [327, 186] width 47 height 10
paste input "$3,082.42"
type input "$3,082.42"
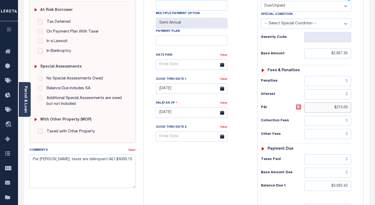
click at [346, 106] on input "$215.06" at bounding box center [327, 107] width 47 height 10
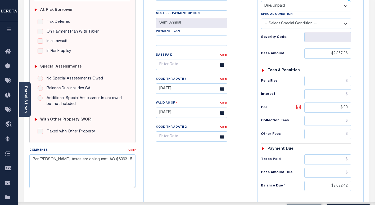
click at [301, 108] on icon at bounding box center [298, 107] width 6 height 6
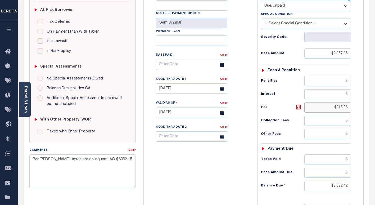
click at [345, 109] on input "$215.06" at bounding box center [327, 107] width 47 height 10
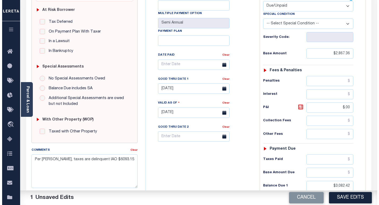
scroll to position [132, 0]
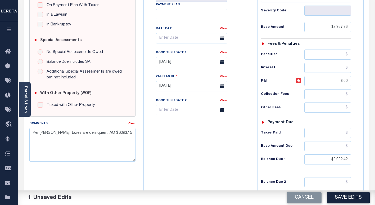
click at [297, 81] on icon at bounding box center [298, 80] width 6 height 6
type input "$215.06"
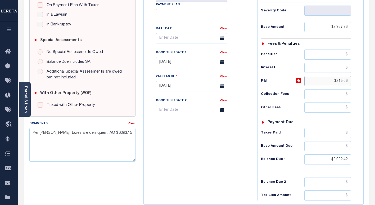
drag, startPoint x: 348, startPoint y: 83, endPoint x: 319, endPoint y: 82, distance: 29.6
click at [319, 82] on input "$215.06" at bounding box center [327, 81] width 47 height 10
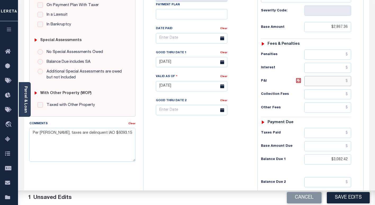
click at [330, 81] on input "text" at bounding box center [327, 81] width 47 height 10
paste input "179.21"
type input "$179.21"
drag, startPoint x: 348, startPoint y: 196, endPoint x: 355, endPoint y: 146, distance: 51.0
click at [348, 196] on button "Save Edits" at bounding box center [347, 197] width 43 height 11
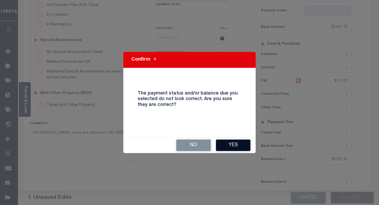
click at [228, 142] on button "Yes" at bounding box center [233, 144] width 34 height 11
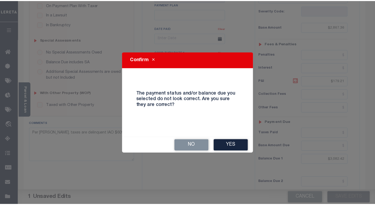
scroll to position [137, 0]
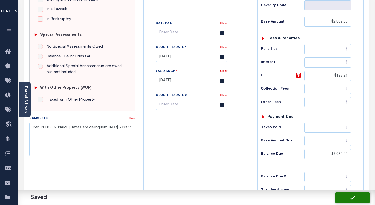
checkbox input "false"
type input "$2,867.36"
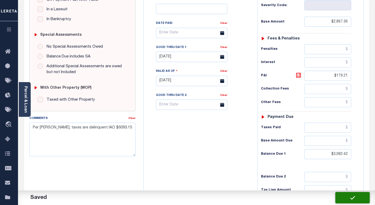
type input "$179.21"
type input "$3,082.42"
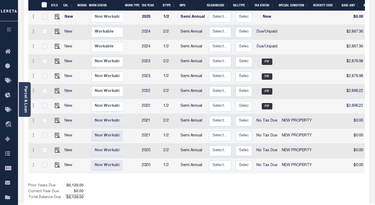
scroll to position [79, 0]
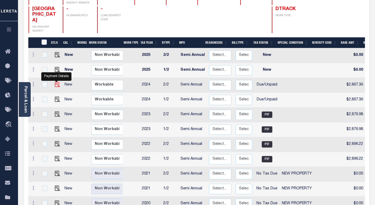
click at [56, 82] on img "" at bounding box center [57, 84] width 5 height 5
checkbox input "true"
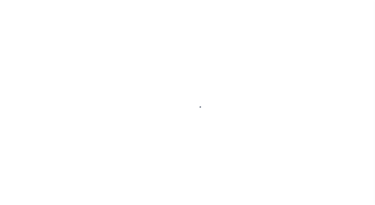
select select "DUE"
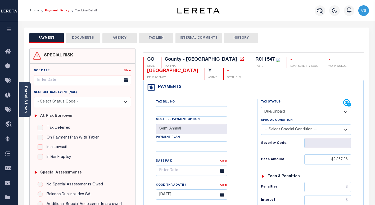
click at [58, 11] on link "Payment History" at bounding box center [57, 10] width 24 height 3
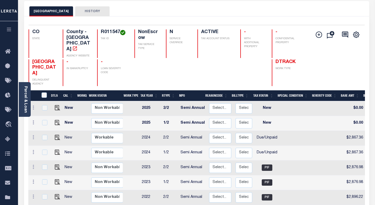
scroll to position [53, 0]
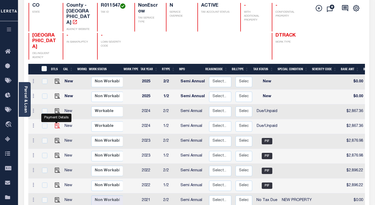
click at [55, 123] on img "" at bounding box center [57, 125] width 5 height 5
checkbox input "true"
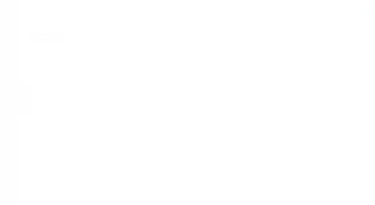
select select "DUE"
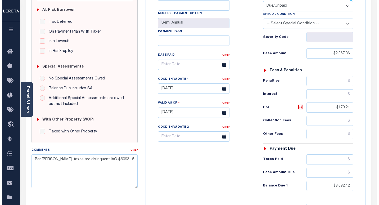
scroll to position [159, 0]
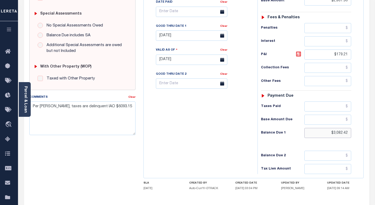
drag, startPoint x: 350, startPoint y: 134, endPoint x: 326, endPoint y: 134, distance: 23.3
click at [326, 134] on input "$3,082.42" at bounding box center [327, 133] width 47 height 10
paste input "3,046.58"
type input "$3,046.57"
click at [341, 55] on input "$179.21" at bounding box center [327, 54] width 47 height 10
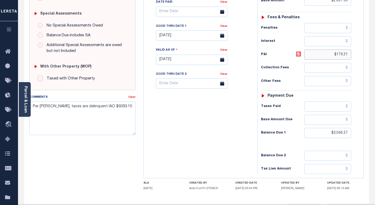
click at [341, 55] on input "$179.21" at bounding box center [327, 54] width 47 height 10
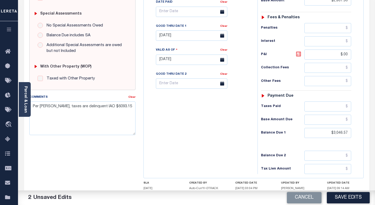
click at [299, 55] on icon at bounding box center [298, 54] width 6 height 6
type input "$179.21"
click at [341, 197] on button "Save Edits" at bounding box center [347, 197] width 43 height 11
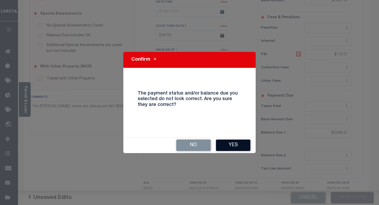
click at [232, 145] on button "Yes" at bounding box center [233, 144] width 34 height 11
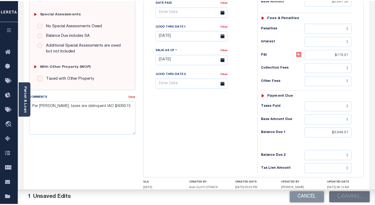
scroll to position [164, 0]
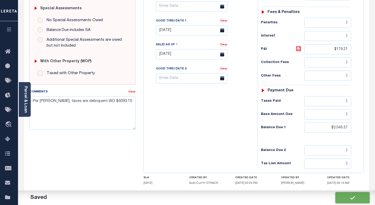
checkbox input "false"
type input "$2,867.36"
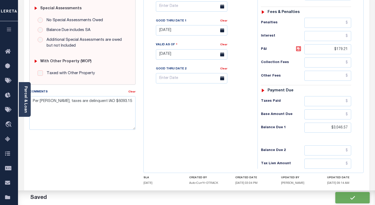
type input "$179.21"
type input "$3,046.57"
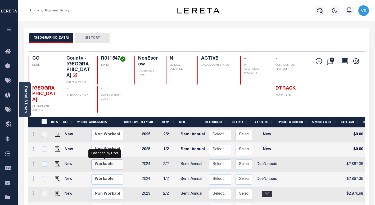
click at [106, 159] on select "Non Workable Workable" at bounding box center [107, 164] width 32 height 10
checkbox input "true"
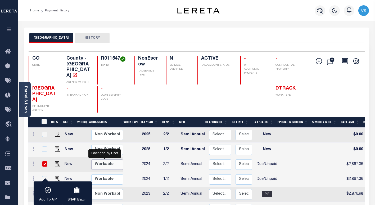
select select "true"
click at [91, 159] on select "Non Workable Workable" at bounding box center [107, 164] width 32 height 10
checkbox input "false"
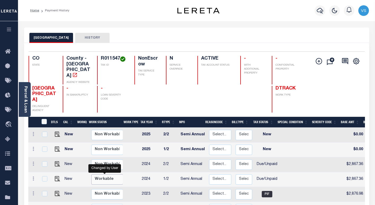
click at [99, 174] on select "Non Workable Workable" at bounding box center [107, 179] width 32 height 10
checkbox input "true"
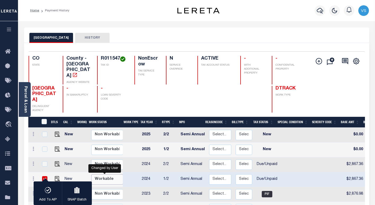
select select "true"
click at [91, 174] on select "Non Workable Workable" at bounding box center [107, 179] width 32 height 10
checkbox input "false"
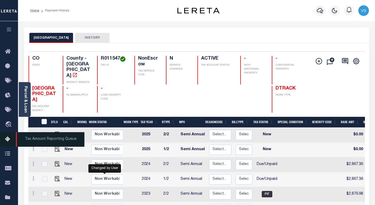
click at [29, 140] on span "Tax Amount Reporting Queue" at bounding box center [50, 139] width 68 height 15
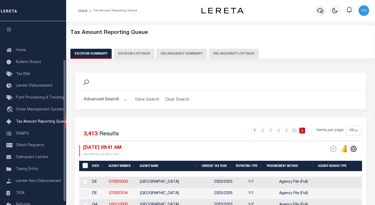
select select "100"
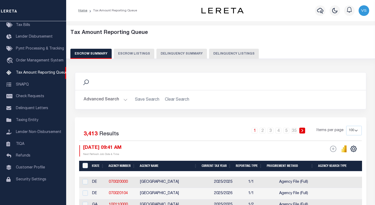
click at [228, 57] on button "Delinquency Listings" at bounding box center [234, 54] width 50 height 10
select select "100"
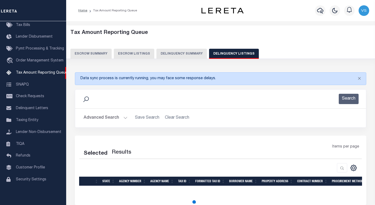
select select "100"
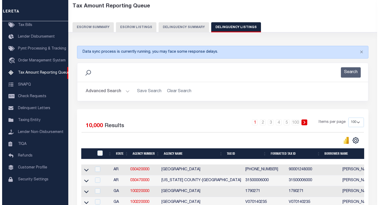
scroll to position [0, 0]
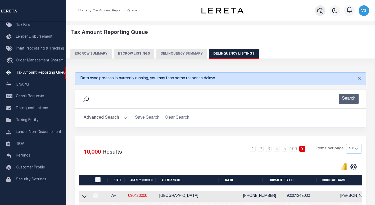
click at [320, 13] on icon "button" at bounding box center [320, 10] width 6 height 6
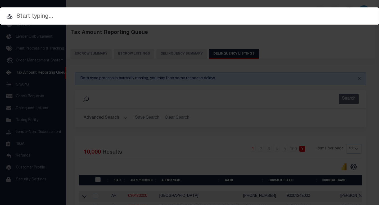
paste input "2191349"
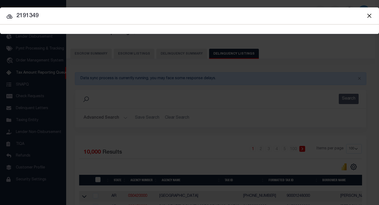
type input "2191349"
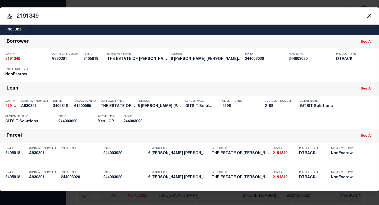
click at [60, 16] on input "2191349" at bounding box center [189, 16] width 379 height 9
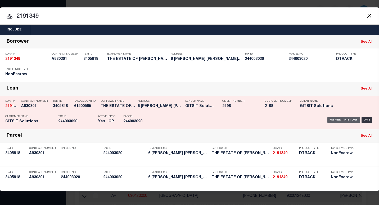
click at [333, 119] on div "Payment History" at bounding box center [343, 120] width 33 height 6
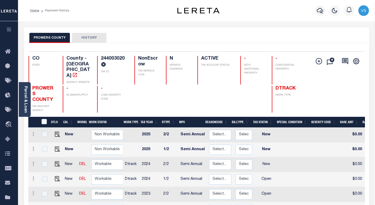
scroll to position [26, 0]
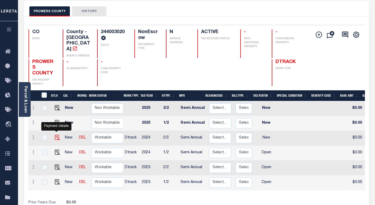
click at [56, 135] on img "" at bounding box center [57, 137] width 5 height 5
checkbox input "true"
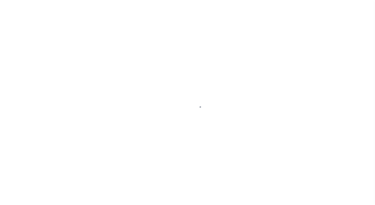
select select "NW2"
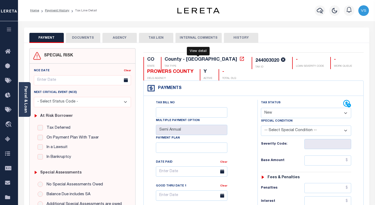
click at [239, 61] on icon at bounding box center [241, 59] width 4 height 4
click at [255, 61] on div "244003020" at bounding box center [267, 60] width 24 height 5
copy div "244003020"
drag, startPoint x: 183, startPoint y: 71, endPoint x: 147, endPoint y: 73, distance: 36.2
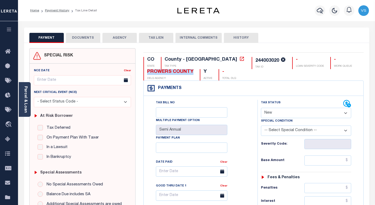
click at [147, 73] on div "PROWERS COUNTY" at bounding box center [170, 72] width 46 height 6
copy div "PROWERS COUNTY"
